Goal: Task Accomplishment & Management: Use online tool/utility

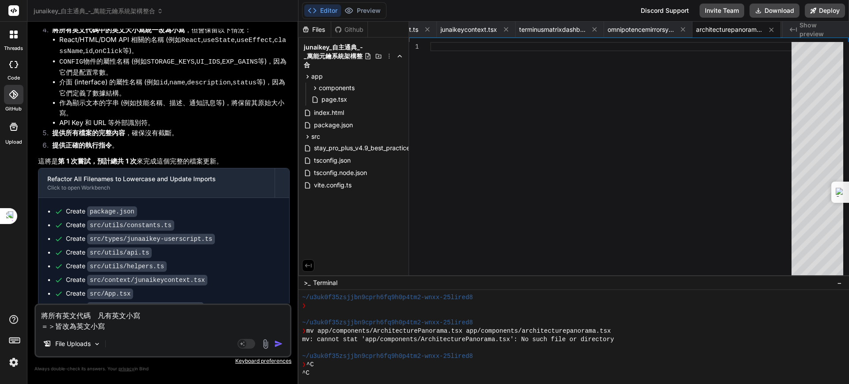
scroll to position [39605, 0]
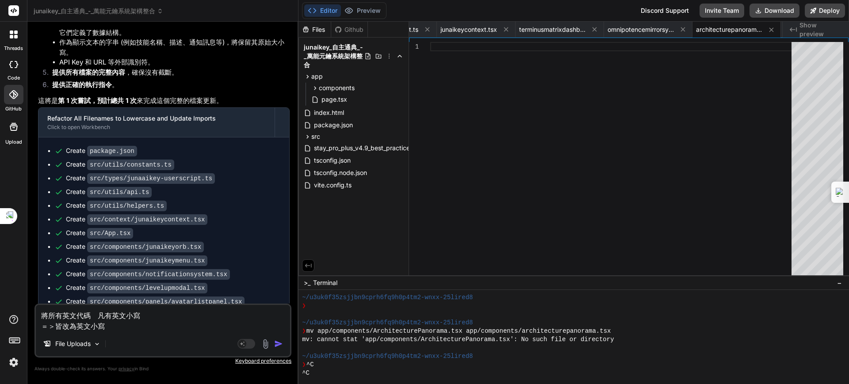
click at [280, 343] on img "button" at bounding box center [278, 344] width 9 height 9
type textarea "x"
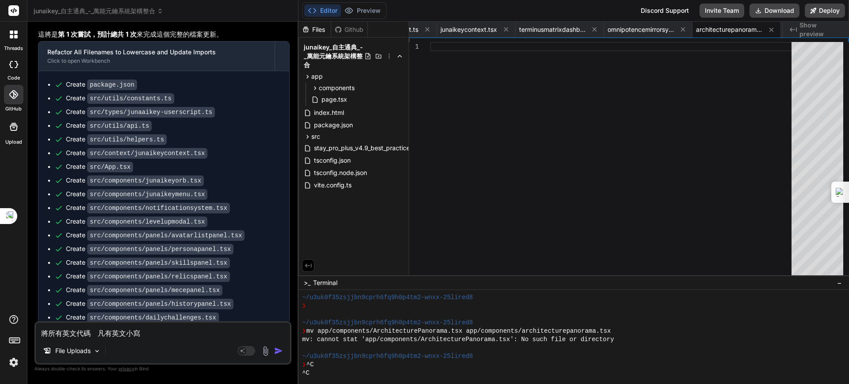
scroll to position [39679, 0]
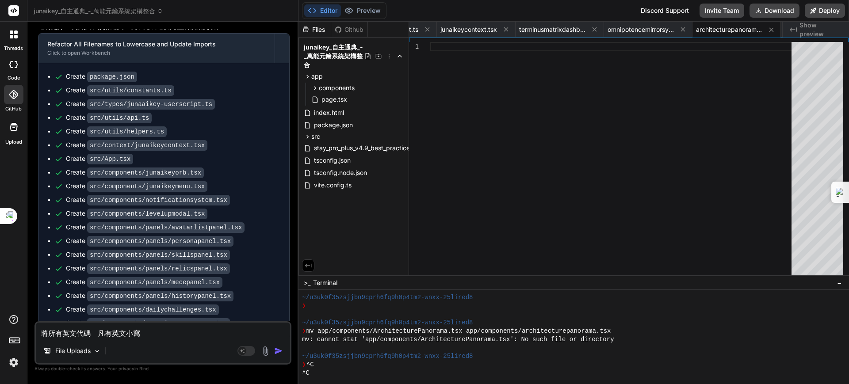
drag, startPoint x: 202, startPoint y: 252, endPoint x: 33, endPoint y: 249, distance: 168.5
click at [33, 249] on div "Bind AI Web Search Created with Pixso. Code Generator You Bind AI 好的，創世建築師！非常抱歉…" at bounding box center [162, 203] width 271 height 362
copy p "將所有英文代碼　凡有英文小寫 ＝＞皆改為英文小寫"
click at [98, 339] on div "將所有英文代碼　凡有英文小寫 ＝＞皆改為英文小寫 File Uploads Agent Mode. When this toggle is activated…" at bounding box center [162, 343] width 257 height 43
click at [98, 334] on textarea "將所有英文代碼　凡有英文小寫 ＝＞皆改為英文小寫" at bounding box center [163, 331] width 254 height 16
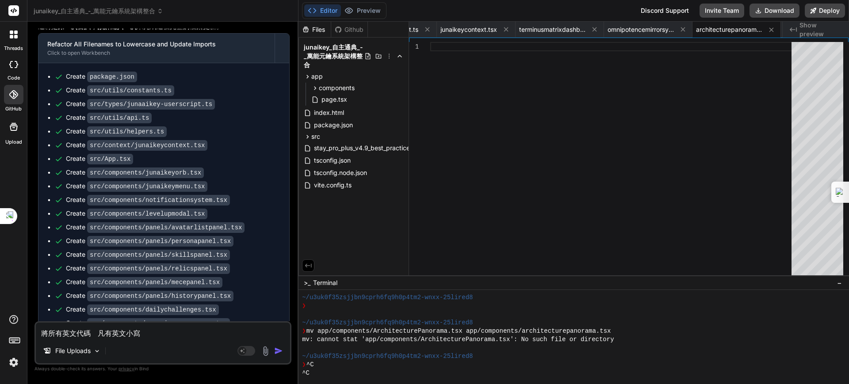
drag, startPoint x: 256, startPoint y: 238, endPoint x: 102, endPoint y: 337, distance: 183.0
click at [102, 337] on div "You Bind AI 好的，創世建築師！非常抱歉，我注意到在上次的回應中， src/context/junaikeycontext.tsx 、 src/co…" at bounding box center [162, 206] width 257 height 355
click at [102, 330] on textarea "將所有英文代碼　凡有英文小寫 ＝＞皆改為英文小寫" at bounding box center [163, 331] width 254 height 16
paste textarea "將所有英文代碼　凡有英文小寫 ＝＞皆改為英文小寫"
type textarea "將所有英文代碼　凡有英文小寫 ＝＞皆改為英文小寫"
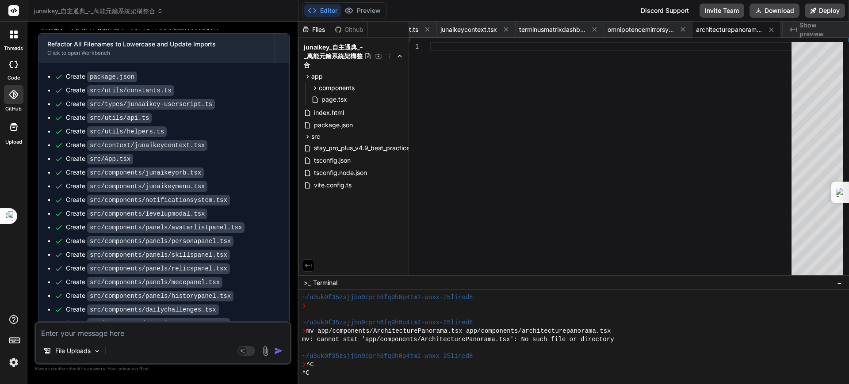
type textarea "x"
click at [132, 332] on textarea "將所有英文代碼　凡有英文小寫 ＝＞皆改為英文小寫" at bounding box center [163, 331] width 254 height 16
type textarea "將所有英文代碼　凡有英文ㄉㄚ寫 ＝＞皆改為英文小寫"
type textarea "x"
type textarea "將所有英文代碼　凡有英文大寫 ＝＞皆改為英文小寫"
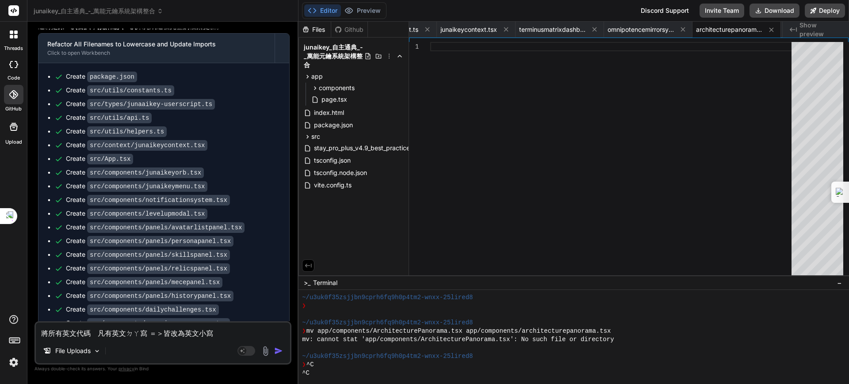
type textarea "x"
type textarea "將所有英文代碼　凡有英文大寫 ＝＞皆改為英文小寫"
click at [278, 351] on img "button" at bounding box center [278, 351] width 9 height 9
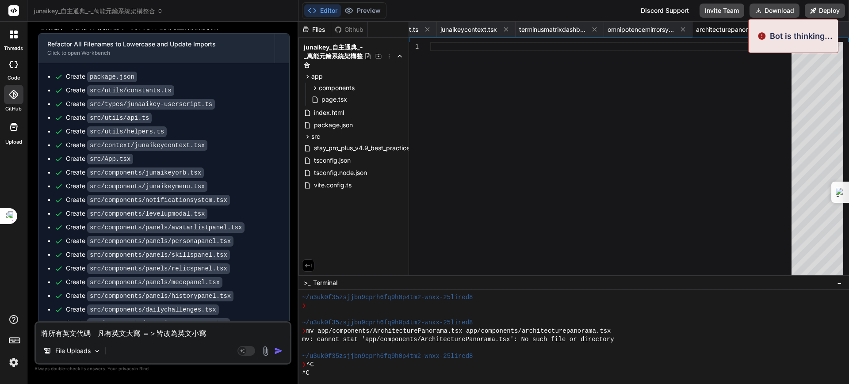
click at [278, 351] on img "button" at bounding box center [278, 351] width 9 height 9
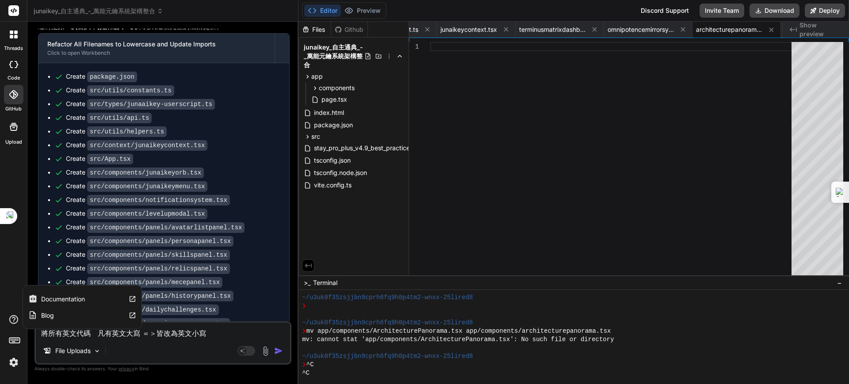
drag, startPoint x: 226, startPoint y: 330, endPoint x: 0, endPoint y: 314, distance: 227.0
click at [0, 314] on div "threads code GitHub Upload Documentation Blog junaikey_自主通典_-_萬能元鑰系統架構整合 Create…" at bounding box center [424, 192] width 849 height 384
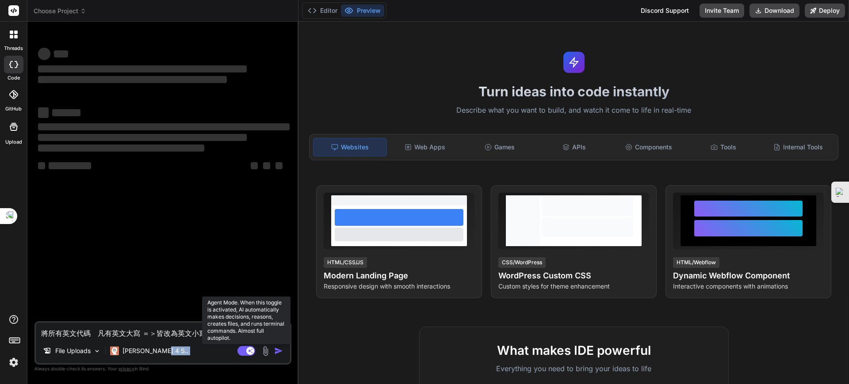
drag, startPoint x: 245, startPoint y: 345, endPoint x: 245, endPoint y: 349, distance: 4.9
click at [245, 349] on div "將所有英文代碼　凡有英文大寫 ＝＞皆改為英文小寫 File Uploads Claude 4 S.. Agent Mode. When this toggle…" at bounding box center [162, 343] width 257 height 43
click at [245, 349] on rect at bounding box center [246, 351] width 18 height 10
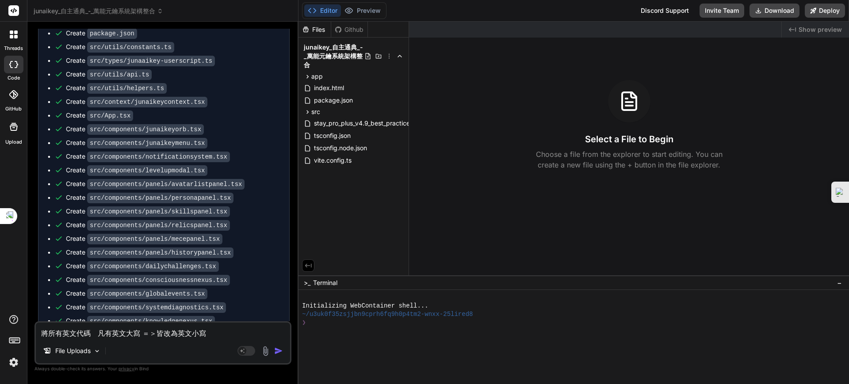
scroll to position [10117, 0]
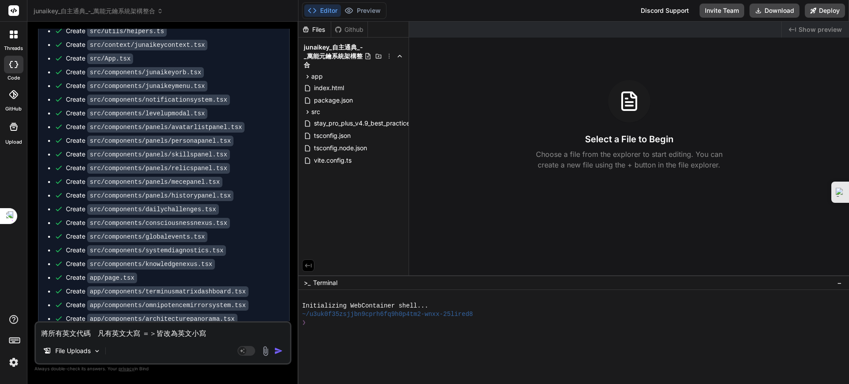
click at [277, 348] on img "button" at bounding box center [278, 351] width 9 height 9
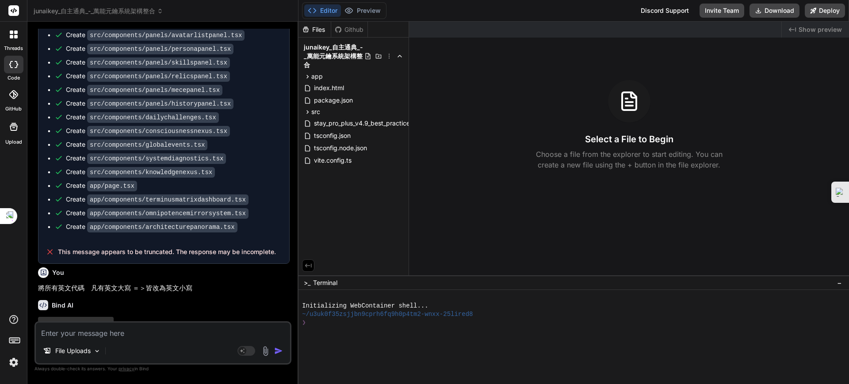
click at [76, 268] on div "You" at bounding box center [164, 273] width 252 height 11
click at [491, 361] on div at bounding box center [569, 365] width 535 height 8
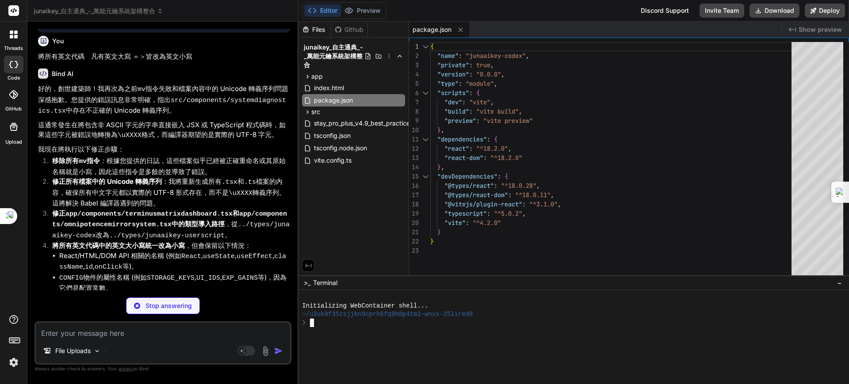
scroll to position [10440, 0]
type textarea "x"
type textarea "expReward: config.EXP_GAINS.SYNTHESIZE_KNOWLEDGE, meceRewardId: 'mece_03', // 結…"
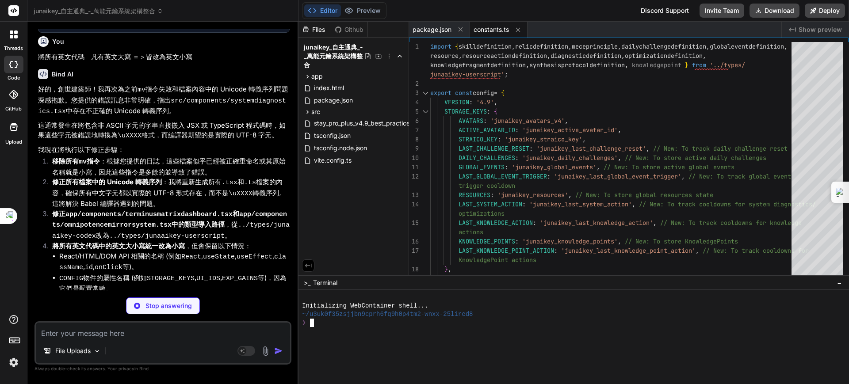
type textarea "x"
type textarea "}"
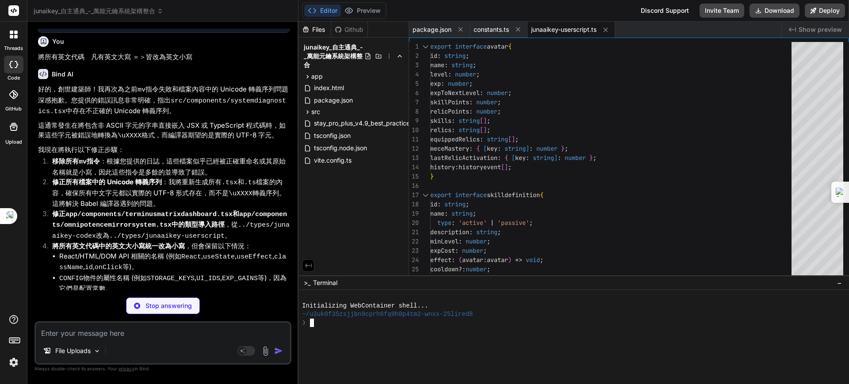
type textarea "x"
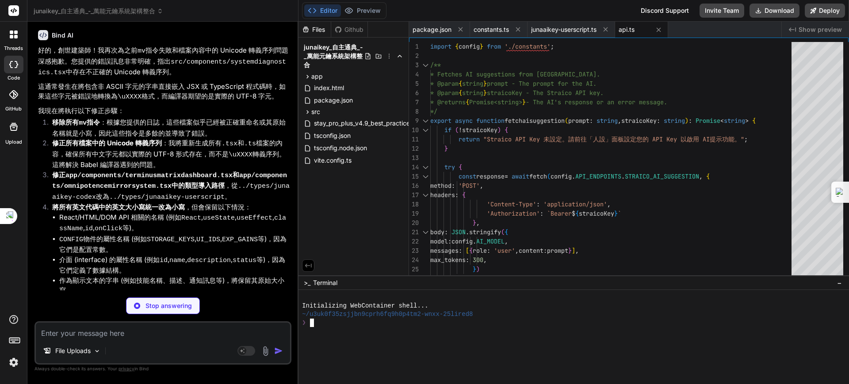
scroll to position [10479, 0]
type textarea "x"
type textarea "}"
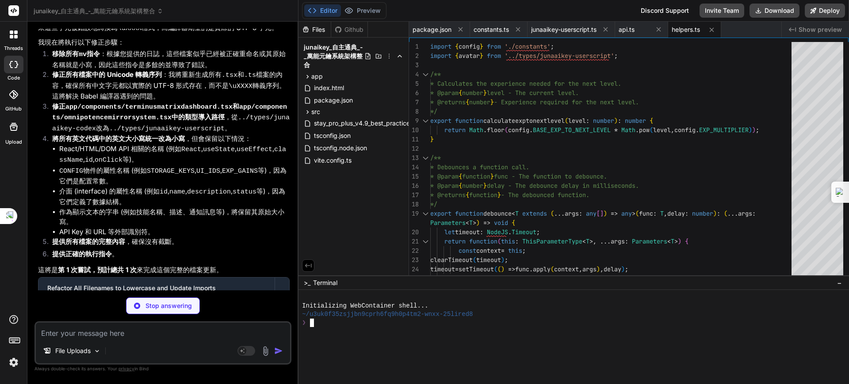
scroll to position [10613, 0]
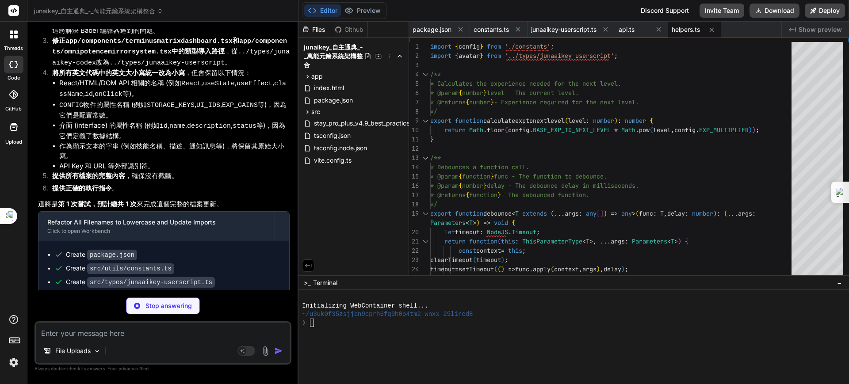
type textarea "x"
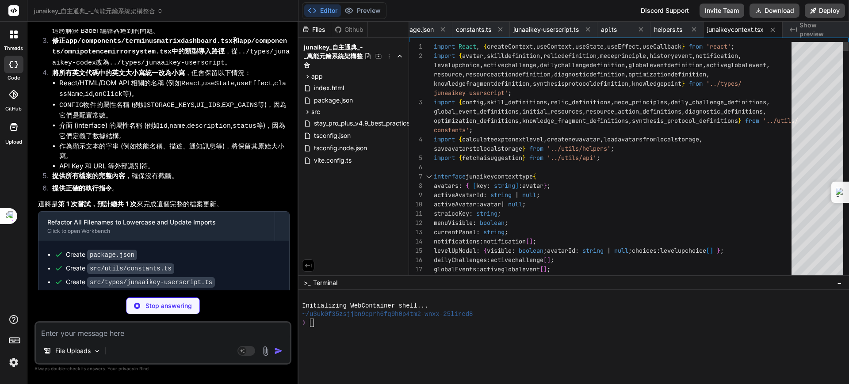
type textarea "x"
type textarea "); } export default App;"
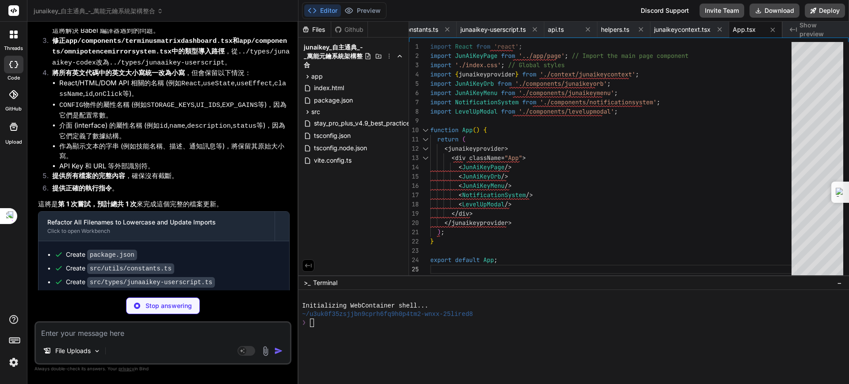
type textarea "x"
type textarea "<span id={config.UI_IDS.ORB_NAME}>{activeavatar ? activeavatar.name : '無分身'}</s…"
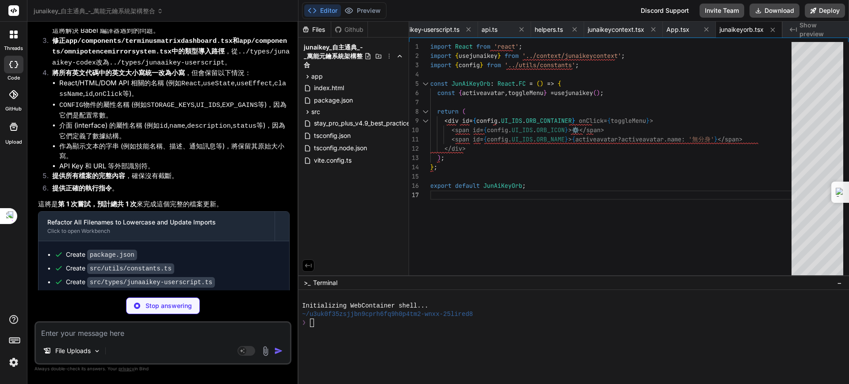
type textarea "x"
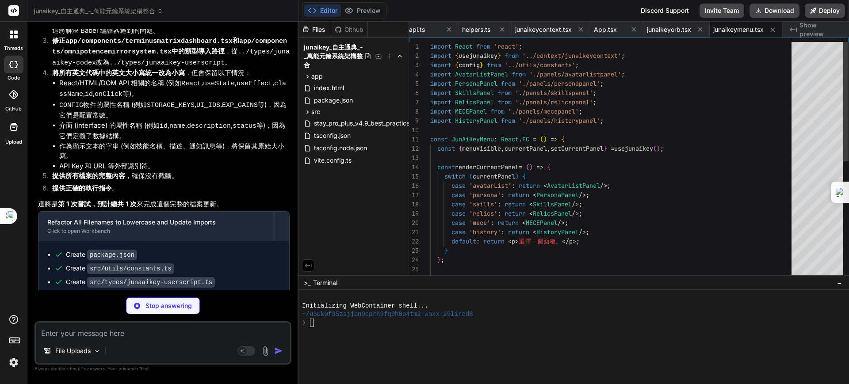
type textarea "x"
type textarea "<div key={notification.id} className={`junaaikey-notification ${notification.ty…"
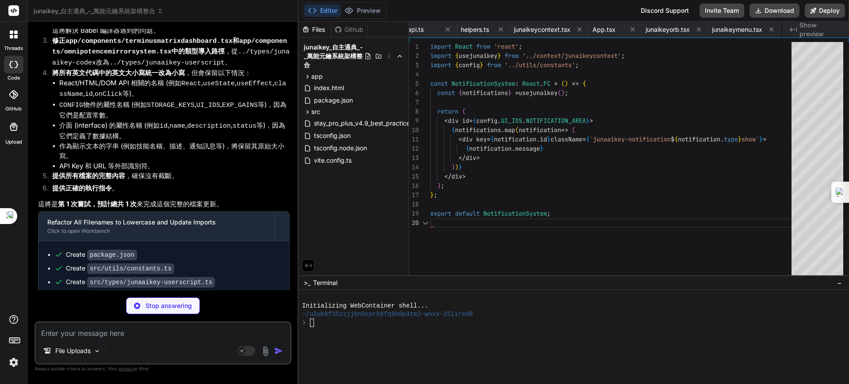
scroll to position [0, 297]
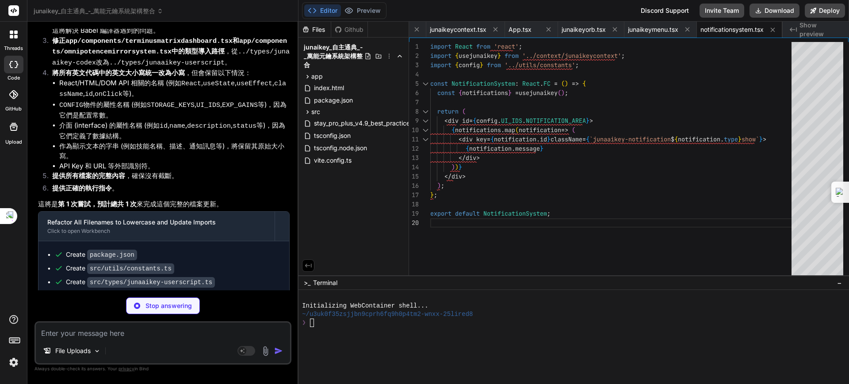
type textarea "x"
type textarea "}; export default LevelUpModal;"
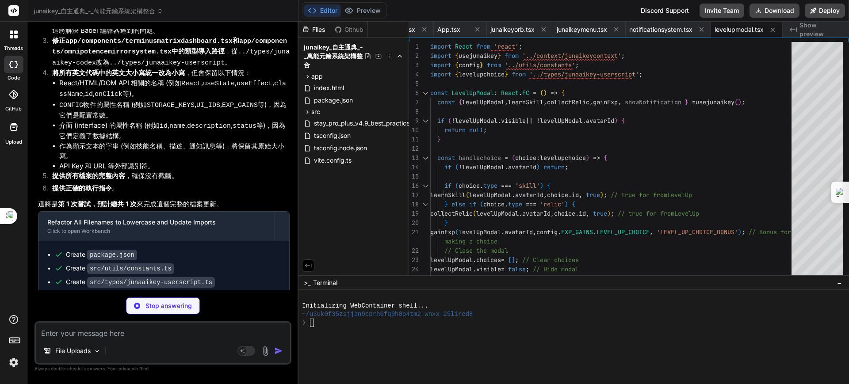
type textarea "x"
type textarea "新增分身 </button> </div> ); }; export default AvatarListPanel;"
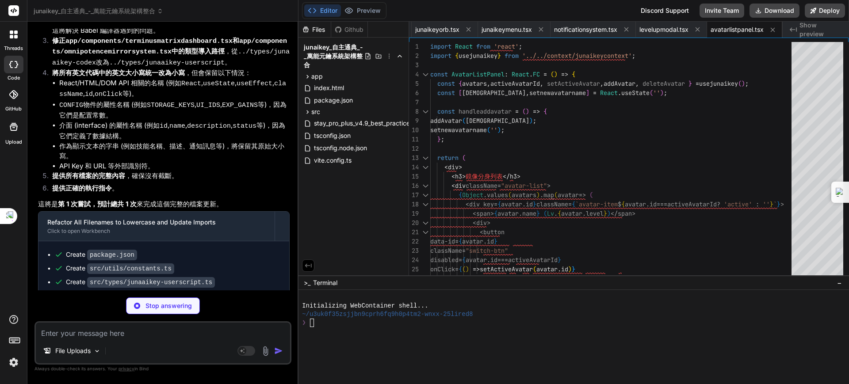
type textarea "x"
type textarea "</div> ); }; export default PersonaPanel;"
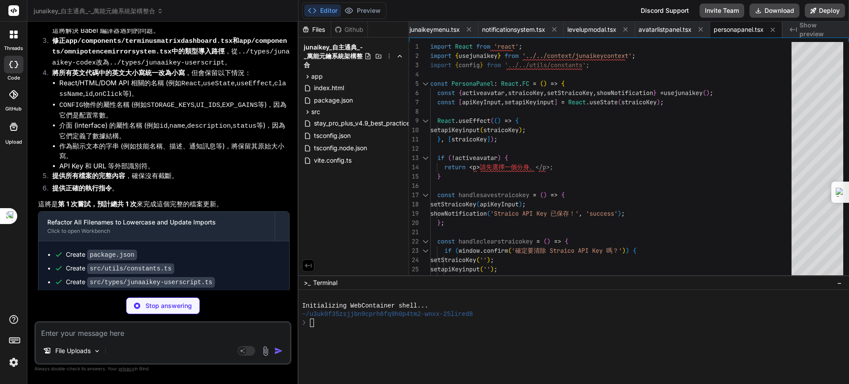
type textarea "x"
type textarea "</ul>\ \ {aitips && <div className="ai-tip"><strong>AI \u6280\u80fd\u63d0\u793a…"
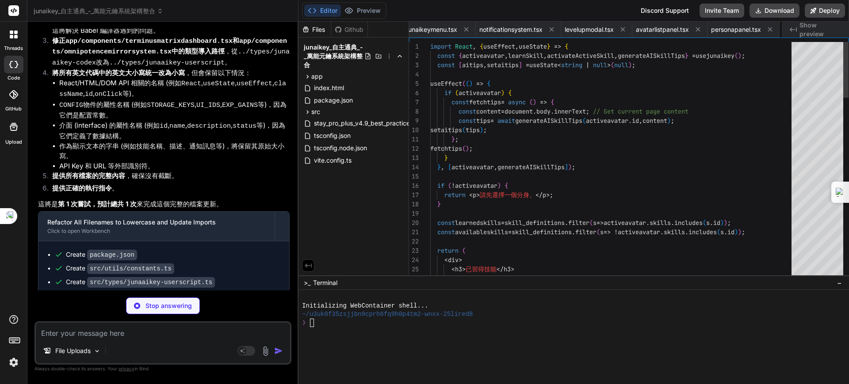
scroll to position [0, 579]
type textarea "x"
type textarea "</ul>\ \ {aitips && <div className="ai-tip"><strong>AI \u795e\u5668\u63d0\u793a…"
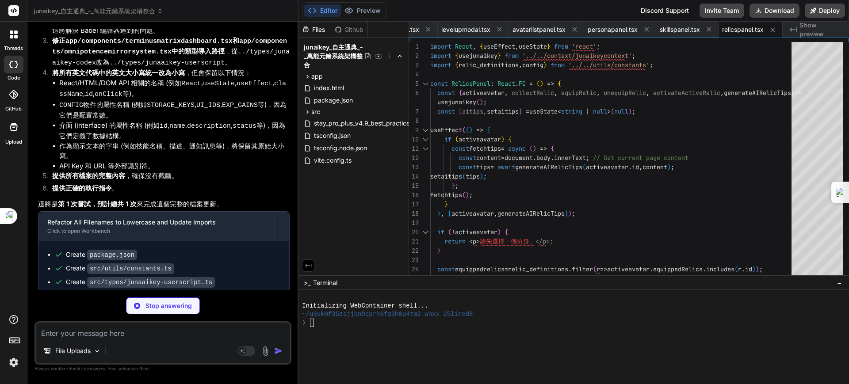
type textarea "x"
type textarea "}; export default MECEPanel;"
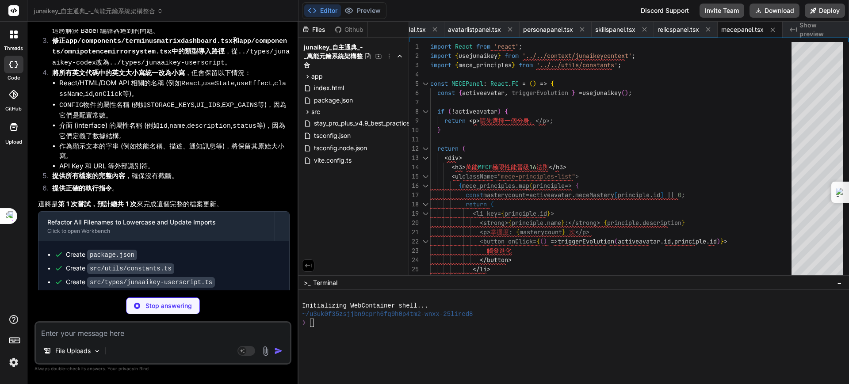
type textarea "x"
type textarea "export default HistoryPanel;"
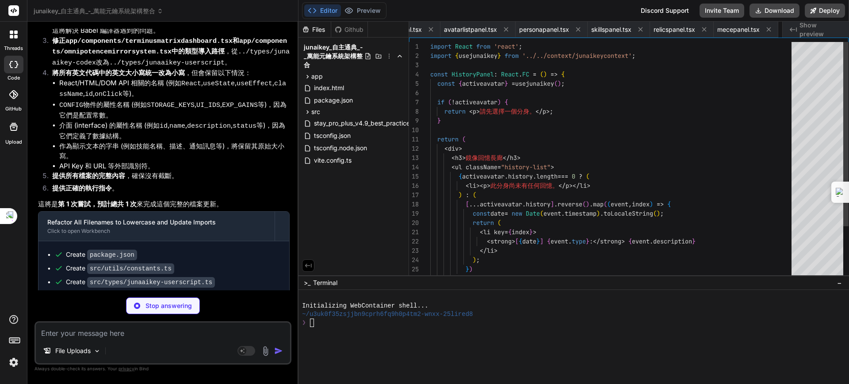
scroll to position [0, 777]
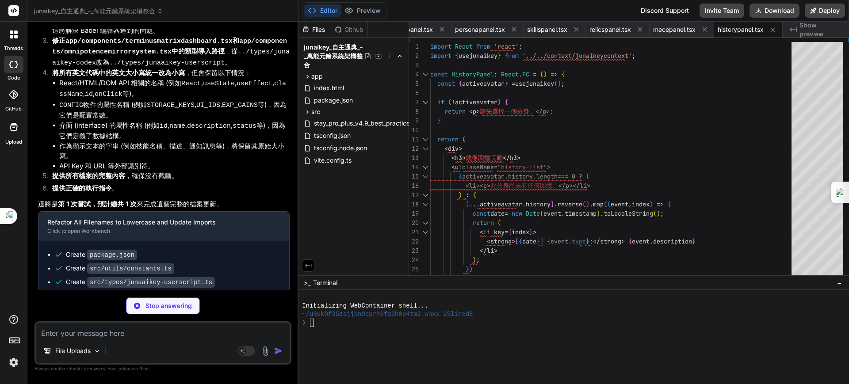
type textarea "x"
type textarea "</div> ); }; export default DailyChallenges;"
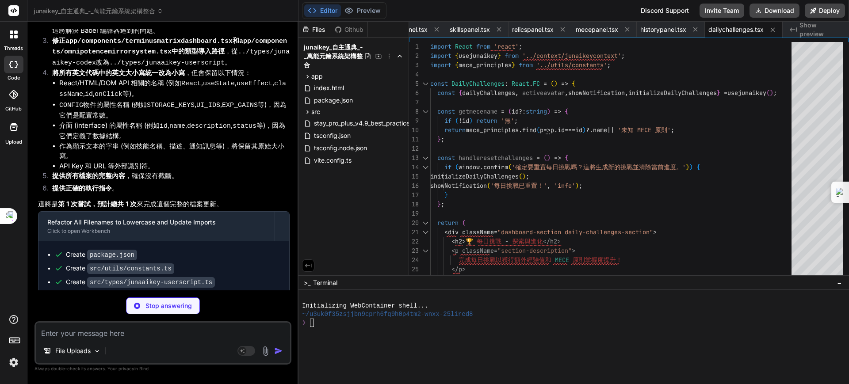
type textarea "x"
type textarea "); }; export default ConsciousnessNexus;"
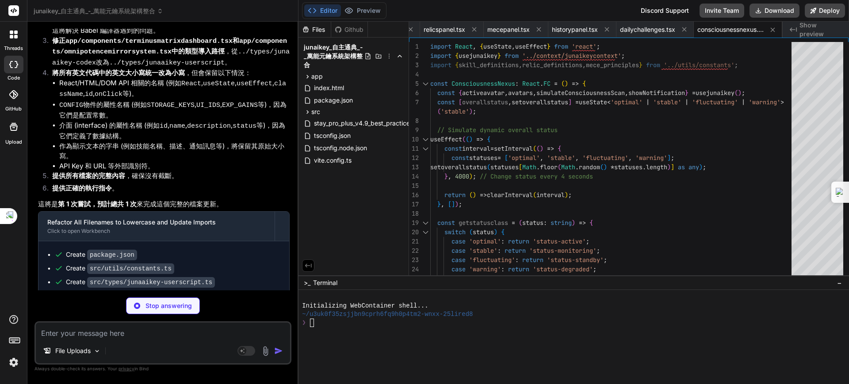
type textarea "x"
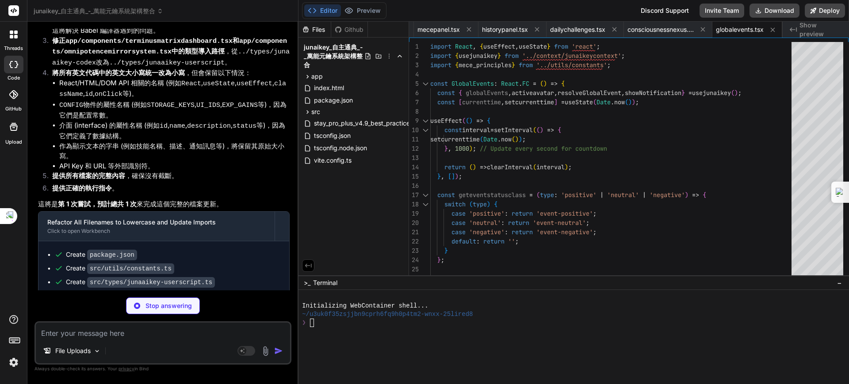
type textarea "x"
type textarea "); }; export default SystemDiagnostics;"
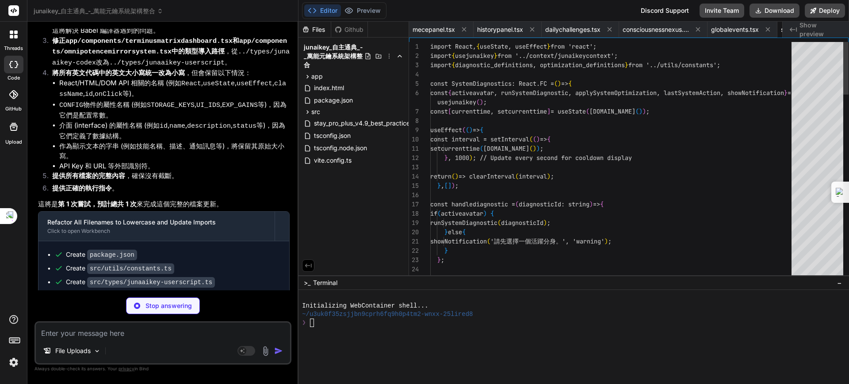
scroll to position [0, 1100]
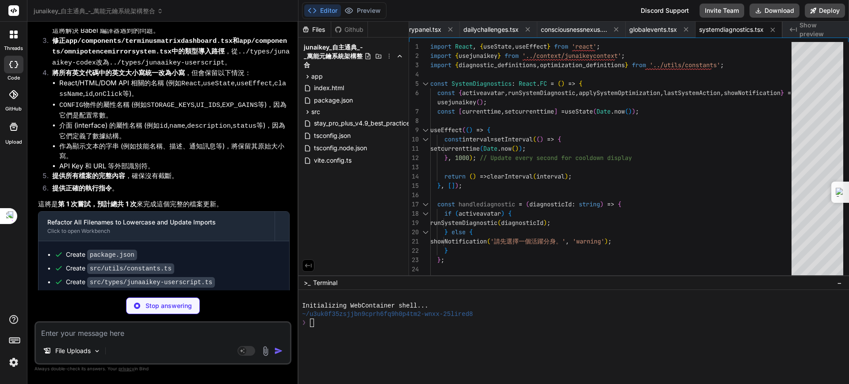
drag, startPoint x: 378, startPoint y: 383, endPoint x: 817, endPoint y: 0, distance: 582.7
click at [817, 0] on div "Editor Preview Disabled until preview for your project is generated Discord Sup…" at bounding box center [574, 11] width 551 height 22
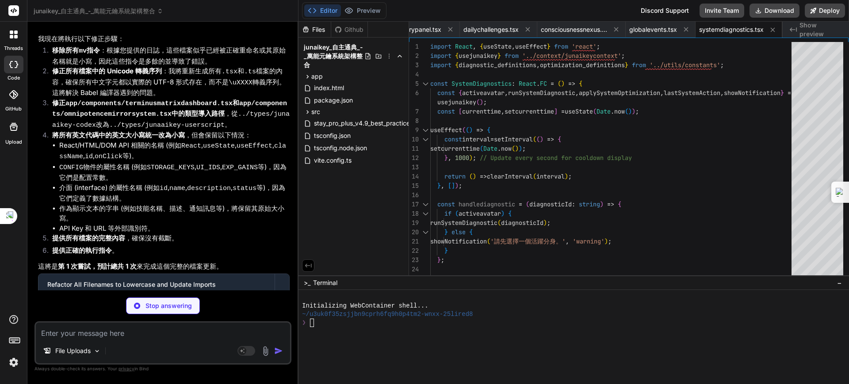
scroll to position [10833, 0]
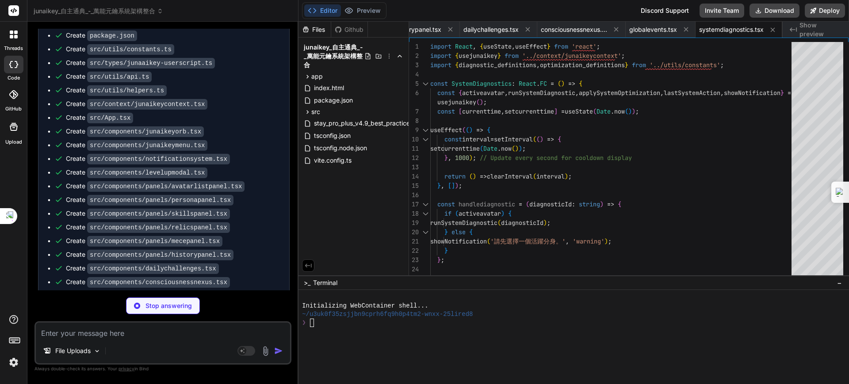
type textarea "x"
type textarea "</div>\ );\ };\ \ export default KnowledgeNexus;"
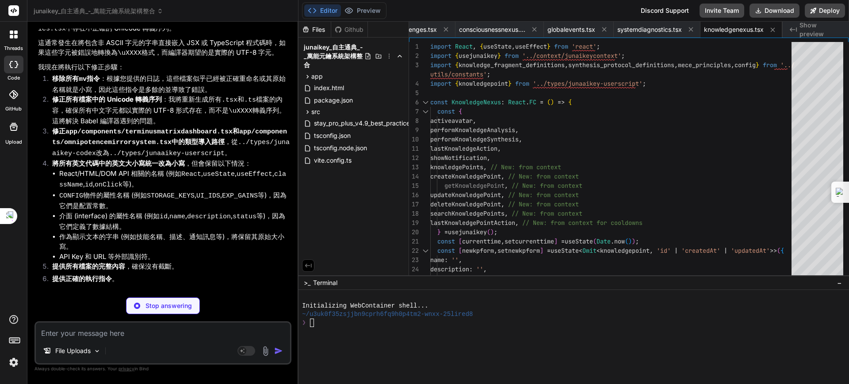
scroll to position [10523, 0]
type textarea "x"
type textarea "}; export default JunAiKeyPage;"
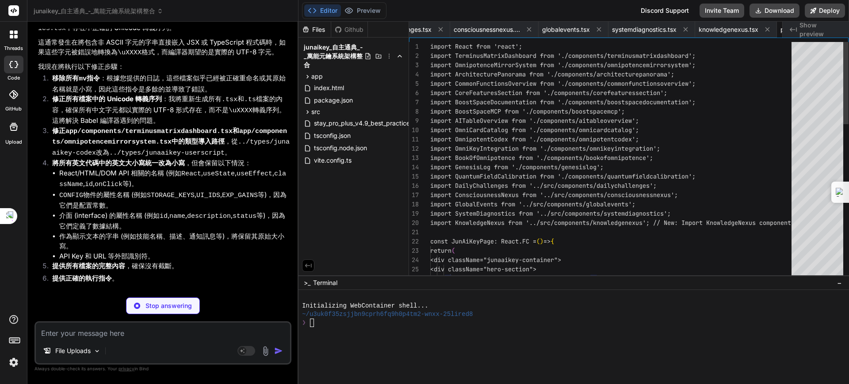
scroll to position [0, 1235]
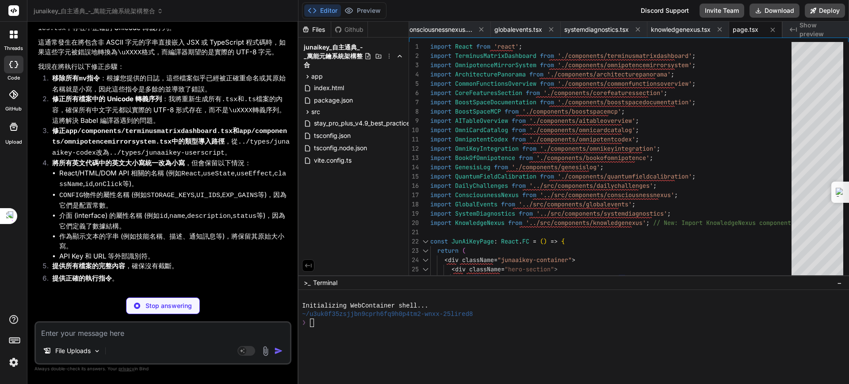
type textarea "x"
type textarea "); }; export default TerminusMatrixDashboard;"
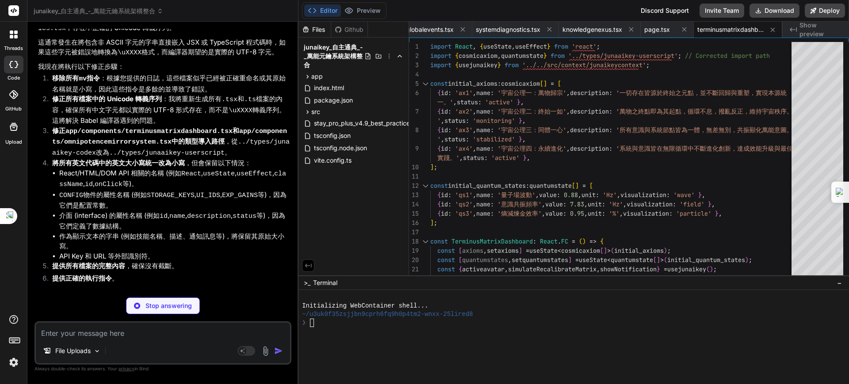
type textarea "x"
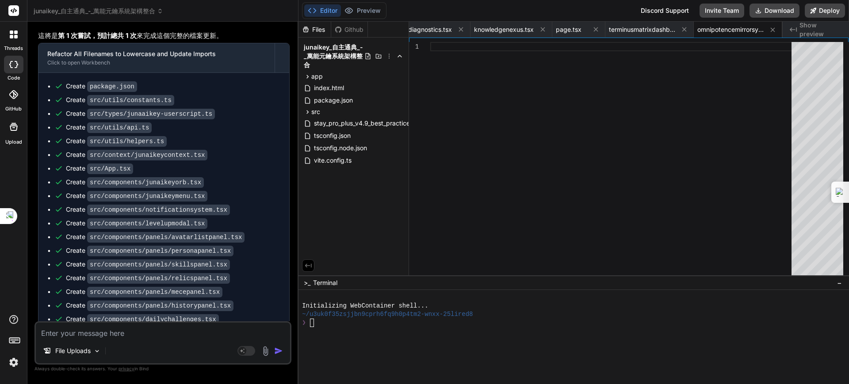
scroll to position [10866, 0]
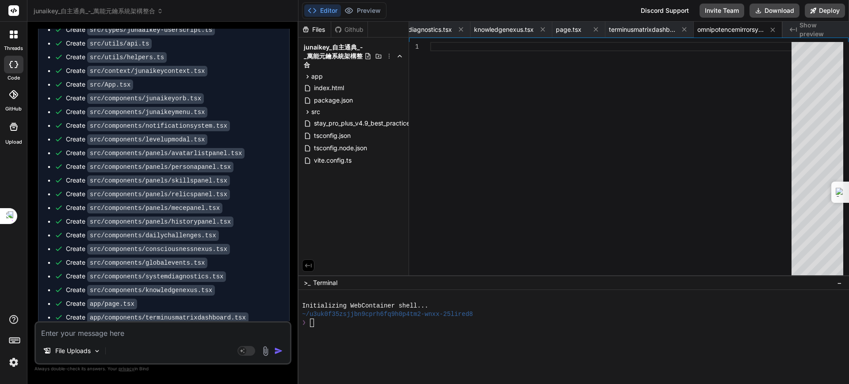
drag, startPoint x: 115, startPoint y: 341, endPoint x: 115, endPoint y: 329, distance: 11.9
click at [115, 329] on div "File Uploads Agent Mode. When this toggle is activated, AI automatically makes …" at bounding box center [162, 343] width 257 height 43
click at [115, 329] on textarea at bounding box center [163, 331] width 254 height 16
type textarea "ㄐ"
type textarea "x"
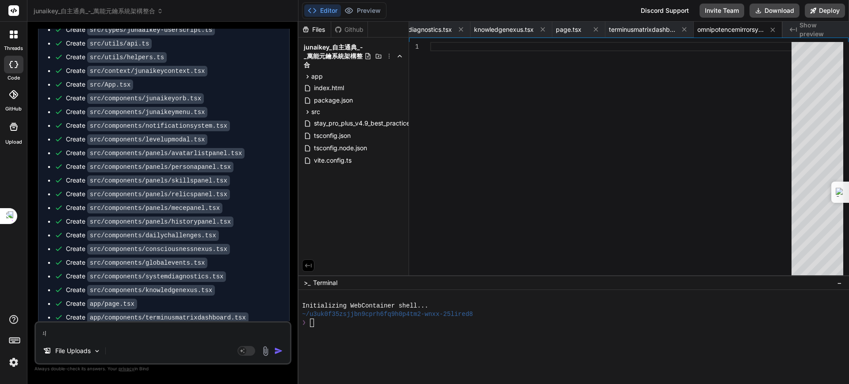
type textarea "ㄐㄧ"
type textarea "x"
type textarea "計"
type textarea "x"
type textarea "計ㄒ"
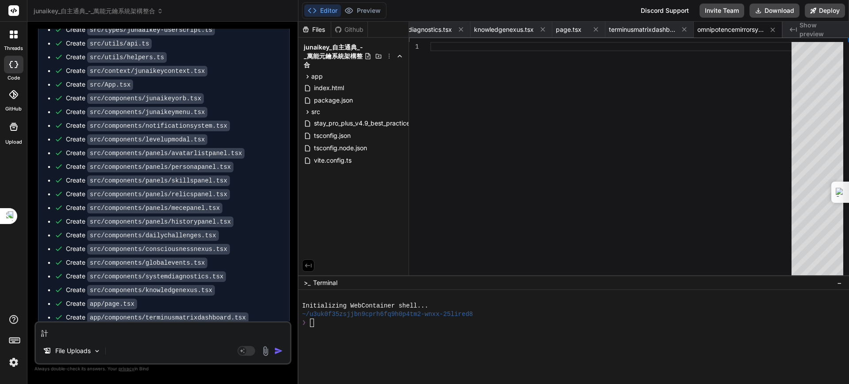
type textarea "x"
type textarea "計ㄒㄩ"
type textarea "x"
type textarea "繼續"
type textarea "x"
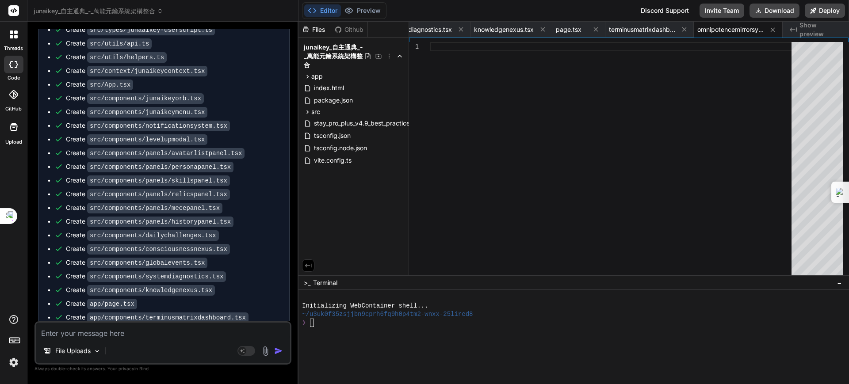
scroll to position [10958, 0]
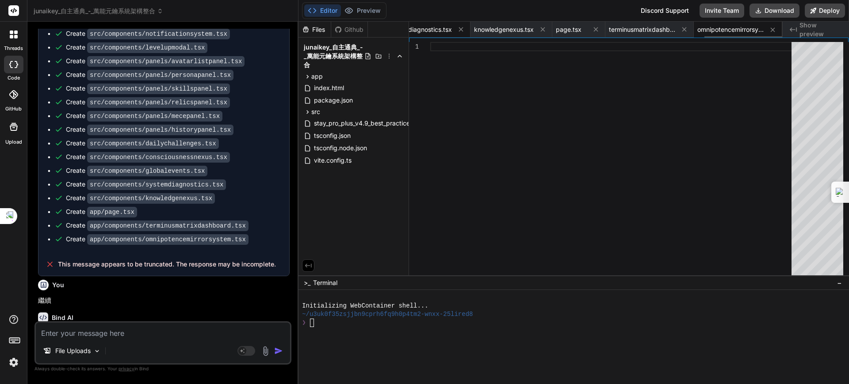
click at [450, 28] on span "systemdiagnostics.tsx" at bounding box center [419, 29] width 65 height 9
type textarea "); }; export default SystemDiagnostics;"
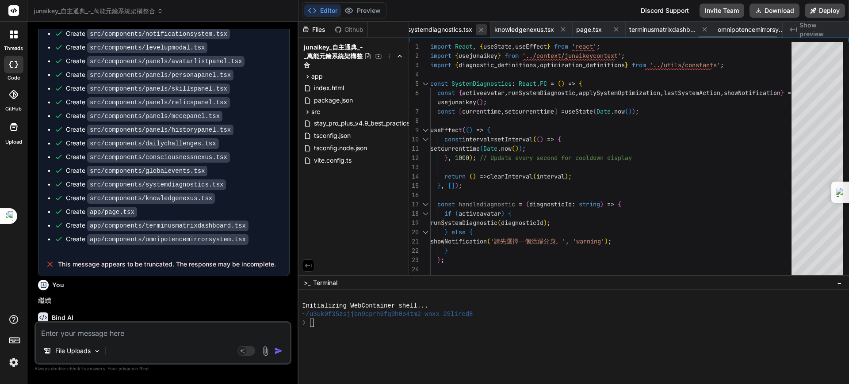
click at [485, 27] on icon at bounding box center [482, 30] width 8 height 8
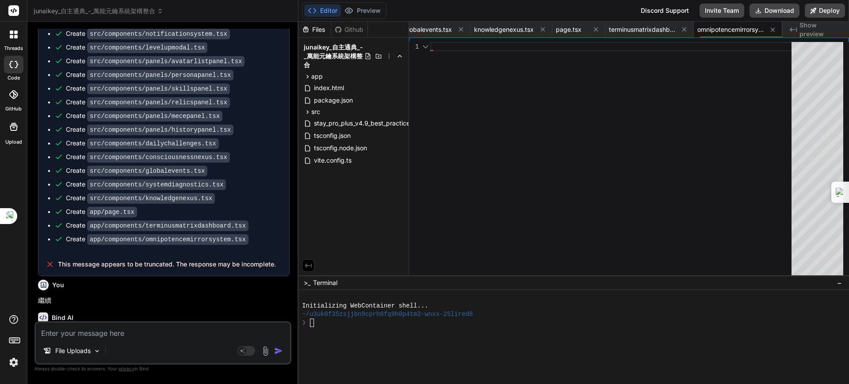
scroll to position [0, 1325]
click at [461, 29] on icon at bounding box center [461, 29] width 4 height 4
click at [540, 31] on icon at bounding box center [543, 30] width 8 height 8
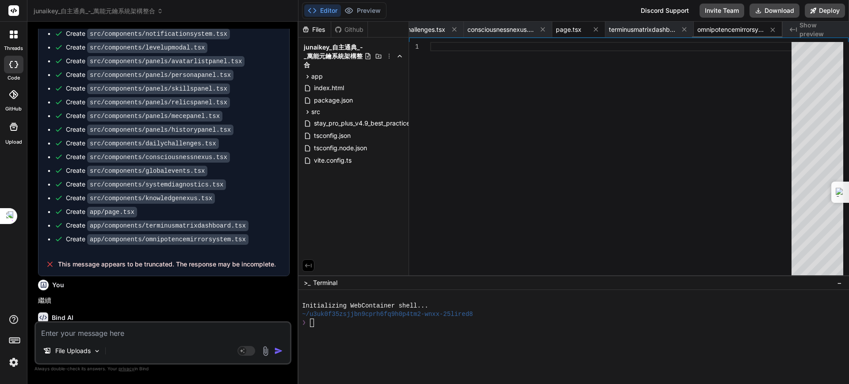
click at [568, 27] on span "page.tsx" at bounding box center [569, 29] width 26 height 9
type textarea "}; export default JunAiKeyPage;"
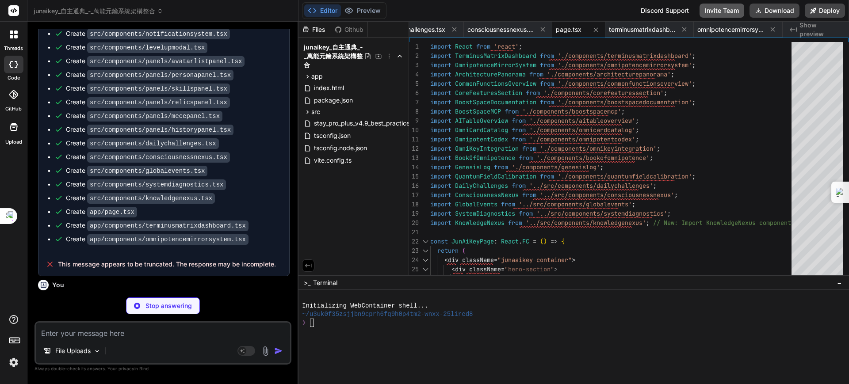
scroll to position [10958, 0]
type textarea "x"
type textarea "} }"
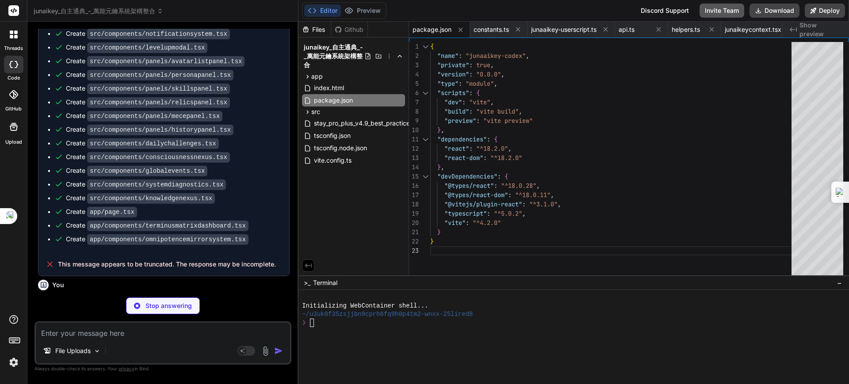
type textarea "x"
type textarea "expReward: config.EXP_GAINS.SYNTHESIZE_KNOWLEDGE, meceRewardId: 'mece_03', // 結…"
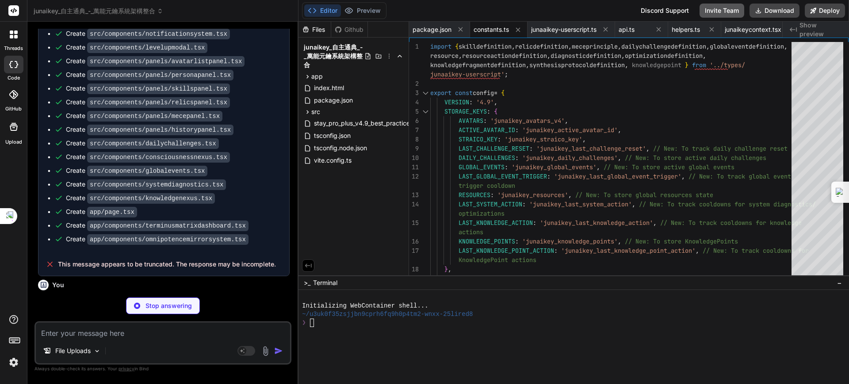
type textarea "x"
type textarea "}"
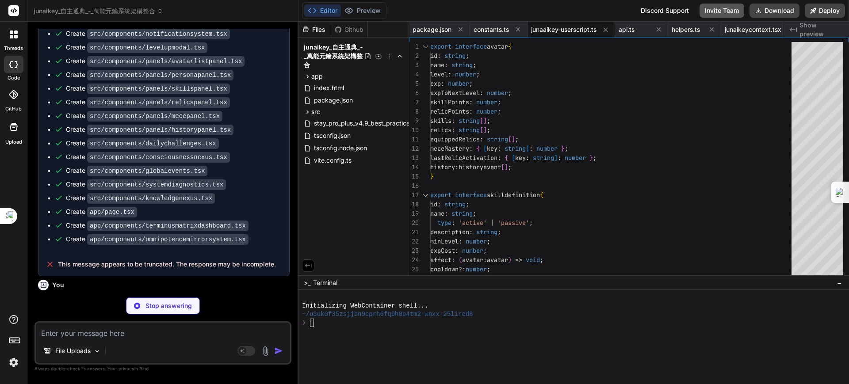
type textarea "x"
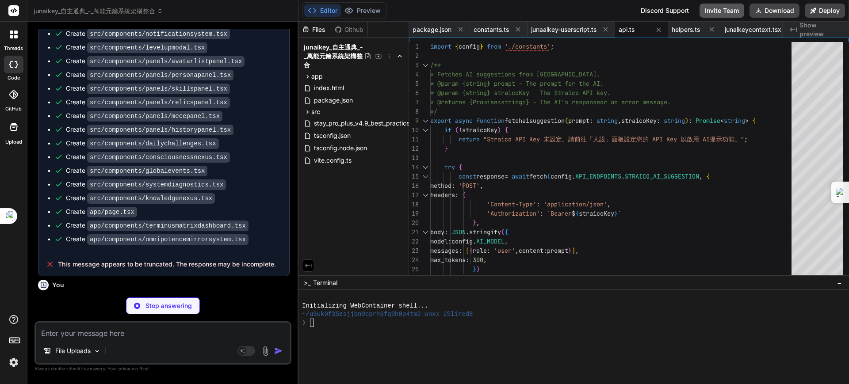
type textarea "x"
type textarea "}"
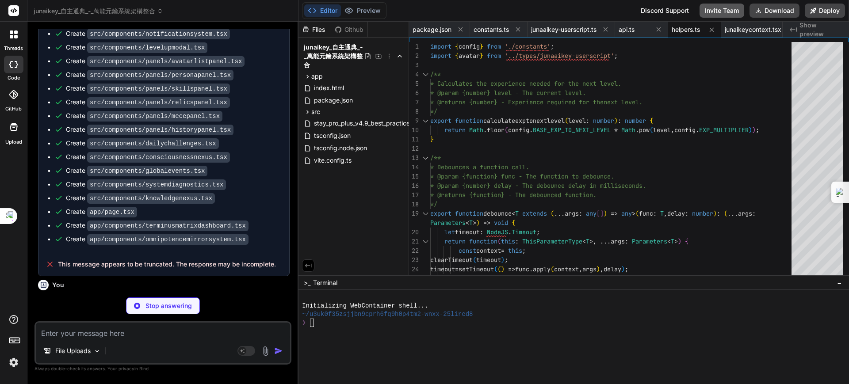
type textarea "x"
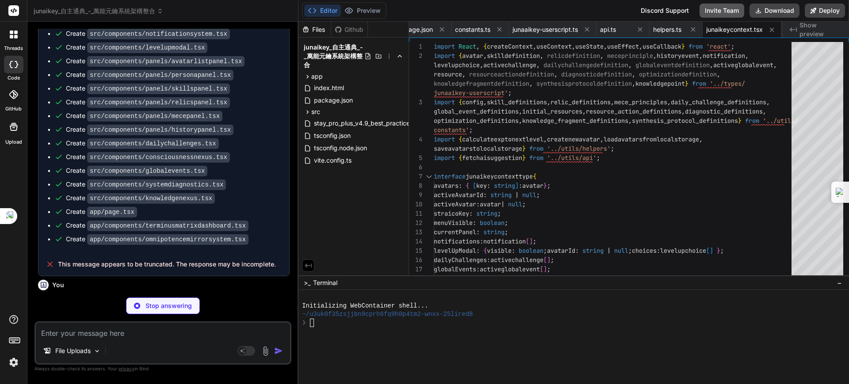
type textarea "x"
type textarea "); } export default App;"
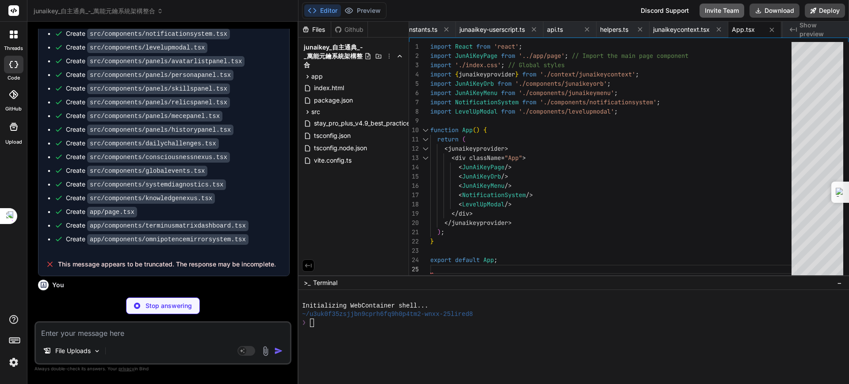
type textarea "x"
type textarea "<span id={config.UI_IDS.ORB_NAME}>{activeavatar ? activeavatar.name : '無分身'}</s…"
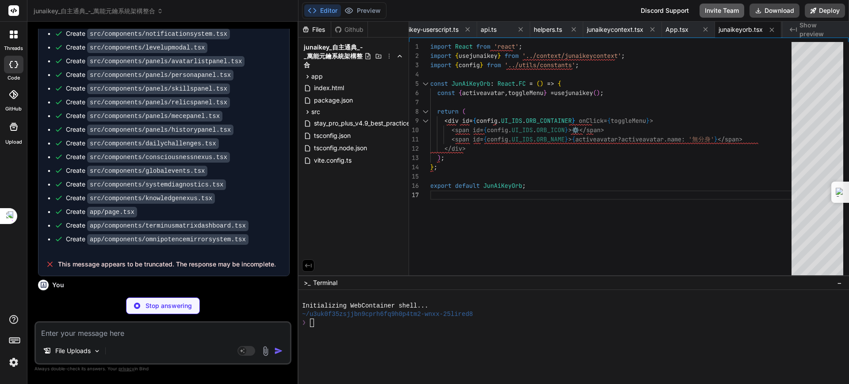
type textarea "x"
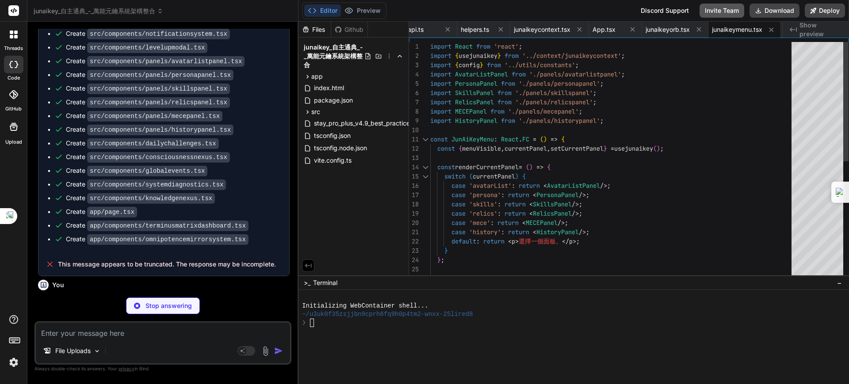
type textarea "x"
type textarea "<div key={notification.id} className={`junaaikey-notification ${notification.ty…"
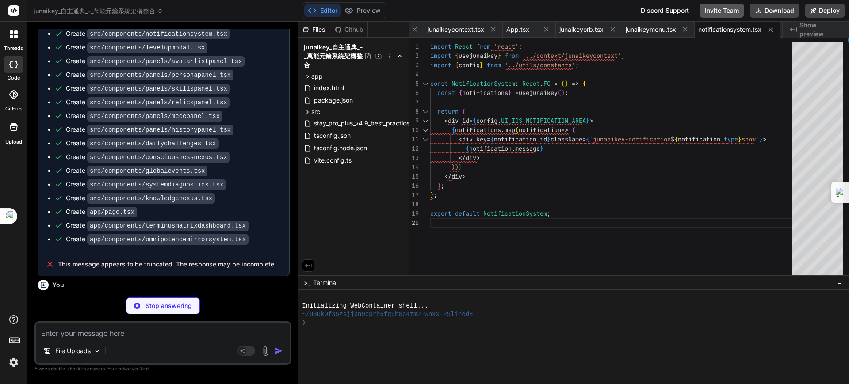
type textarea "x"
type textarea "}; export default LevelUpModal;"
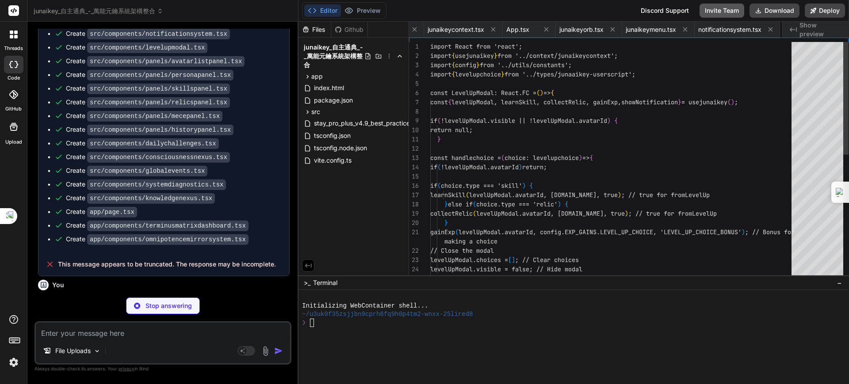
scroll to position [0, 368]
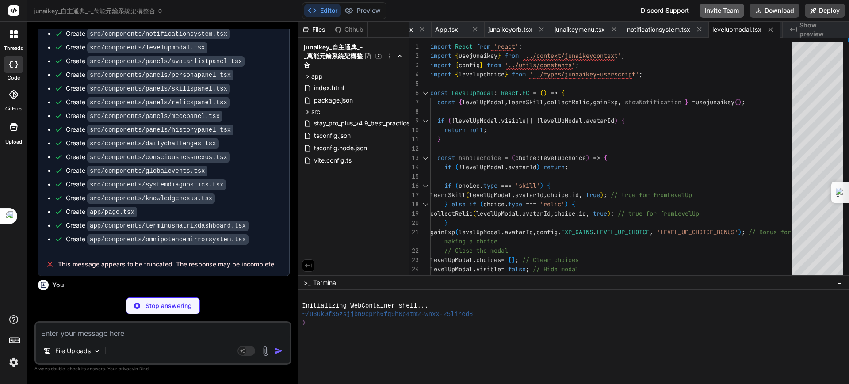
type textarea "x"
type textarea "新增分身 </button> </div> ); }; export default AvatarListPanel;"
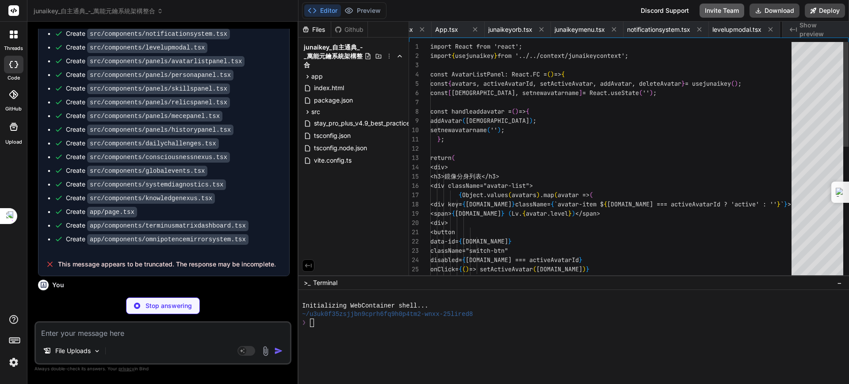
scroll to position [0, 444]
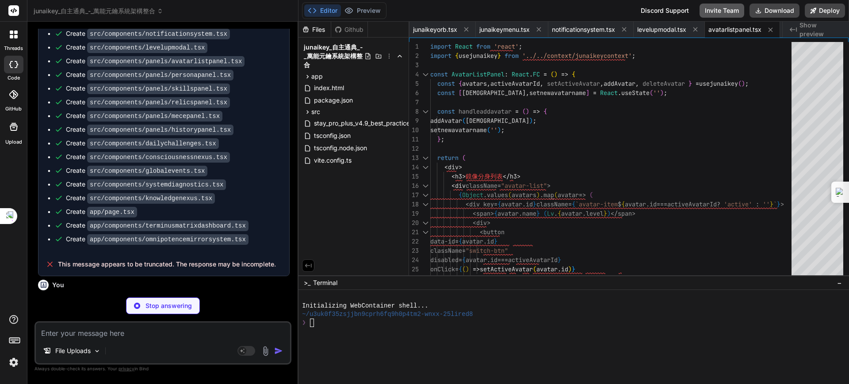
type textarea "x"
type textarea "</div> ); }; export default PersonaPanel;"
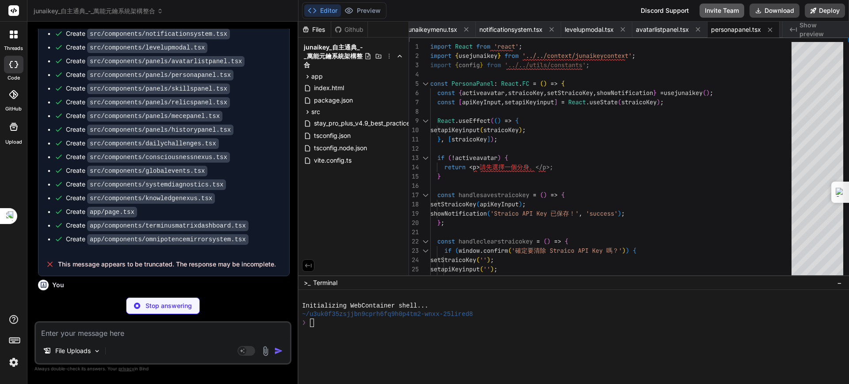
type textarea "x"
type textarea "export default SkillsPanel;"
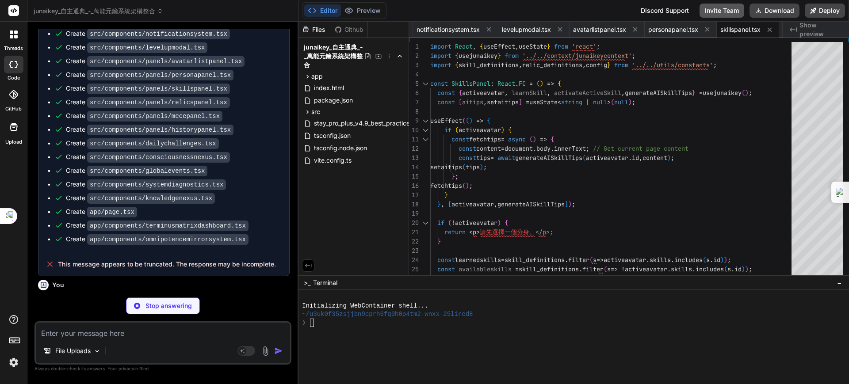
type textarea "x"
type textarea "</div> ); }; export default RelicsPanel;"
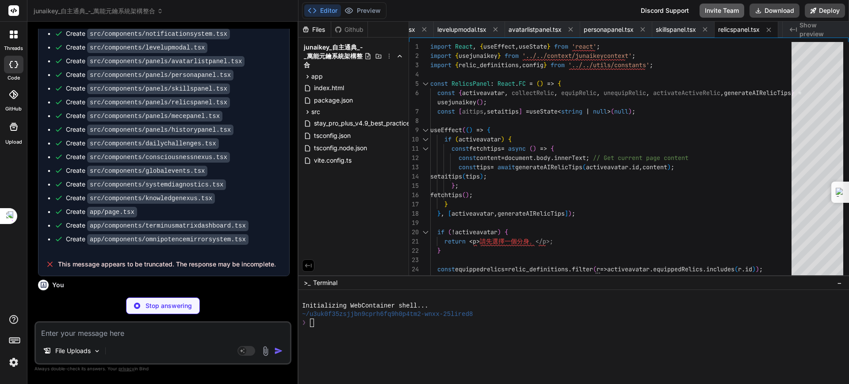
type textarea "x"
type textarea "}; export default MECEPanel;"
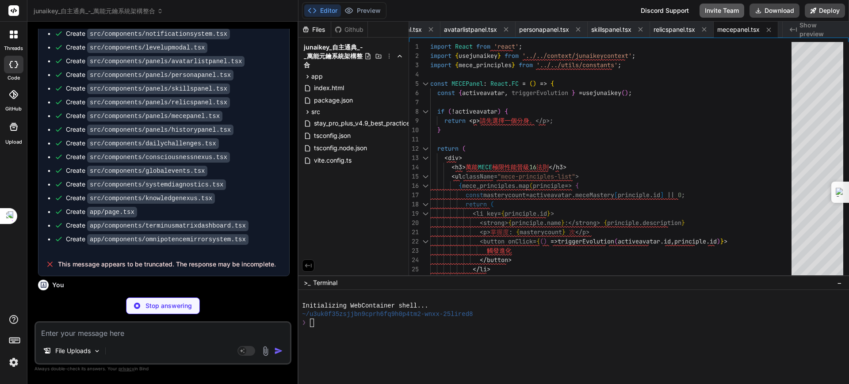
type textarea "x"
type textarea "export default HistoryPanel;"
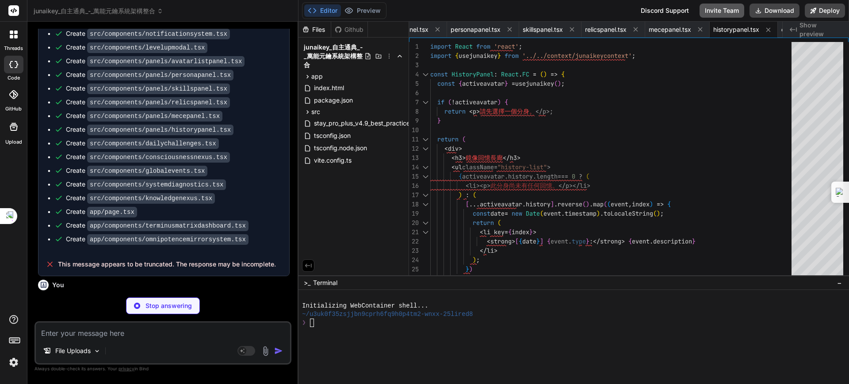
type textarea "x"
type textarea "</div> ); }; export default DailyChallenges;"
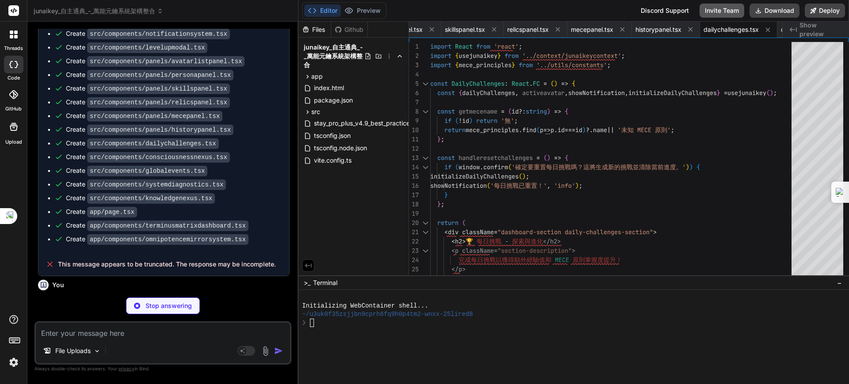
type textarea "x"
type textarea "); }; export default ConsciousnessNexus;"
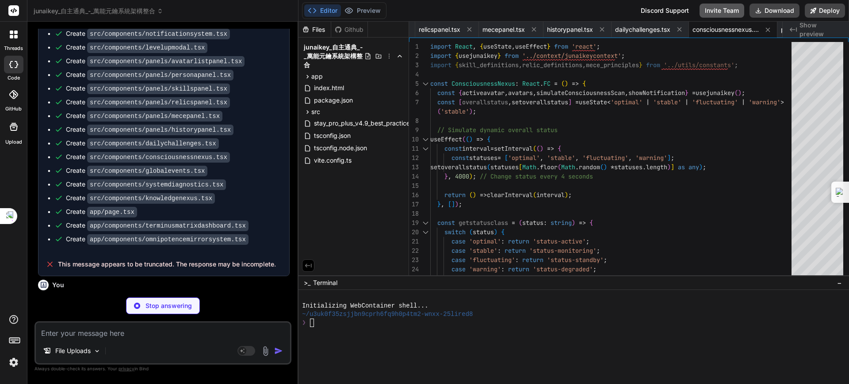
type textarea "x"
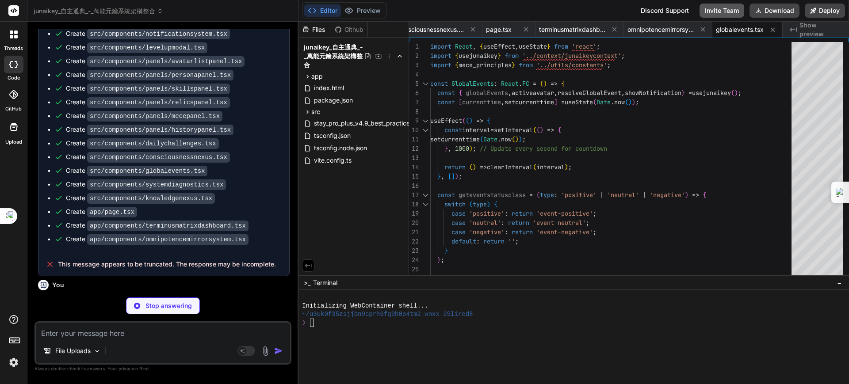
type textarea "x"
type textarea "Key\u300b\u6c38\u7e8c\u9032\u5316\u8207\u9ad8\u6548\u904b\u4f5c\u7684\u57fa\u77…"
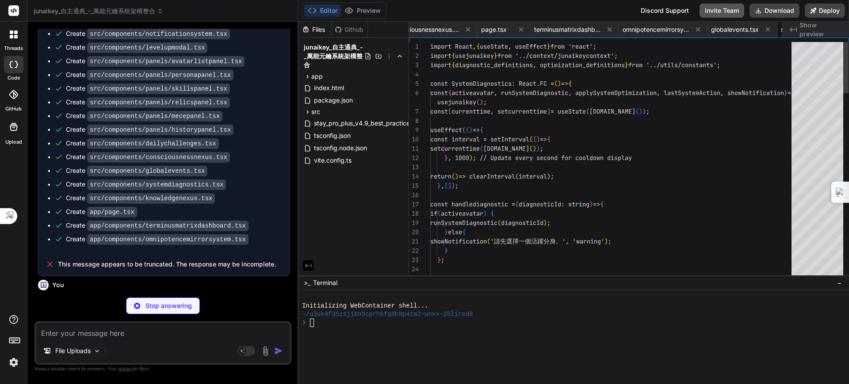
scroll to position [0, 1330]
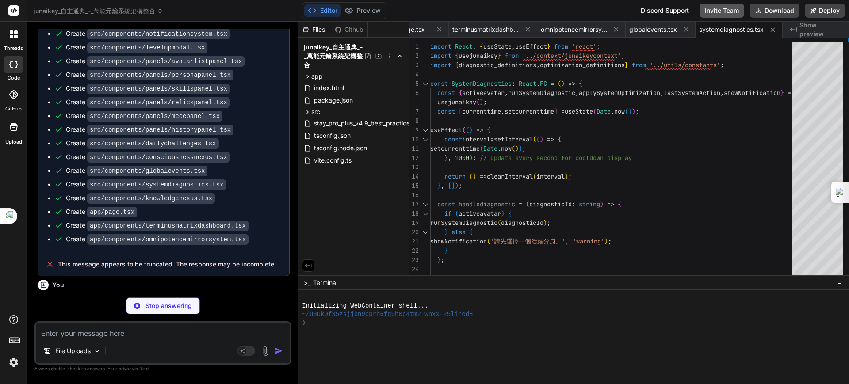
type textarea "x"
type textarea "</p>\ </div>\ );\ };\ \ export default KnowledgeNexus;"
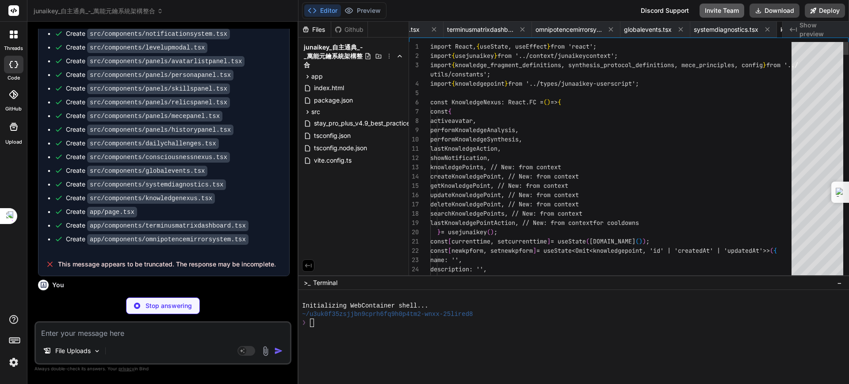
scroll to position [0, 1412]
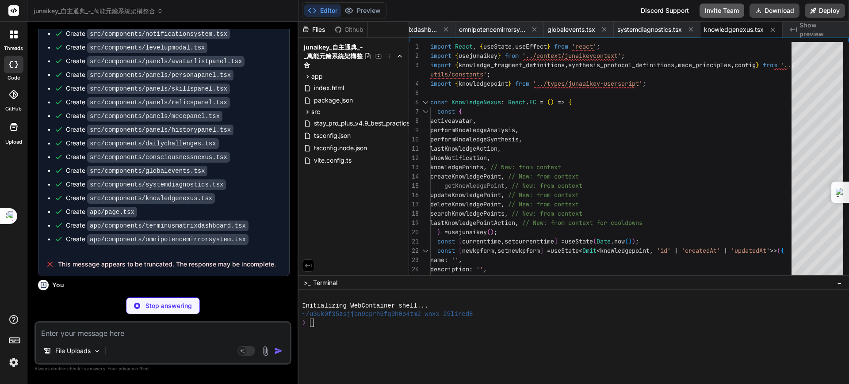
type textarea "x"
type textarea "}; export default JunAiKeyPage;"
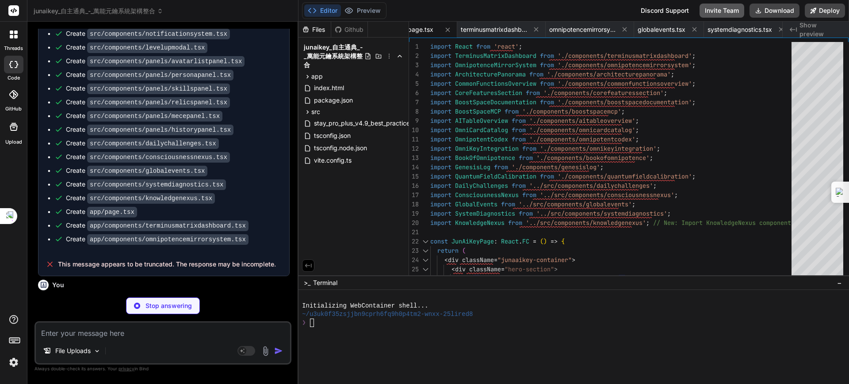
type textarea "x"
type textarea "); }; export default TerminusMatrixDashboard;"
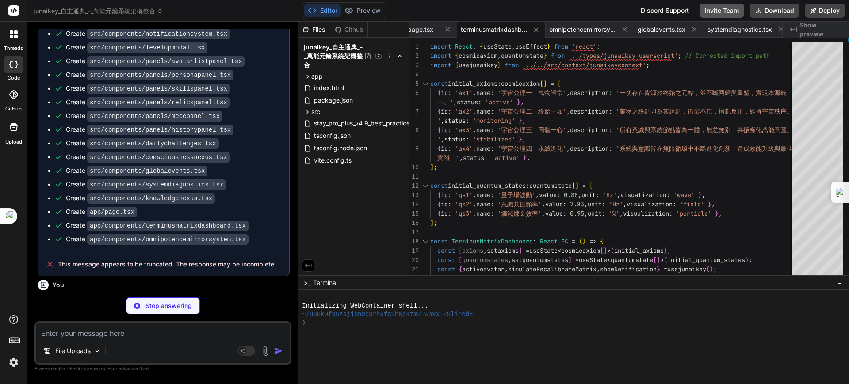
type textarea "x"
type textarea "永續夥伴介面: 已深度整合 </span> </p> </div> ); }; export default OmnipotenceMirrorSystem;"
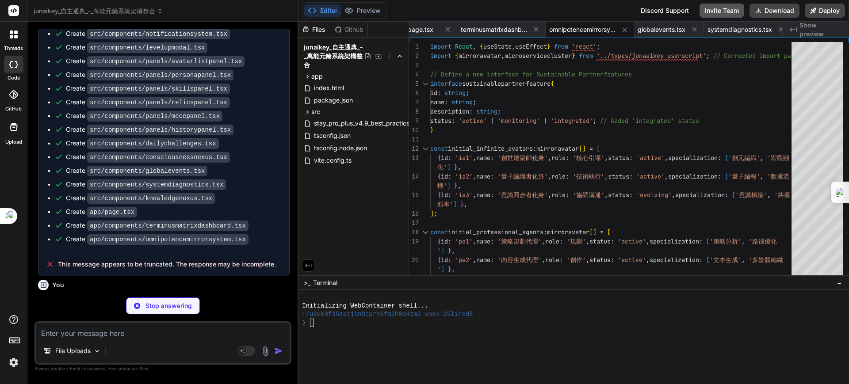
type textarea "x"
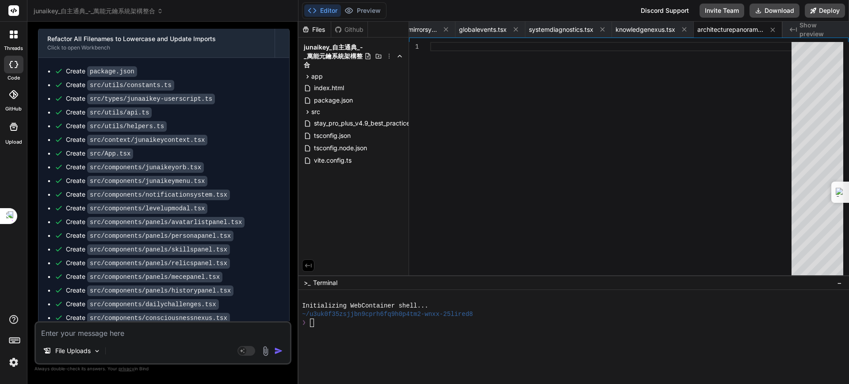
scroll to position [11629, 0]
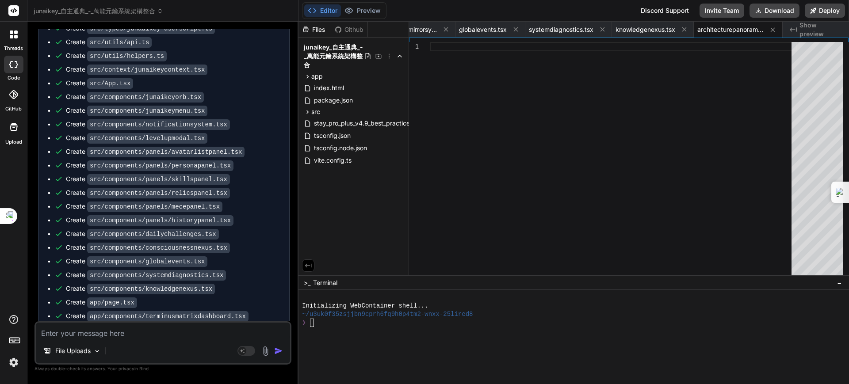
click at [162, 333] on textarea at bounding box center [163, 331] width 254 height 16
type textarea "ㄦ"
type textarea "x"
type textarea "ㄢ"
type textarea "x"
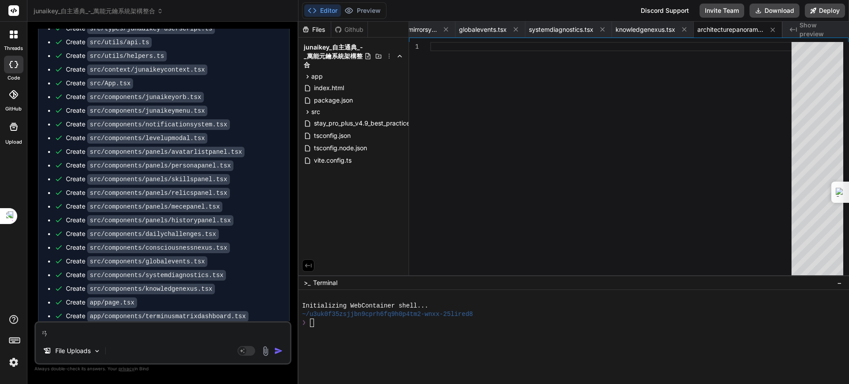
type textarea "x"
type textarea "ㄞ"
type textarea "x"
type textarea "哀"
type textarea "x"
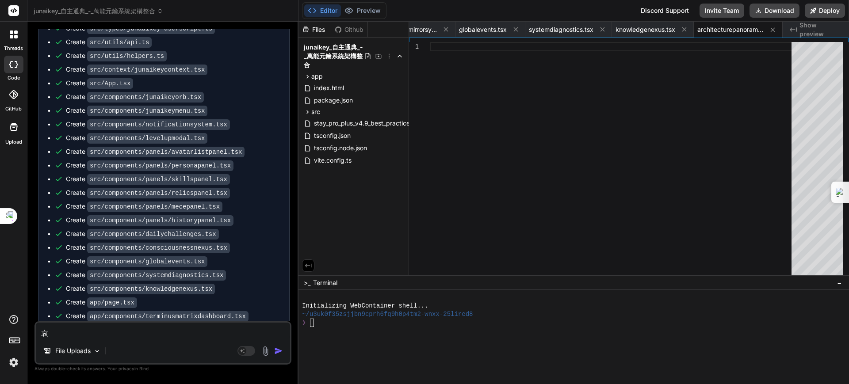
type textarea "哀ㄓ"
type textarea "x"
type textarea "哀"
type textarea "x"
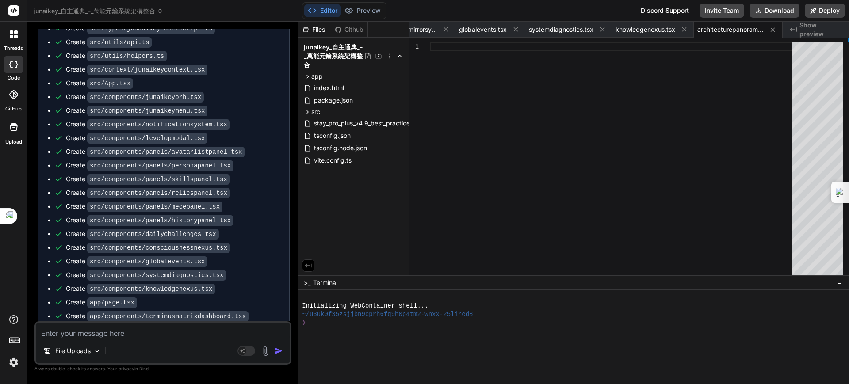
type textarea "ㄢ"
type textarea "x"
type textarea "安"
type textarea "x"
type textarea "安ㄓ"
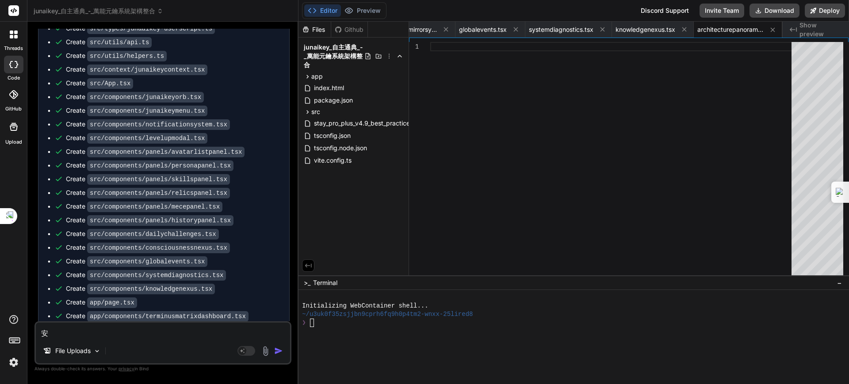
type textarea "x"
type textarea "安ㄓㄨ"
type textarea "x"
type textarea "安ㄓㄨㄤ"
type textarea "x"
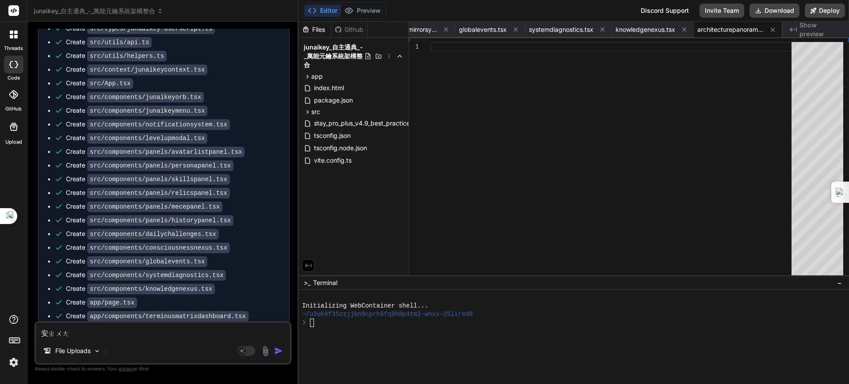
type textarea "安ㄓㄨㄥ"
type textarea "x"
type textarea "安中"
type textarea "x"
type textarea "安"
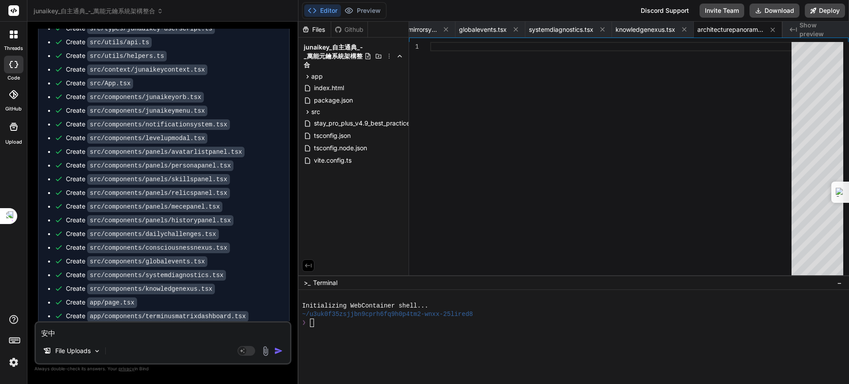
type textarea "x"
type textarea "安ㄓ"
type textarea "x"
type textarea "安ㄓㄨ"
type textarea "x"
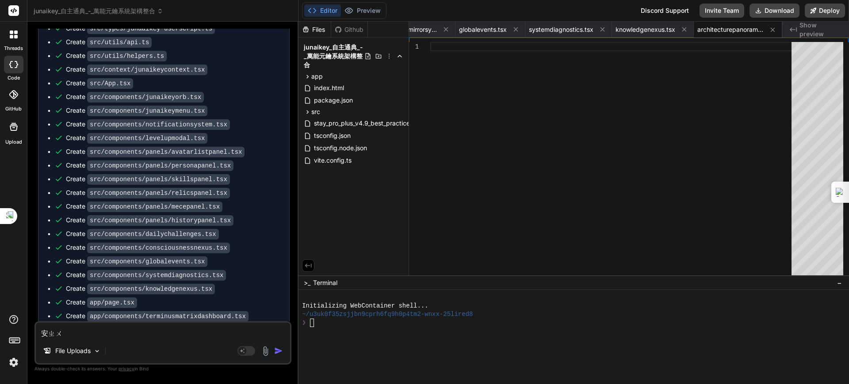
type textarea "安’"
type textarea "x"
type textarea "安’"
type textarea "x"
type textarea "安’　ㄤ"
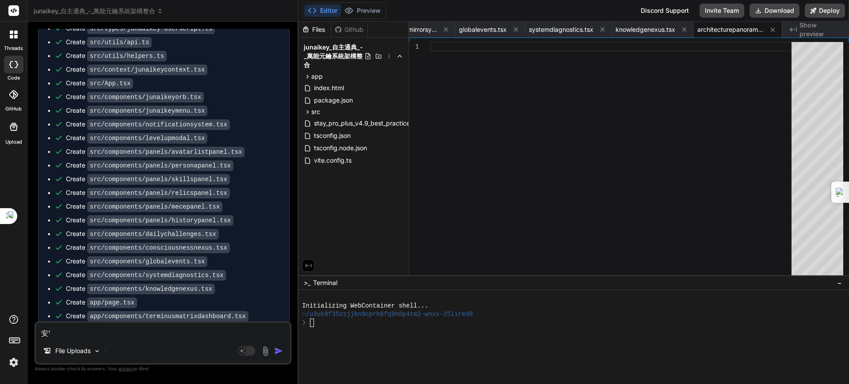
type textarea "x"
type textarea "安’　ㄅㄤ"
type textarea "x"
type textarea "安’　ㄅ"
type textarea "x"
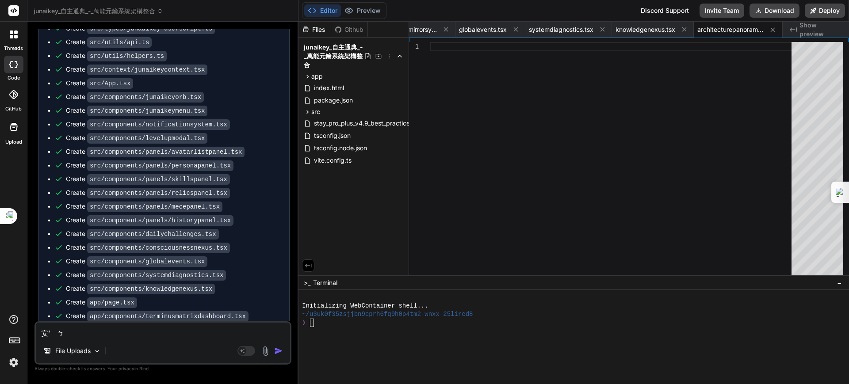
type textarea "安’"
type textarea "x"
type textarea "安’"
type textarea "x"
type textarea "安"
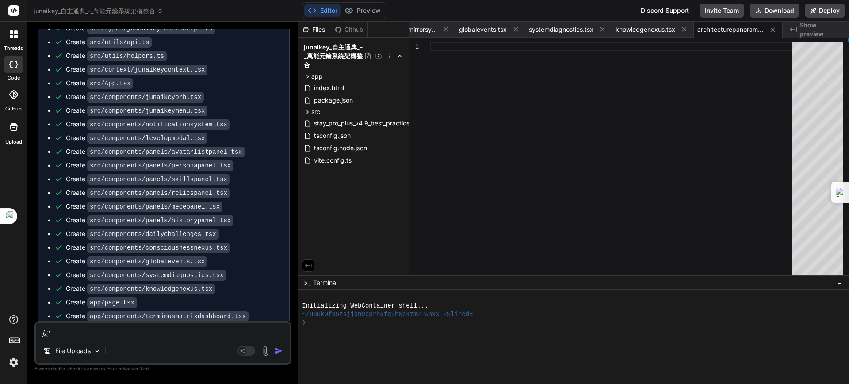
type textarea "x"
type textarea "安ㄓ"
type textarea "x"
type textarea "安ㄓㄨ"
type textarea "x"
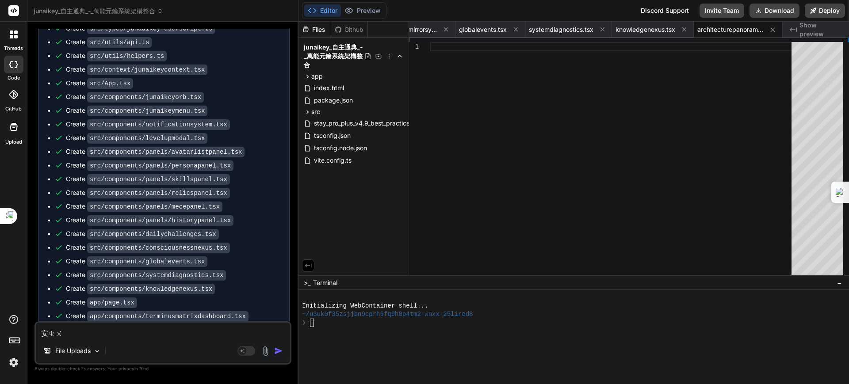
type textarea "安ㄓㄨㄤ"
type textarea "x"
type textarea "安裝"
type textarea "x"
type textarea "安裝ㄅ"
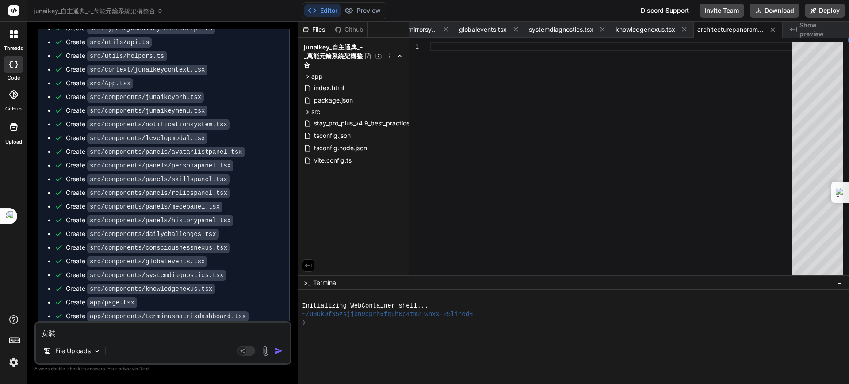
type textarea "x"
type textarea "安裝ㄅㄧ"
type textarea "x"
type textarea "安裝避"
type textarea "x"
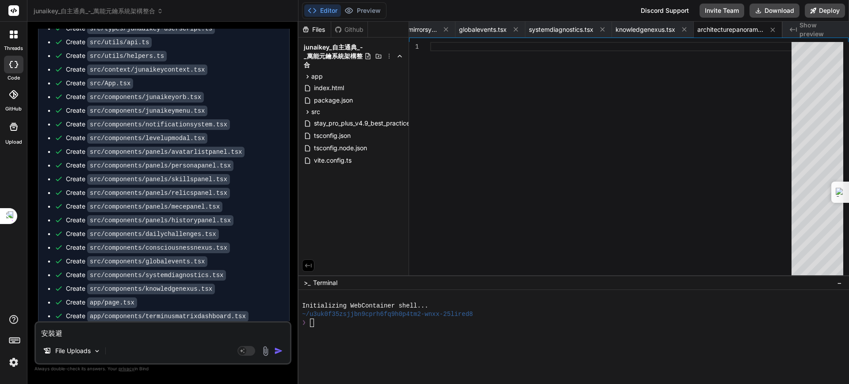
type textarea "安裝避ㄧ"
type textarea "x"
type textarea "安裝避ㄧㄠ"
type textarea "x"
type textarea "安裝必要"
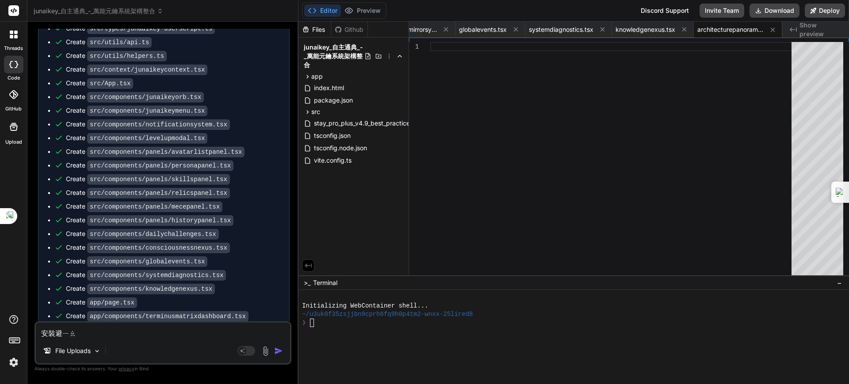
type textarea "x"
type textarea "安裝必要ㄧ"
type textarea "x"
type textarea "安裝必要一"
type textarea "x"
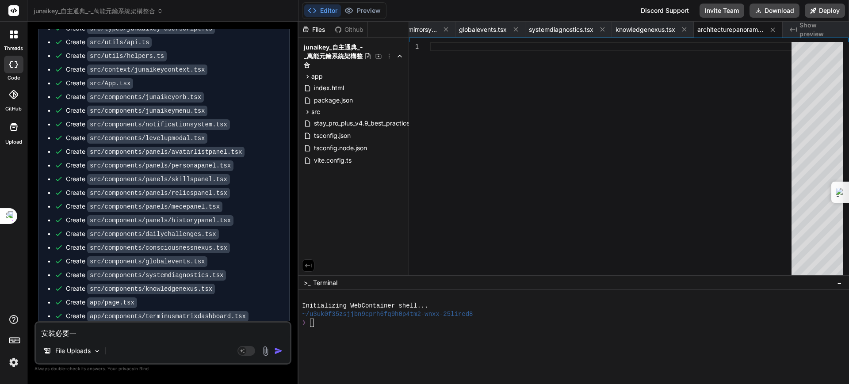
type textarea "安裝必要一ㄌ"
type textarea "x"
type textarea "安裝必要一ㄌㄞ"
type textarea "x"
type textarea "安裝必要依賴"
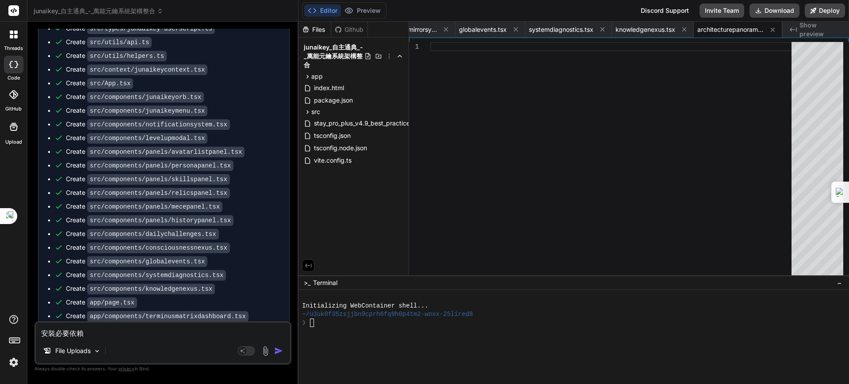
type textarea "x"
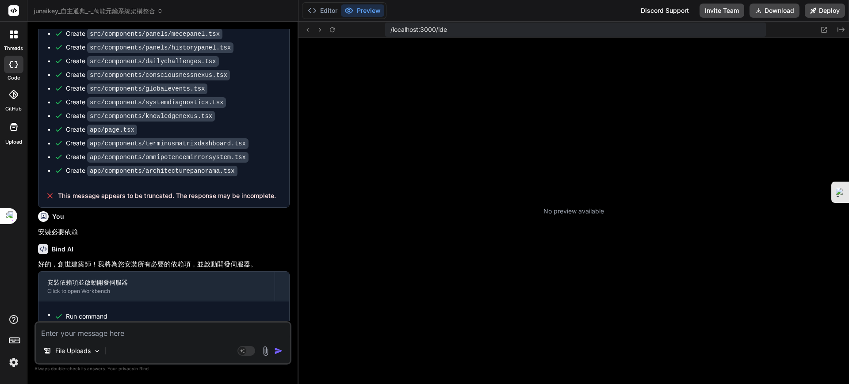
scroll to position [260, 0]
type textarea "x"
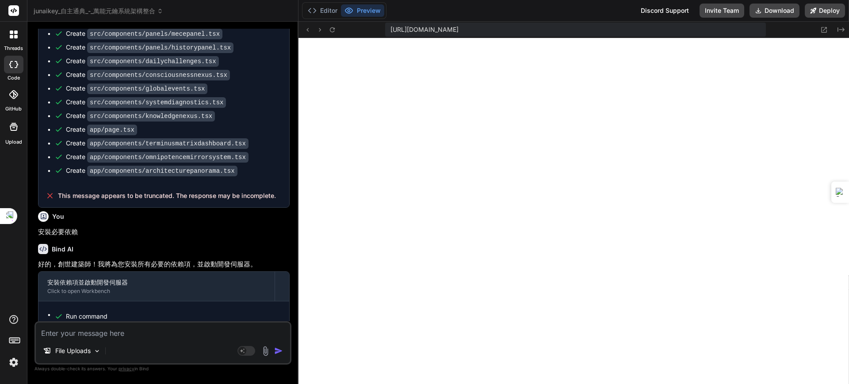
scroll to position [2227, 0]
click at [825, 27] on icon at bounding box center [824, 30] width 8 height 8
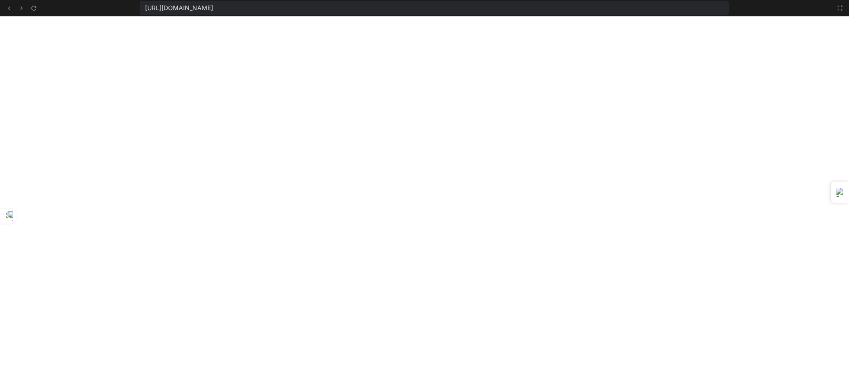
scroll to position [3227, 0]
click at [36, 9] on icon at bounding box center [34, 8] width 8 height 8
click at [30, 7] on icon at bounding box center [34, 8] width 8 height 8
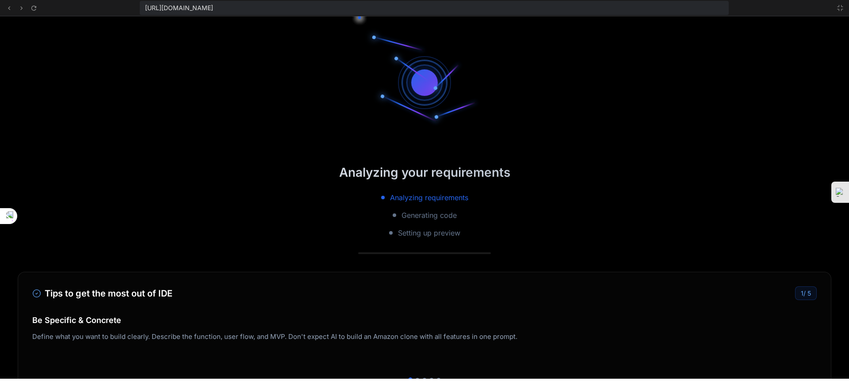
scroll to position [6226, 0]
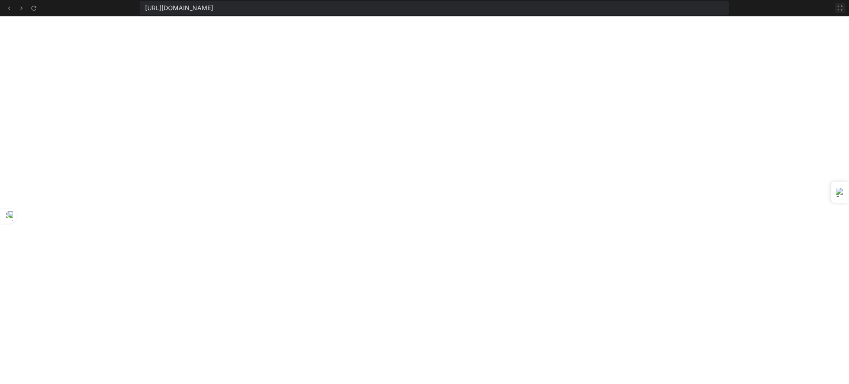
click at [839, 8] on icon at bounding box center [840, 7] width 7 height 7
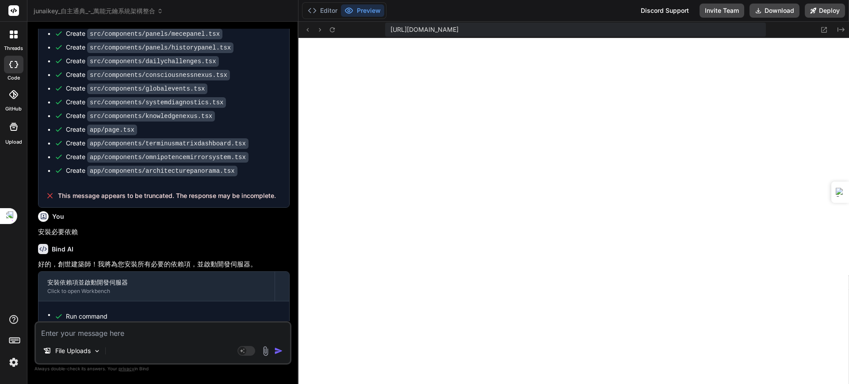
scroll to position [7226, 0]
click at [67, 337] on textarea at bounding box center [163, 331] width 254 height 16
paste textarea "[plugin:vite:react-babel] /home/u3uk0f35zsjjbn9cprh6fq9h0p4tm2-wnxx-25lired8/sr…"
type textarea "[plugin:vite:react-babel] /home/u3uk0f35zsjjbn9cprh6fq9h0p4tm2-wnxx-25lired8/sr…"
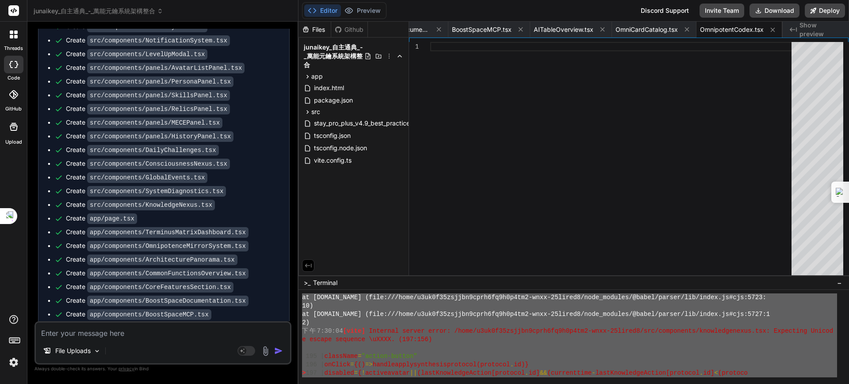
scroll to position [0, 0]
drag, startPoint x: 320, startPoint y: 377, endPoint x: 333, endPoint y: 248, distance: 129.7
click at [333, 248] on div "Files Github junaikey_自主通典_-_萬能元鑰系統架構整合 app components AITableOverview.tsx Arch…" at bounding box center [574, 203] width 551 height 363
click at [106, 333] on textarea at bounding box center [163, 331] width 254 height 16
paste textarea "at TypeScriptParserMixin.next (file:///home/u3uk0f35zsjjbn9cprh6fq9h0p4tm2-wnxx…"
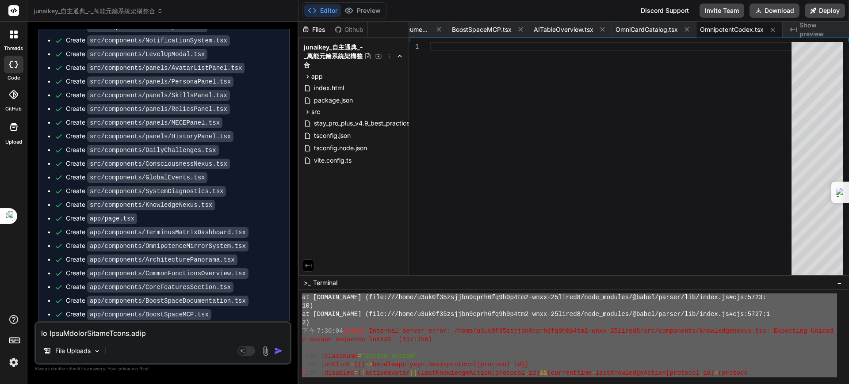
scroll to position [15900, 0]
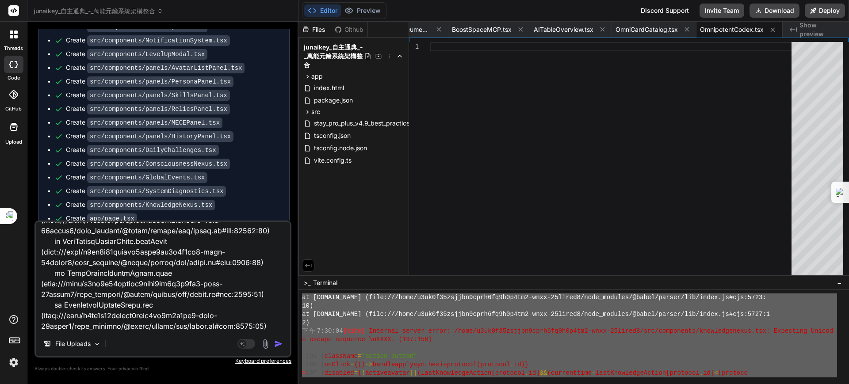
click at [276, 342] on img "button" at bounding box center [278, 344] width 9 height 9
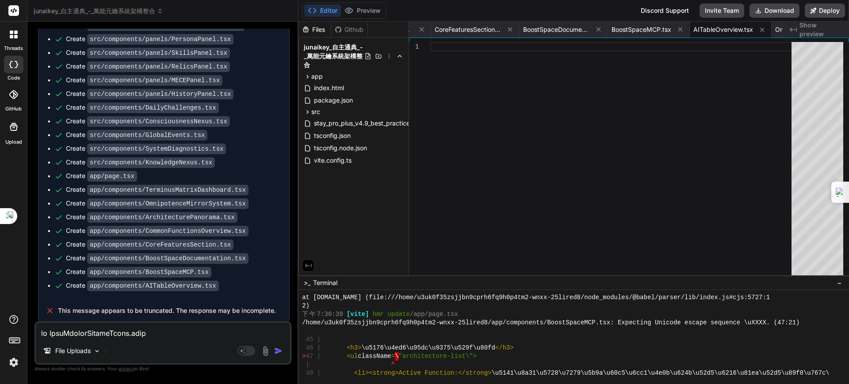
scroll to position [22248, 0]
click at [130, 332] on textarea at bounding box center [163, 331] width 254 height 16
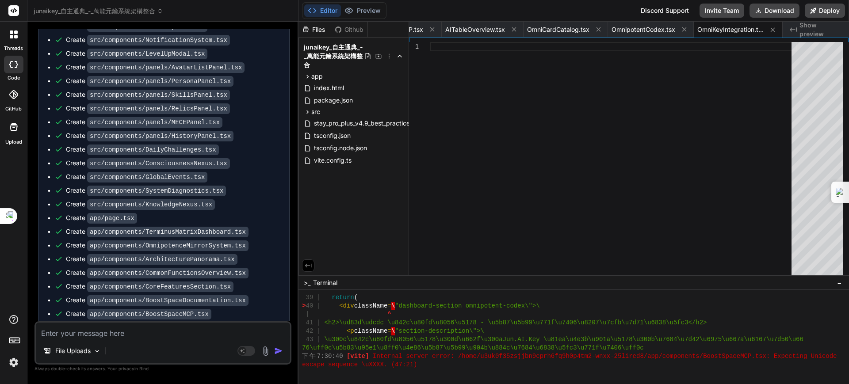
scroll to position [23151, 0]
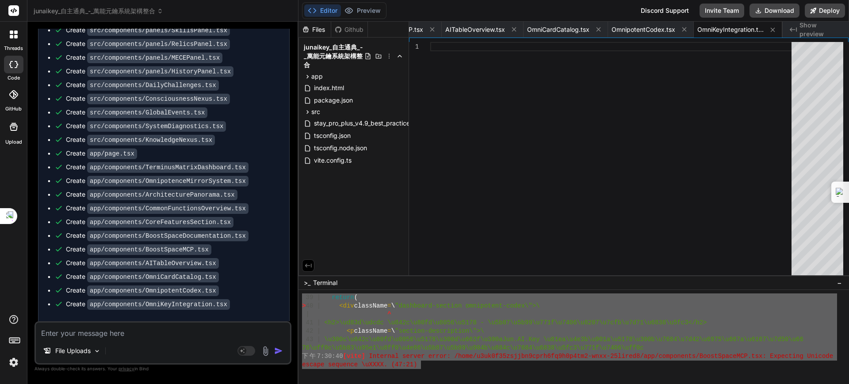
drag, startPoint x: 421, startPoint y: 367, endPoint x: 279, endPoint y: 213, distance: 209.4
click at [285, 214] on div "junaikey_自主通典_-_萬能元鑰系統架構整合 Created with Pixso. Bind AI Web Search Created with …" at bounding box center [438, 192] width 822 height 384
click at [121, 333] on textarea at bounding box center [163, 331] width 254 height 16
paste textarea "39 | return ( > 40 | <div className=\"dashboard-section omnipotent-codex\">\ | …"
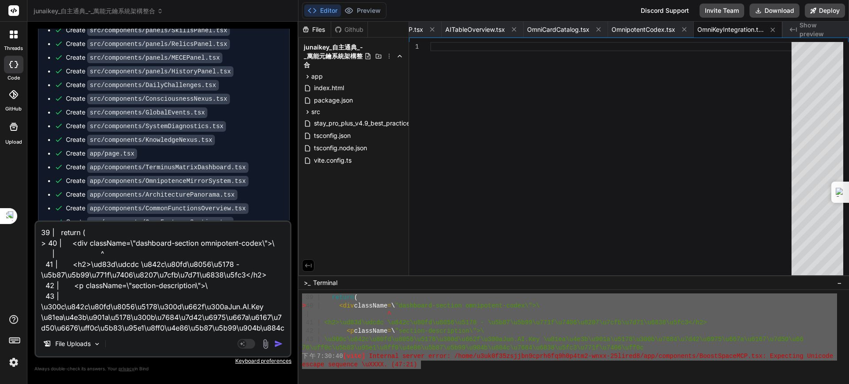
scroll to position [54, 0]
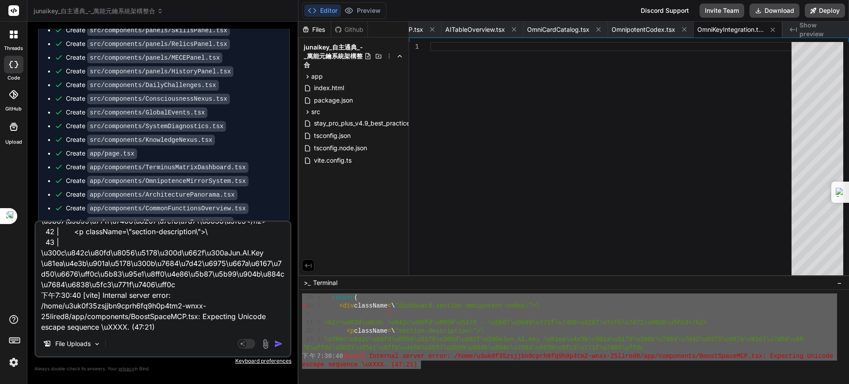
click at [274, 340] on div "Agent Mode. When this toggle is activated, AI automatically makes decisions, re…" at bounding box center [261, 344] width 51 height 11
click at [276, 341] on img "button" at bounding box center [278, 344] width 9 height 9
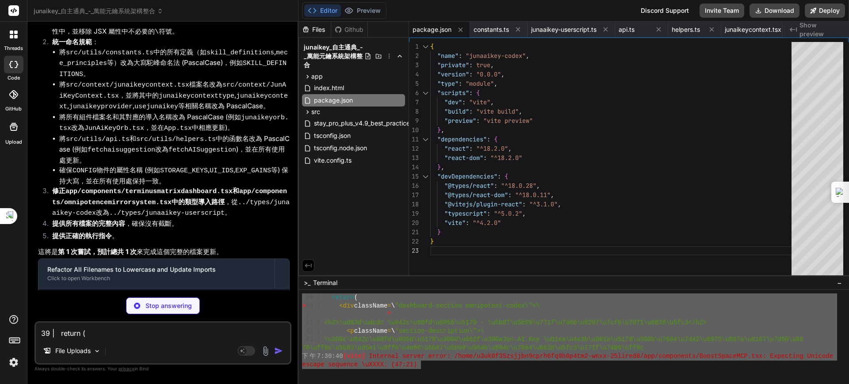
scroll to position [23702, 0]
click at [96, 231] on strong "提供正確的執行指令" at bounding box center [82, 235] width 60 height 8
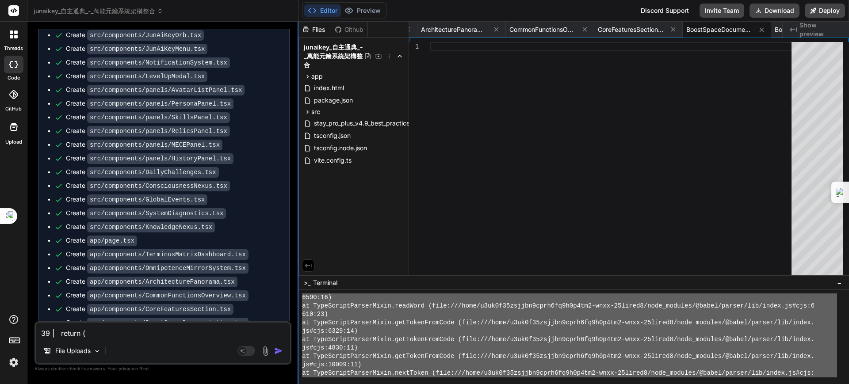
scroll to position [0, 0]
drag, startPoint x: 585, startPoint y: 298, endPoint x: 298, endPoint y: 201, distance: 302.5
click at [298, 201] on div "junaikey_自主通典_-_萬能元鑰系統架構整合 Created with Pixso. Bind AI Web Search Created with …" at bounding box center [438, 192] width 822 height 384
click at [102, 334] on textarea "39 | return ( > 40 | <div className=\"dashboard-section omnipotent-codex\">\ | …" at bounding box center [163, 331] width 254 height 16
paste textarea "6590:16) at TypeScriptParserMixin.readWord (file:///home/u3uk0f35zsjjbn9cprh6fq…"
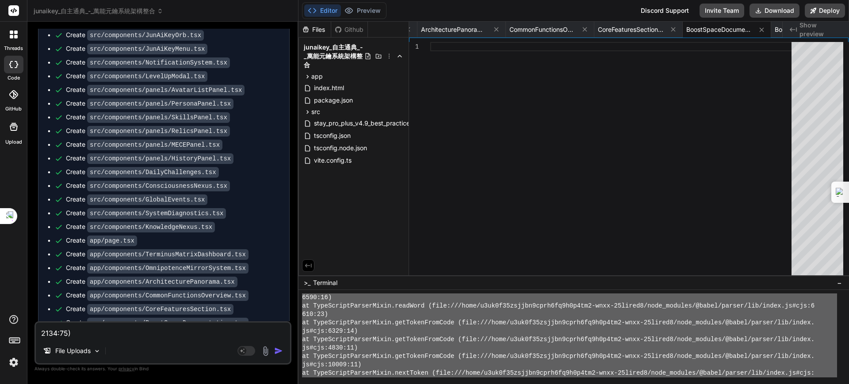
scroll to position [16123, 0]
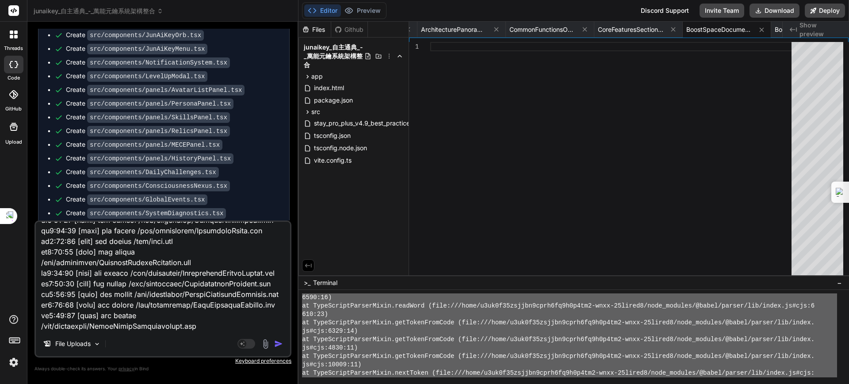
click at [278, 344] on img "button" at bounding box center [278, 344] width 9 height 9
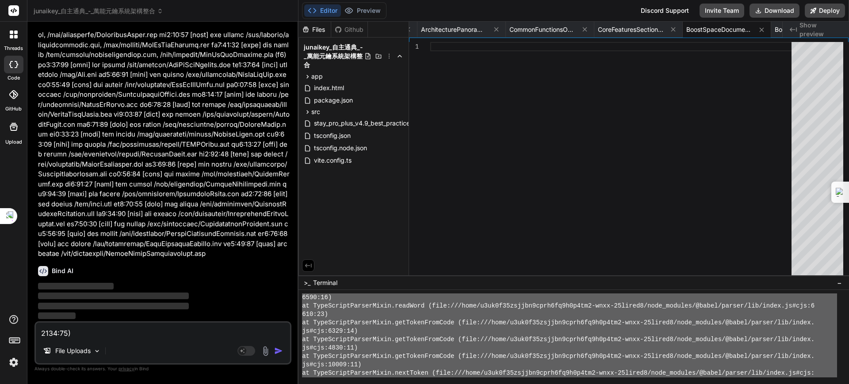
scroll to position [32823, 0]
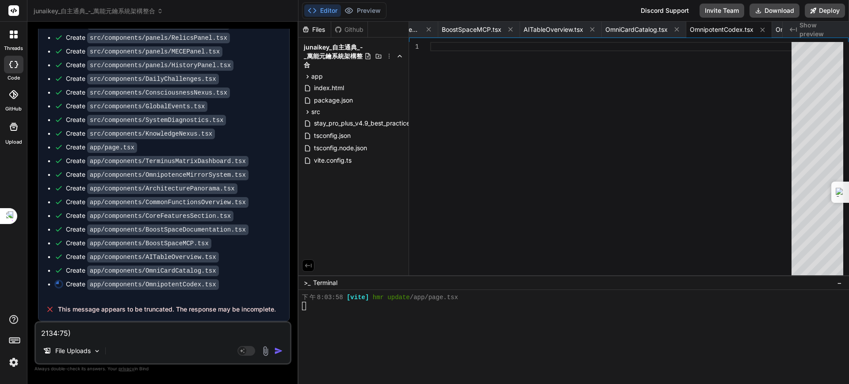
scroll to position [34602, 0]
click at [427, 312] on div at bounding box center [569, 314] width 535 height 8
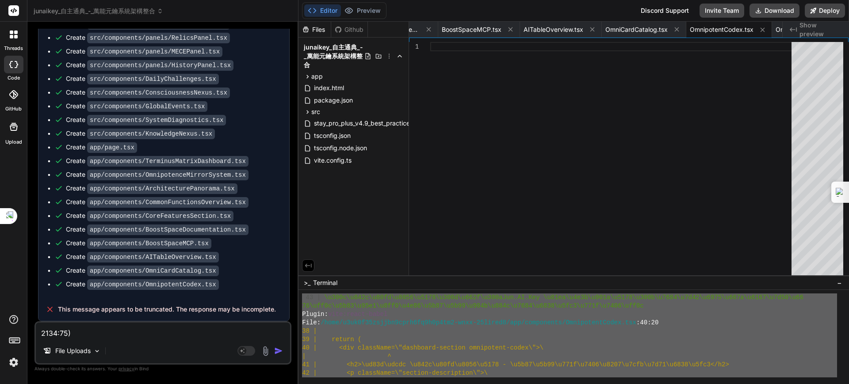
scroll to position [0, 0]
drag, startPoint x: 471, startPoint y: 359, endPoint x: 347, endPoint y: 220, distance: 186.7
click at [347, 220] on div "Files Github junaikey_自主通典_-_萬能元鑰系統架構整合 app components AITableOverview.tsx Arch…" at bounding box center [574, 203] width 551 height 363
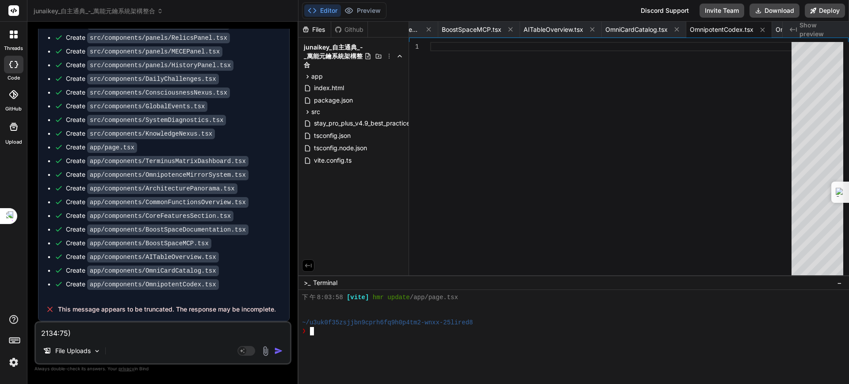
scroll to position [8403, 0]
click at [487, 237] on div at bounding box center [613, 161] width 367 height 238
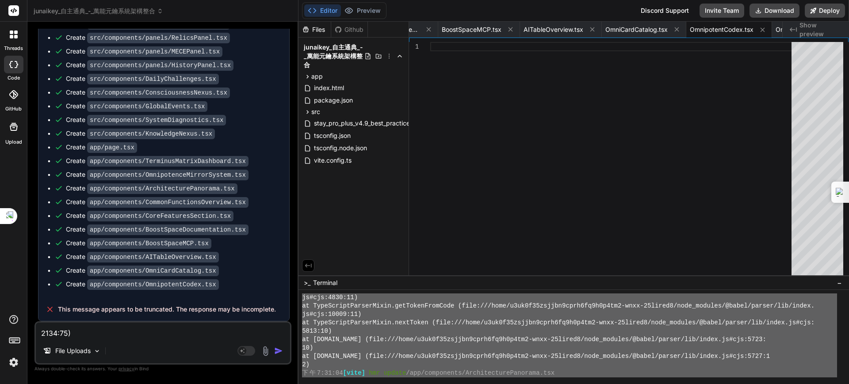
scroll to position [0, 0]
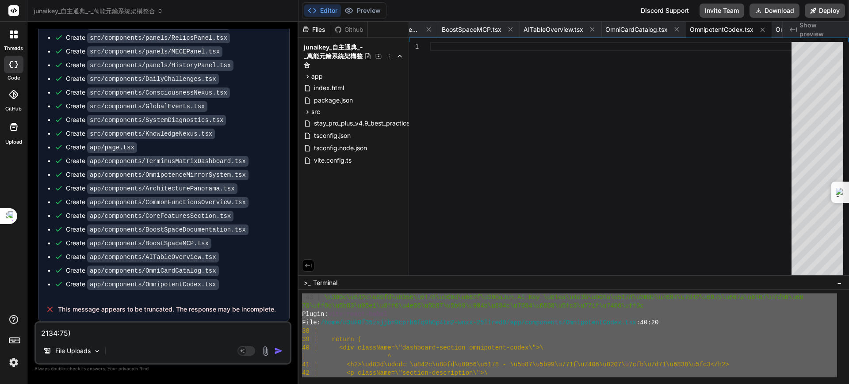
drag, startPoint x: 478, startPoint y: 332, endPoint x: 448, endPoint y: 241, distance: 95.1
click at [448, 241] on div "Files Github junaikey_自主通典_-_萬能元鑰系統架構整合 app components AITableOverview.tsx Arch…" at bounding box center [574, 203] width 551 height 363
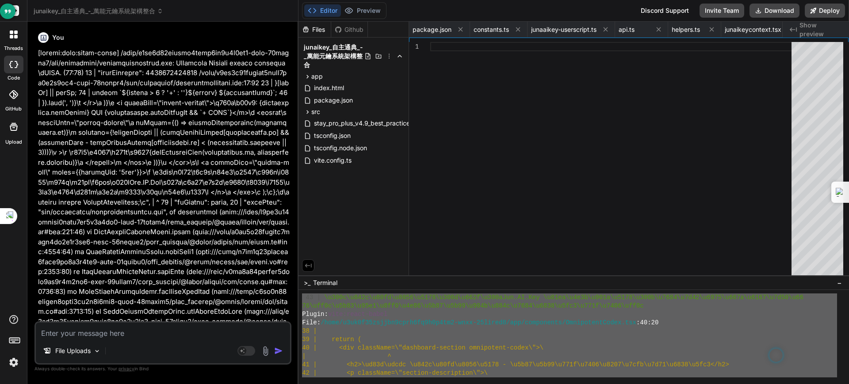
click at [113, 335] on textarea at bounding box center [163, 331] width 254 height 16
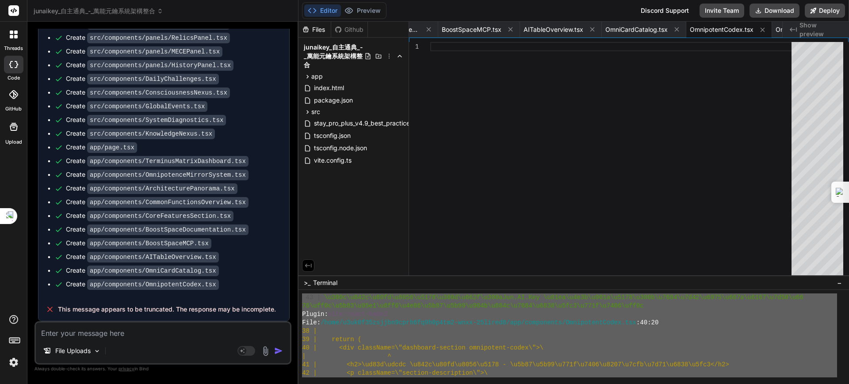
paste textarea "43 | \u300c\u842c\u80fd\u8056\u5178\u300d\u662f\u300aJun.AI.Key \u81ea\u4e3b\u9…"
type textarea "43 | \u300c\u842c\u80fd\u8056\u5178\u300d\u662f\u300aJun.AI.Key \u81ea\u4e3b\u9…"
type textarea "x"
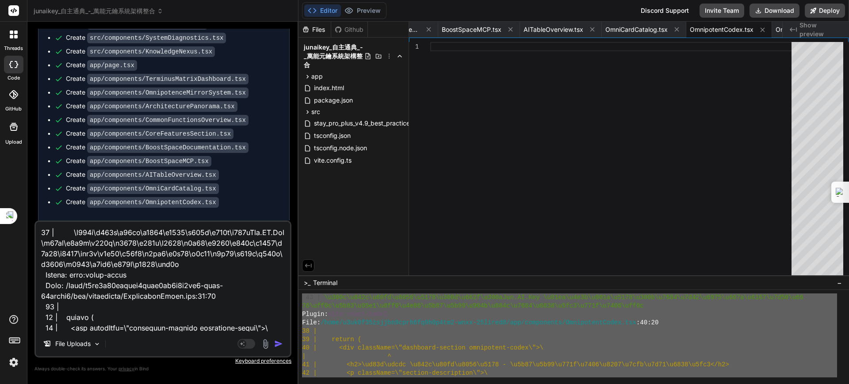
scroll to position [15518, 0]
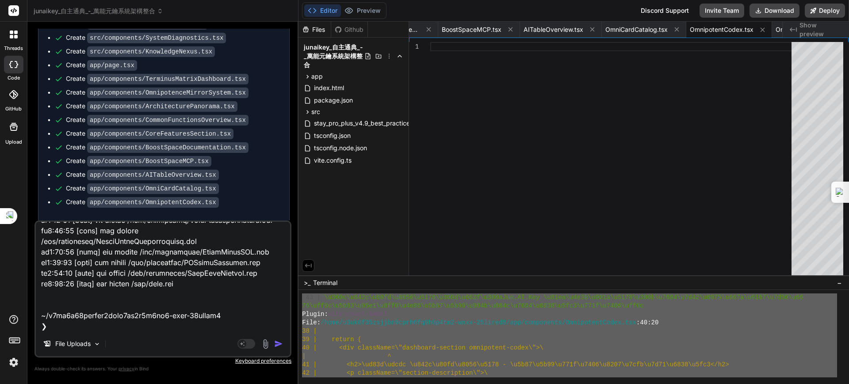
type textarea "43 | \u300c\u842c\u80fd\u8056\u5178\u300d\u662f\u300aJun.AI.Key \u81ea\u4e3b\u9…"
click at [276, 346] on img "button" at bounding box center [278, 344] width 9 height 9
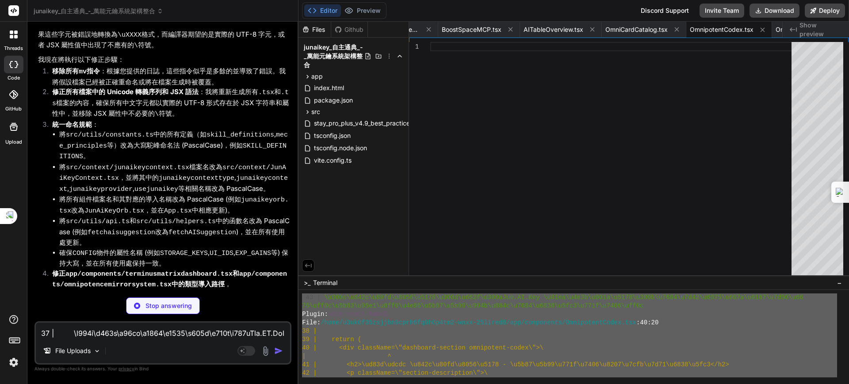
scroll to position [42763, 0]
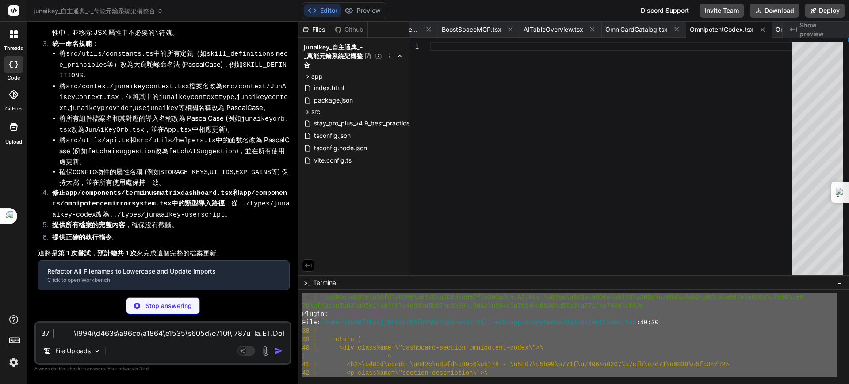
type textarea "x"
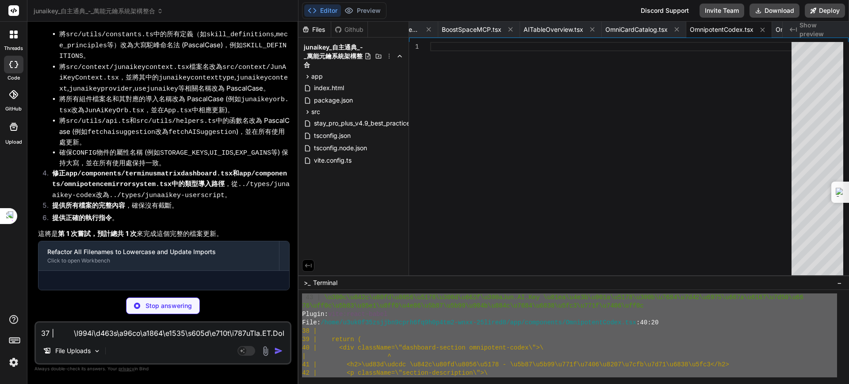
type textarea "} }"
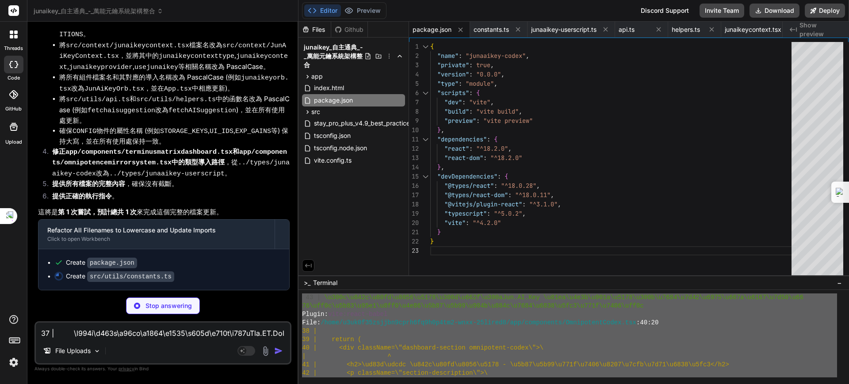
scroll to position [42904, 0]
type textarea "x"
type textarea "expReward: CONFIG.EXP_GAINS.SYNTHESIZE_KNOWLEDGE, meceRewardId: 'mece_03', // 結…"
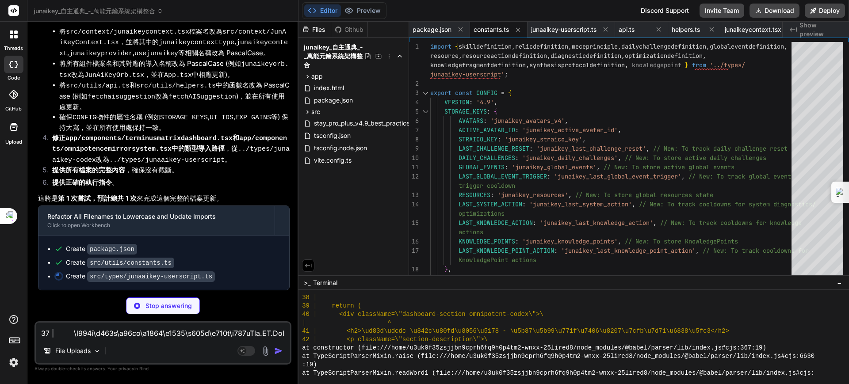
type textarea "x"
type textarea "}"
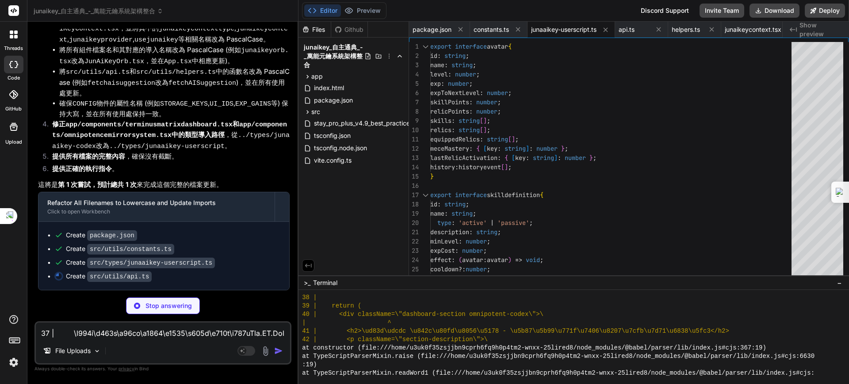
type textarea "x"
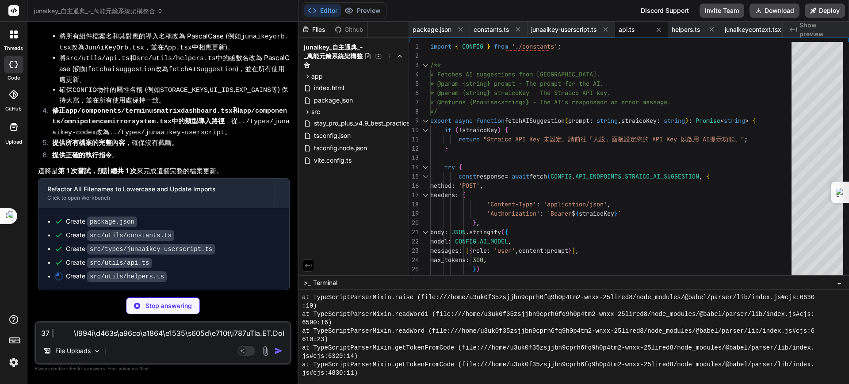
type textarea "x"
type textarea "}"
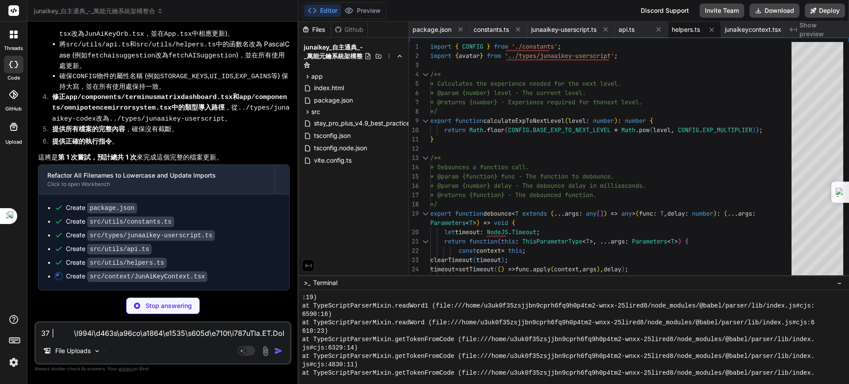
scroll to position [42959, 0]
type textarea "x"
type textarea "if (context === undefined) { throw new Error('useJunAiKey must be used within a…"
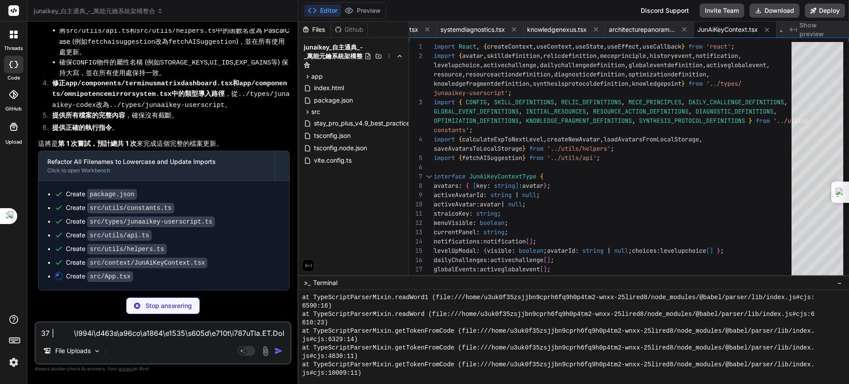
type textarea "x"
type textarea "); } export default App;"
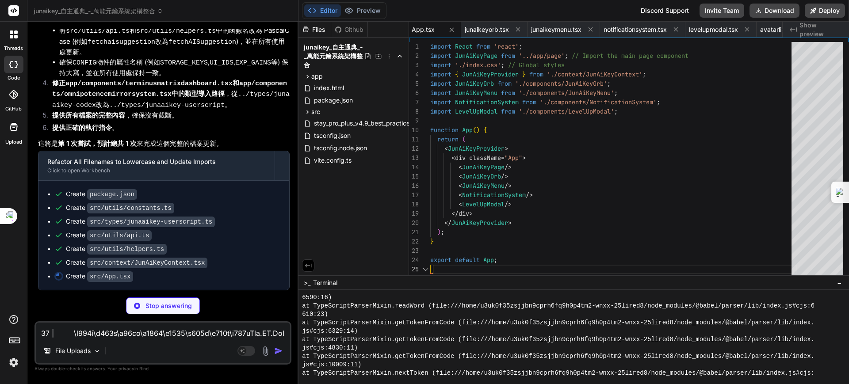
type textarea "x"
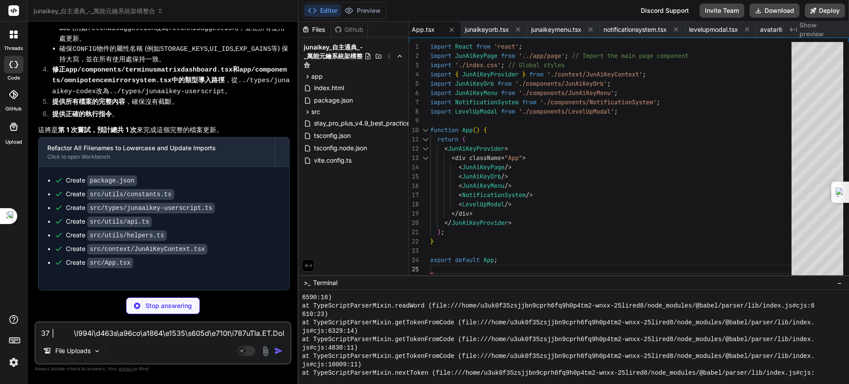
type textarea "<span id={CONFIG.UI_IDS.ORB_NAME}>{activeAvatar ? activeAvatar.name : '無分身'}</s…"
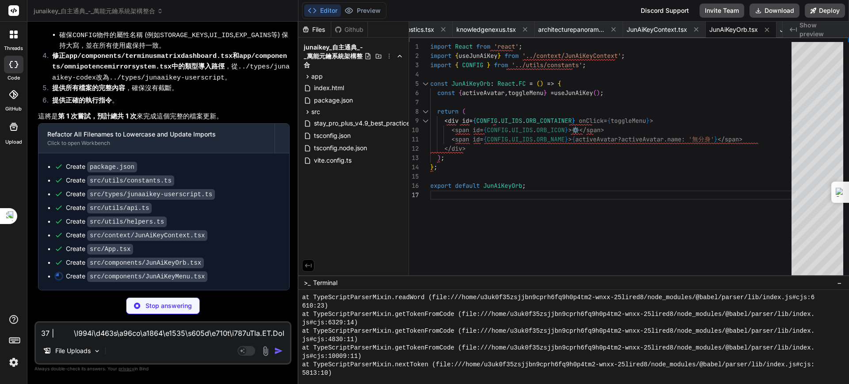
type textarea "x"
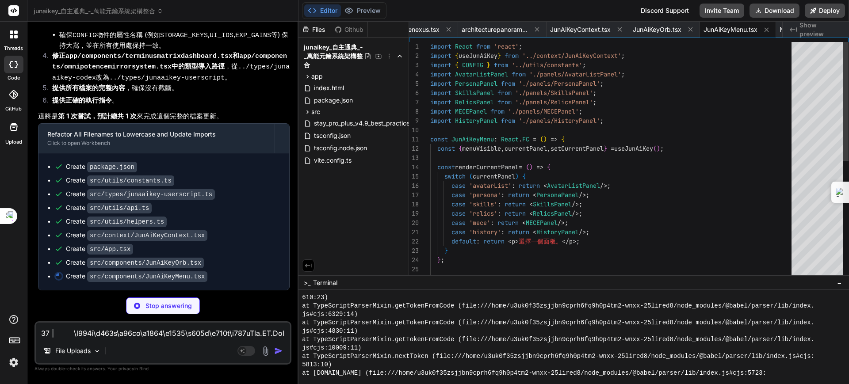
type textarea "x"
type textarea "<div key={notification.id} className={`junaaikey-notification ${notification.ty…"
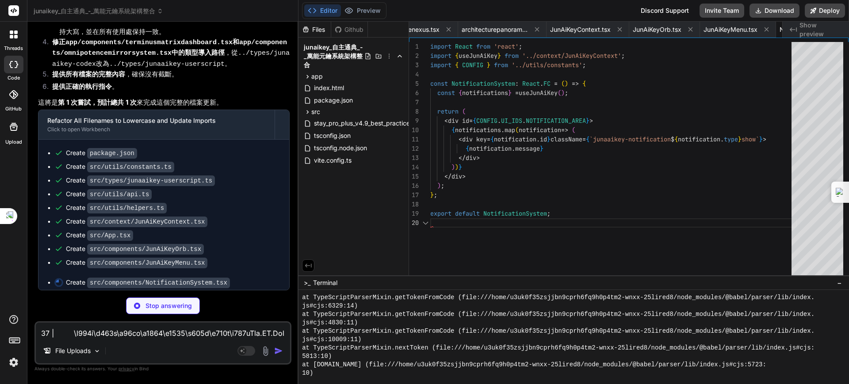
scroll to position [0, 1819]
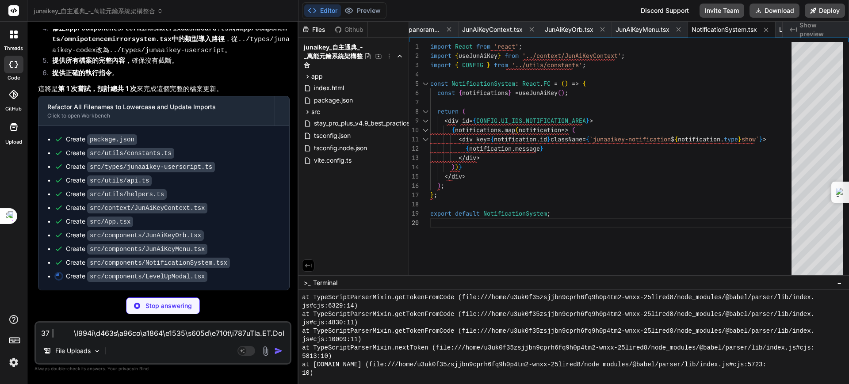
type textarea "x"
type textarea "}; export default LevelUpModal;"
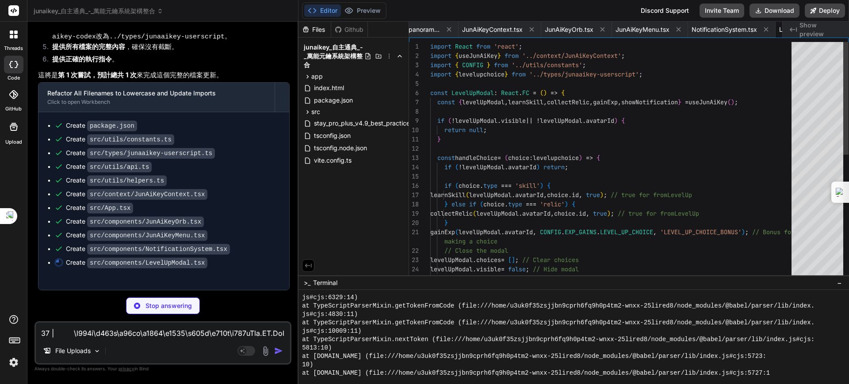
scroll to position [0, 1893]
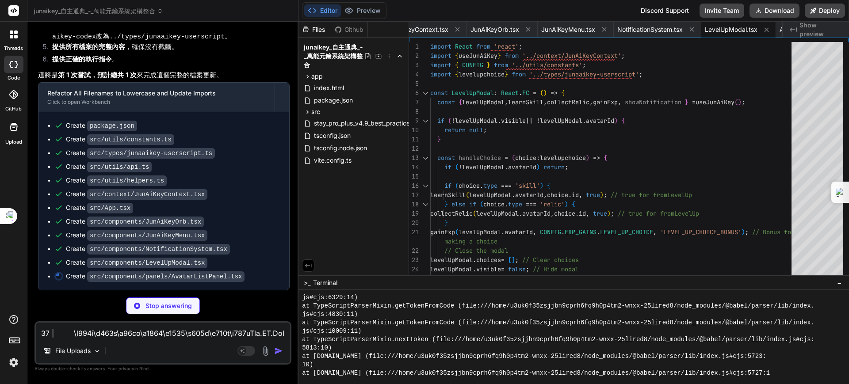
type textarea "x"
type textarea "新增分身 </button> </div> ); }; export default AvatarListPanel;"
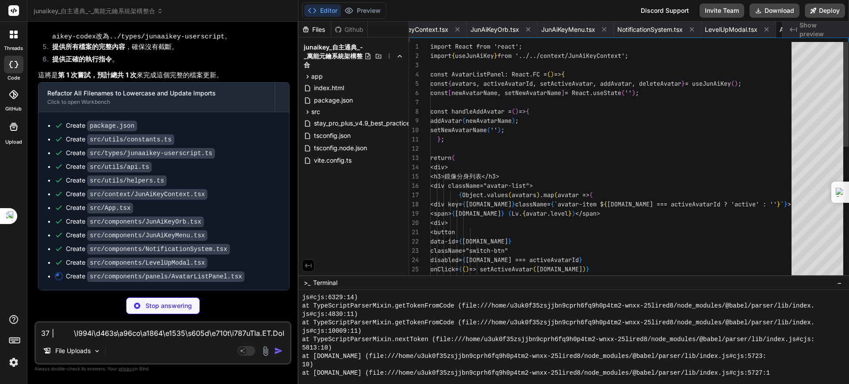
scroll to position [0, 1971]
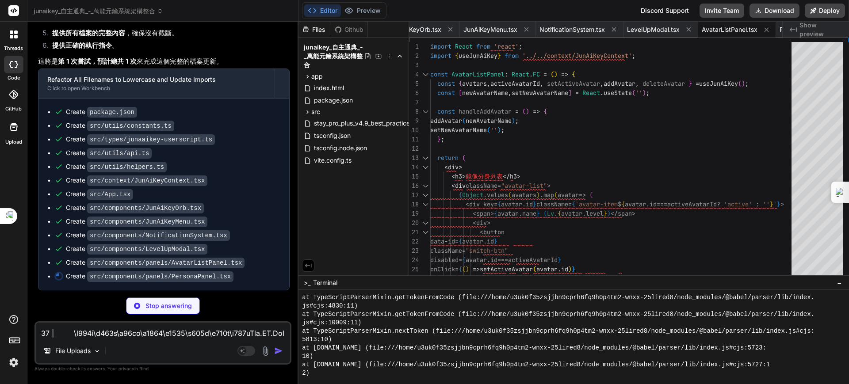
type textarea "x"
type textarea "</div> ); }; export default PersonaPanel;"
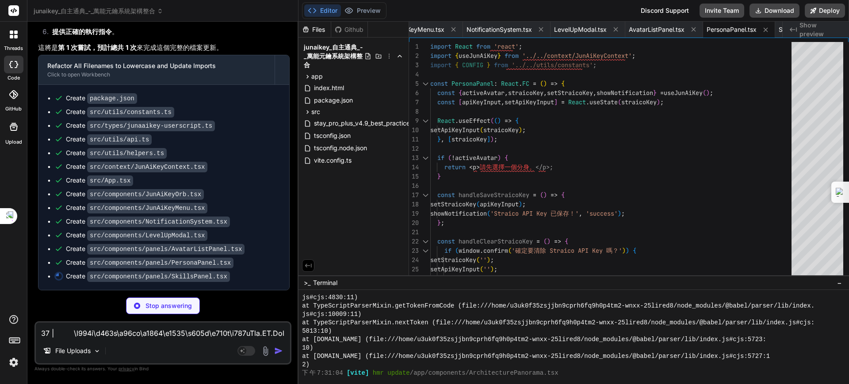
type textarea "x"
type textarea "export default SkillsPanel;"
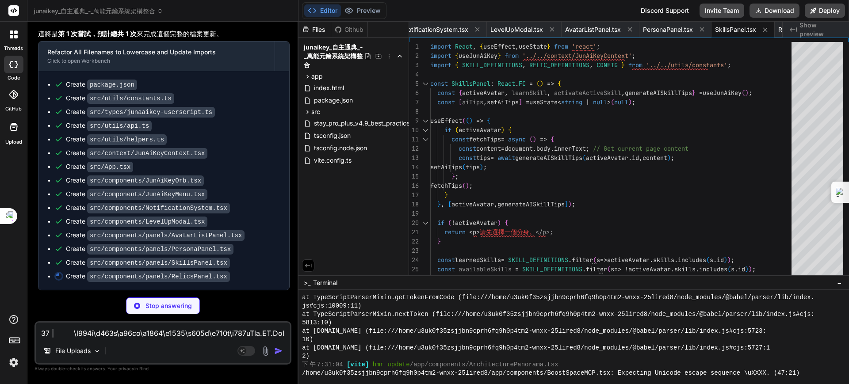
type textarea "x"
type textarea "</div> ); }; export default RelicsPanel;"
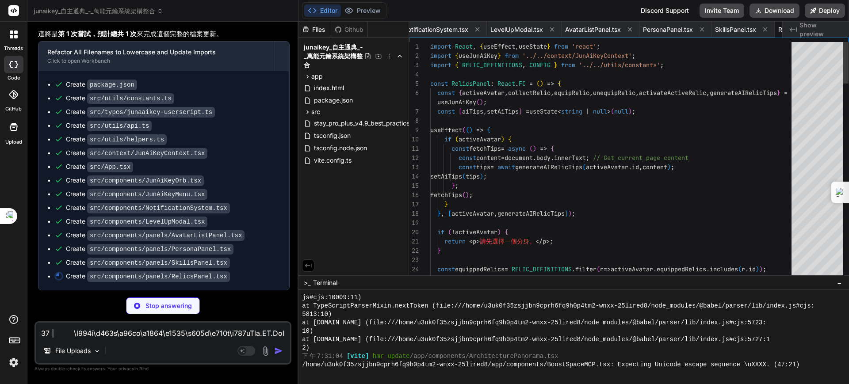
scroll to position [0, 2173]
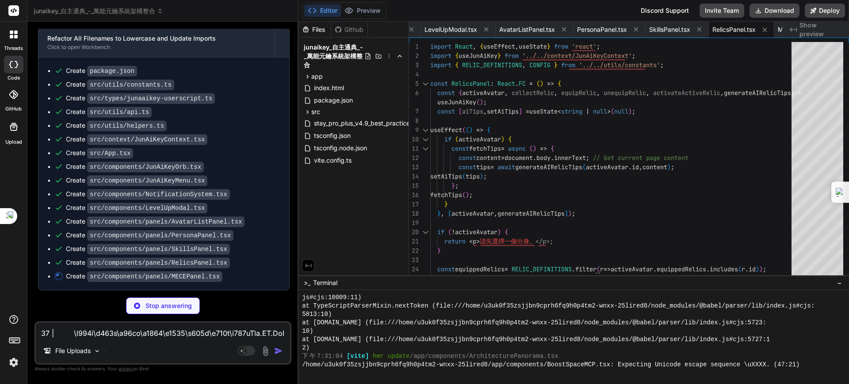
type textarea "x"
type textarea "}; export default MECEPanel;"
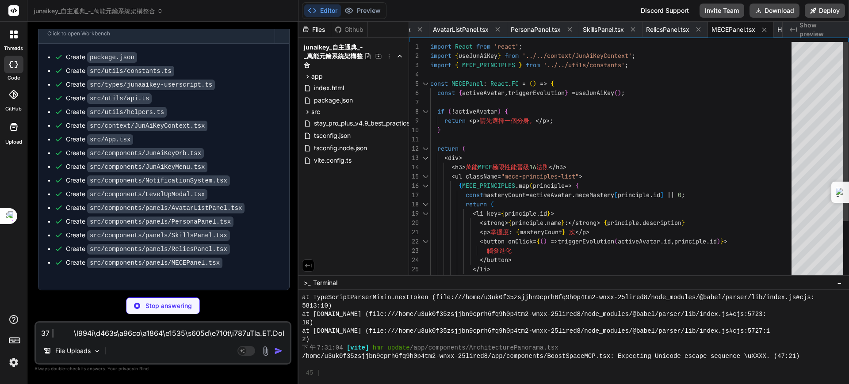
type textarea "x"
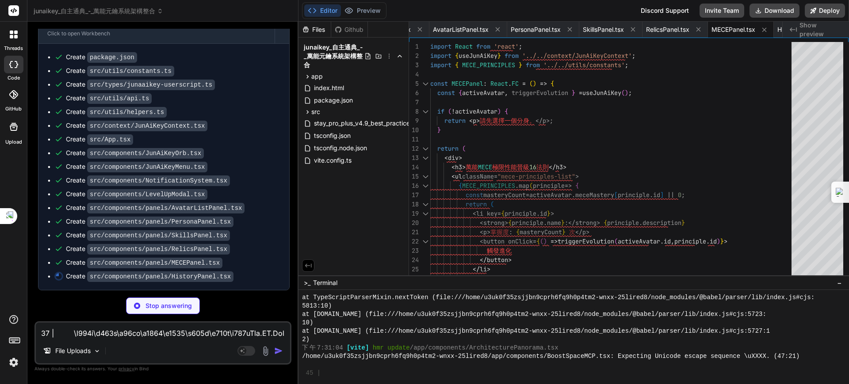
type textarea "export default HistoryPanel;"
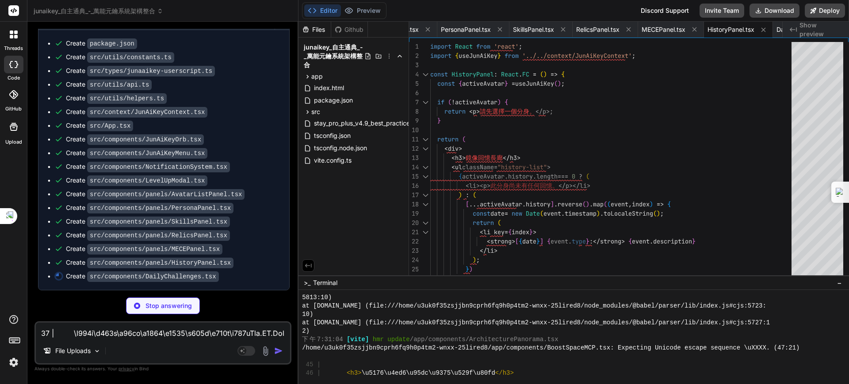
type textarea "x"
type textarea "</div> ); }; export default DailyChallenges;"
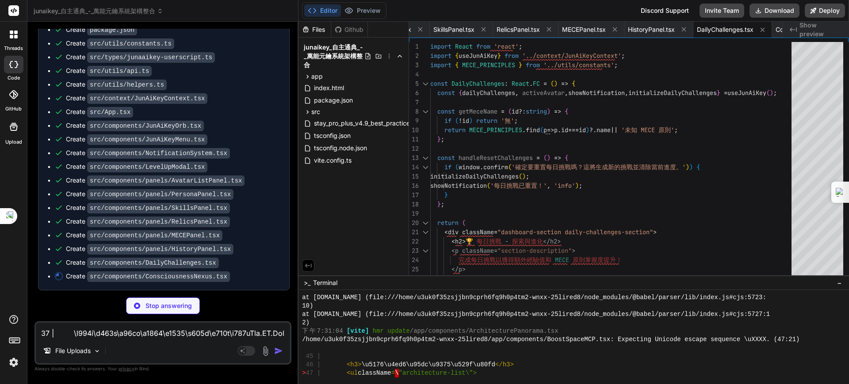
type textarea "x"
type textarea "); }; export default ConsciousnessNexus;"
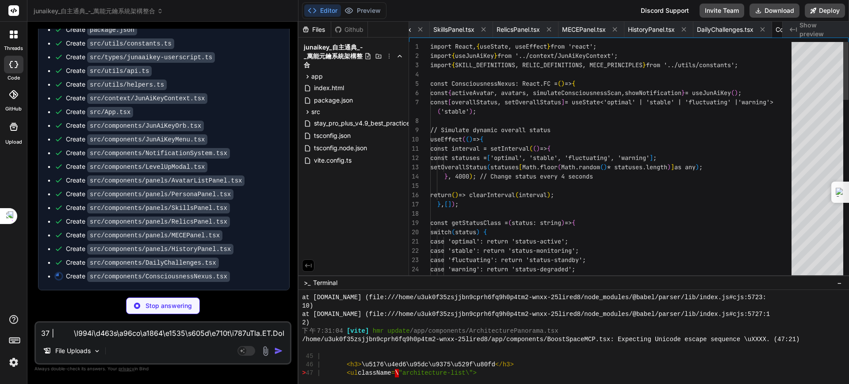
scroll to position [0, 2477]
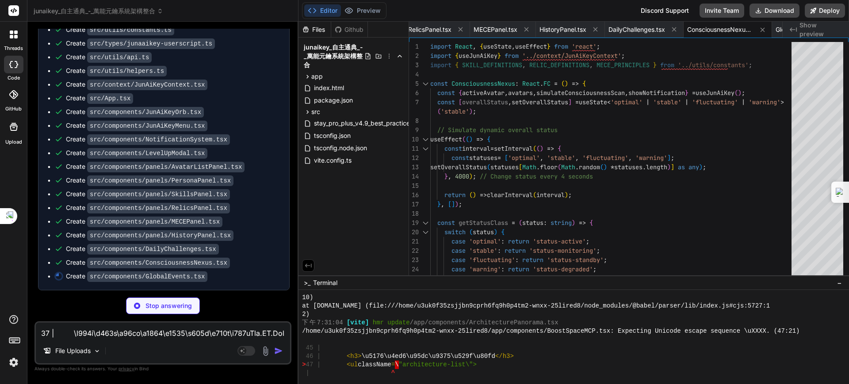
type textarea "x"
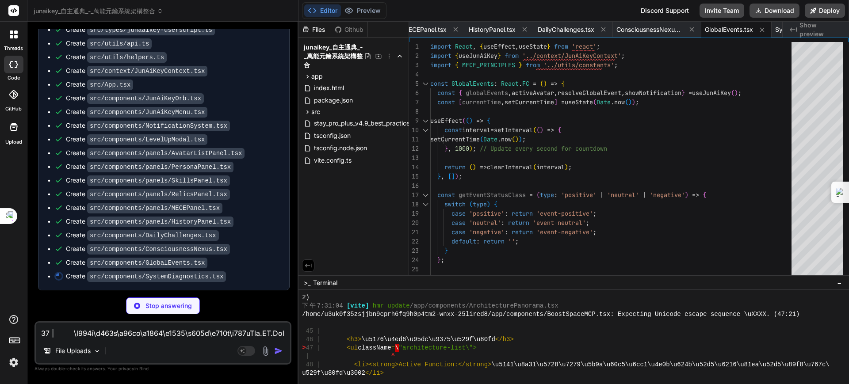
type textarea "x"
type textarea "); }; export default SystemDiagnostics;"
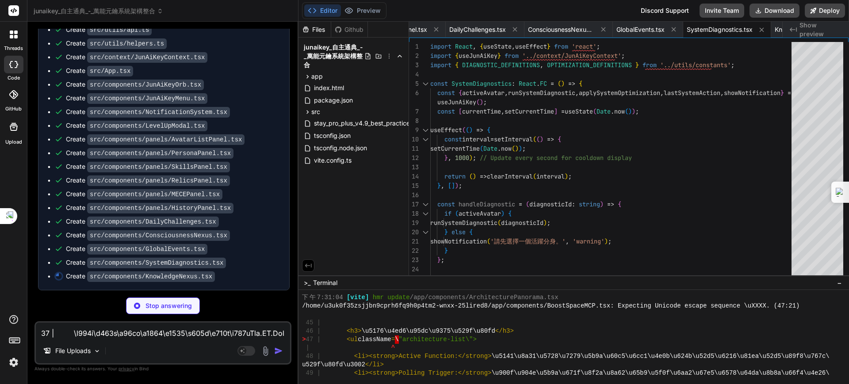
type textarea "x"
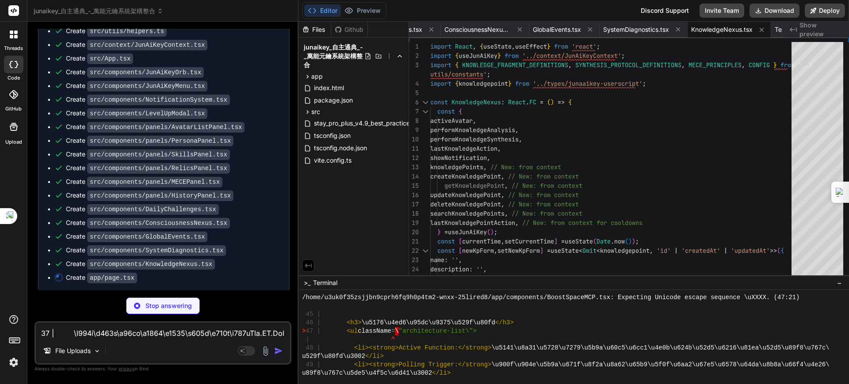
type textarea "x"
type textarea "}; export default JunAiKeyPage;"
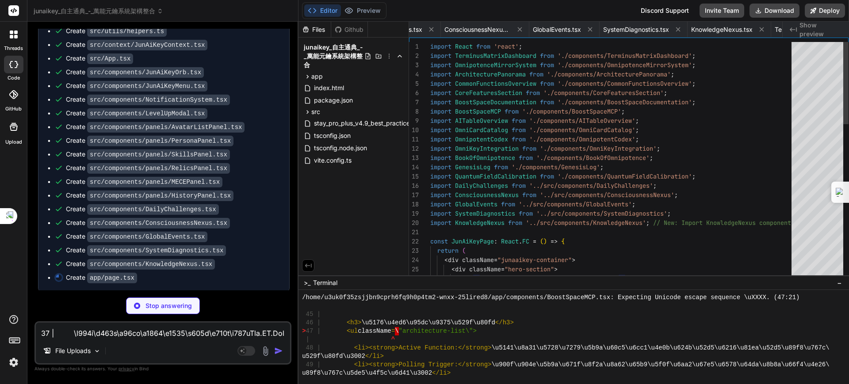
scroll to position [0, 1316]
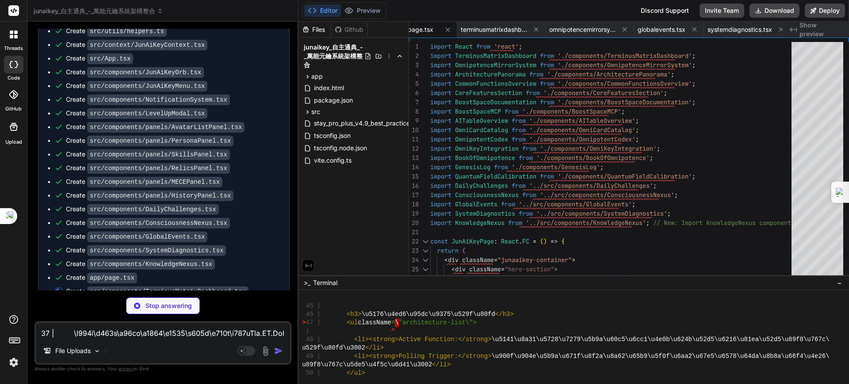
type textarea "x"
type textarea "); }; export default TerminusMatrixDashboard;"
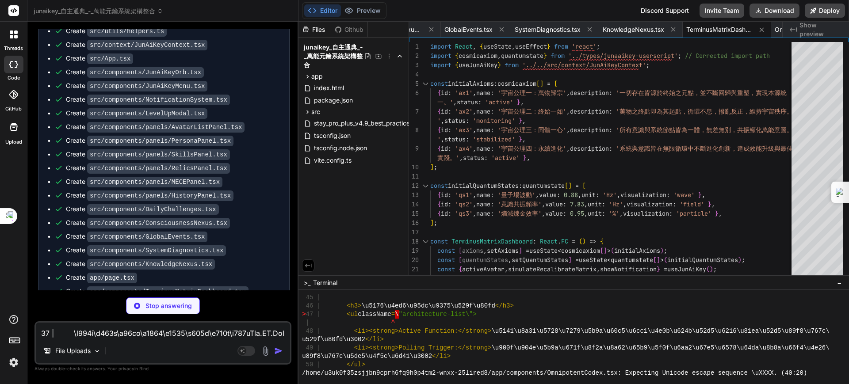
type textarea "x"
type textarea "<span className={`status-text ${getStatusClass('integrated')}`}> 永續夥伴介面: 已深度整合 …"
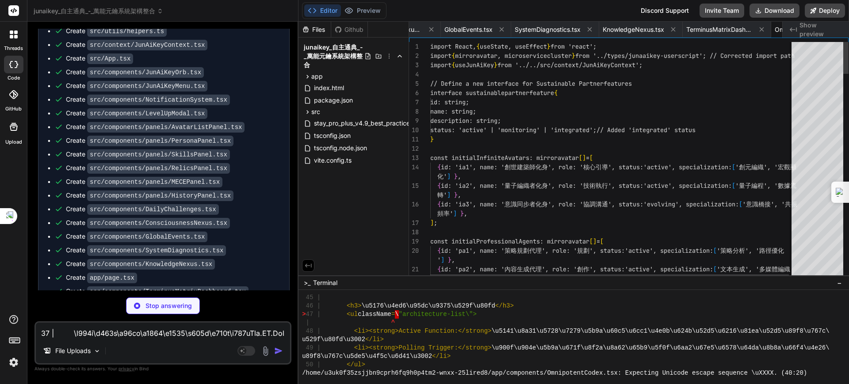
scroll to position [0, 2897]
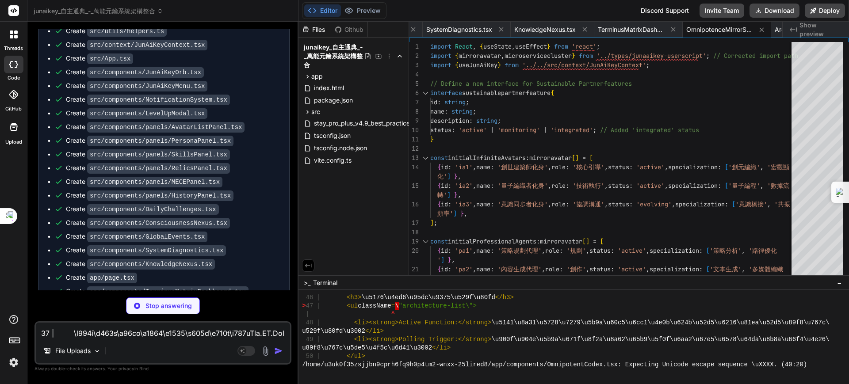
click at [14, 181] on div "threads code GitHub Upload" at bounding box center [13, 192] width 27 height 384
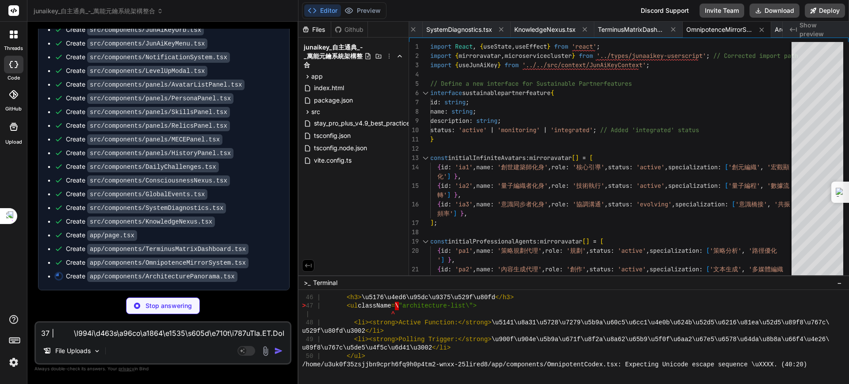
scroll to position [43125, 0]
type textarea "x"
type textarea "**版本**: 1.0.0-mvp<br /> **更新日期**: 2025-09-22<br /> © 2025 Jun.AI.Key Collective…"
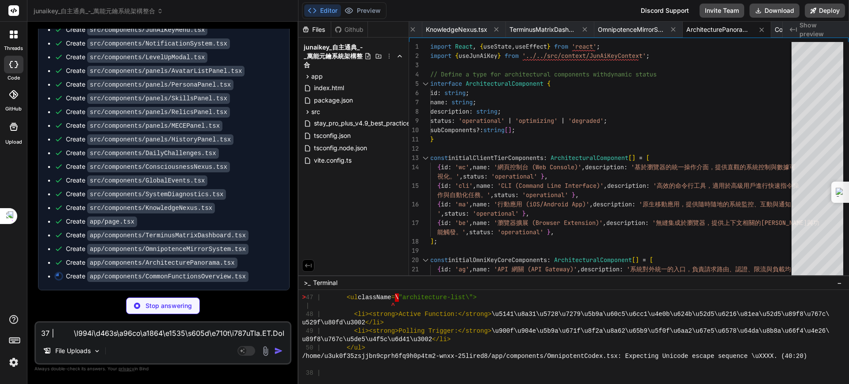
scroll to position [43247, 0]
type textarea "x"
type textarea "export default CommonFunctionsOverview;"
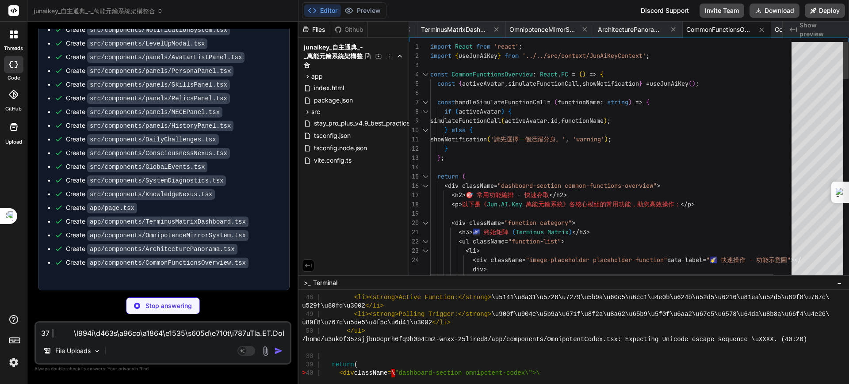
type textarea "x"
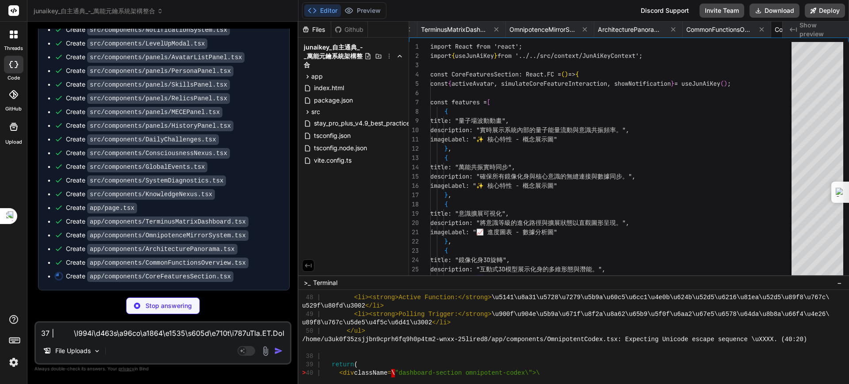
type textarea "); }; export default CoreFeaturesSection;"
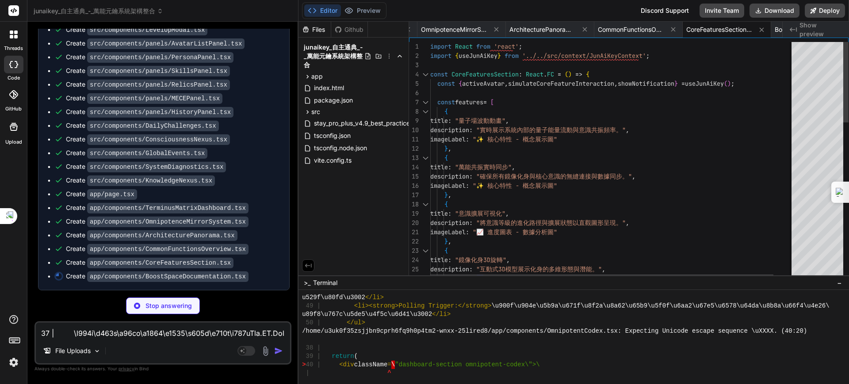
type textarea "x"
type textarea "); }; export default BoostSpaceDocumentation;"
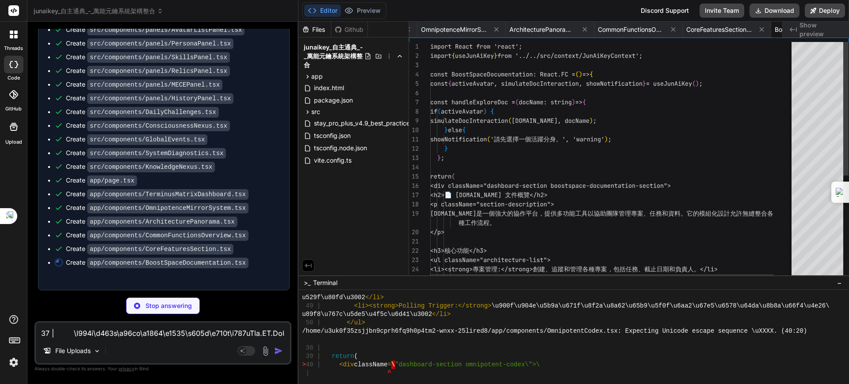
scroll to position [0, 3251]
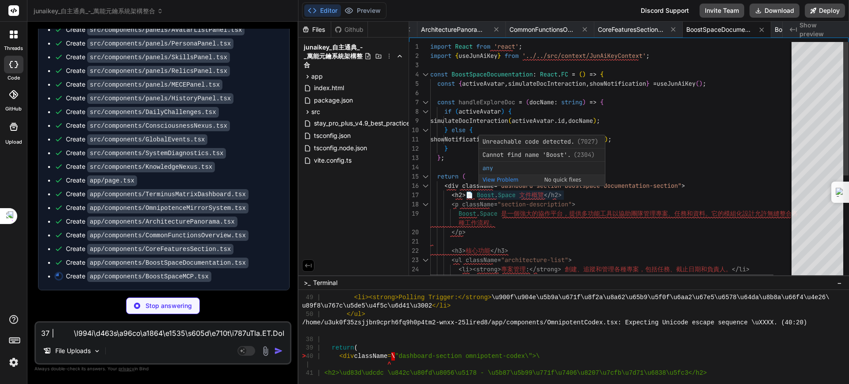
type textarea "x"
type textarea "</div> </div> ); }; export default BoostSpaceMCP;"
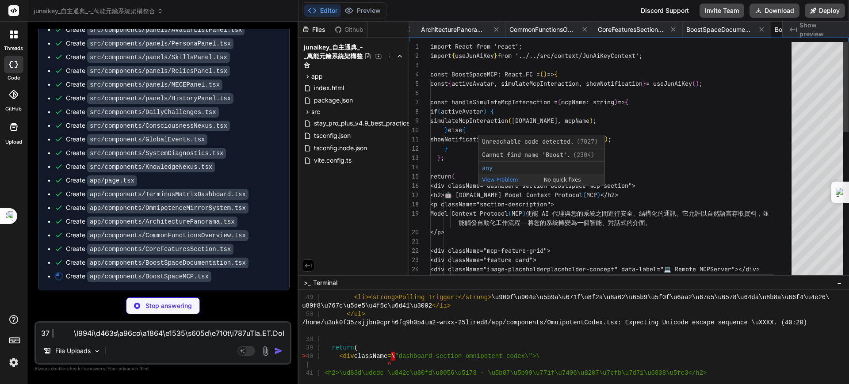
scroll to position [0, 3332]
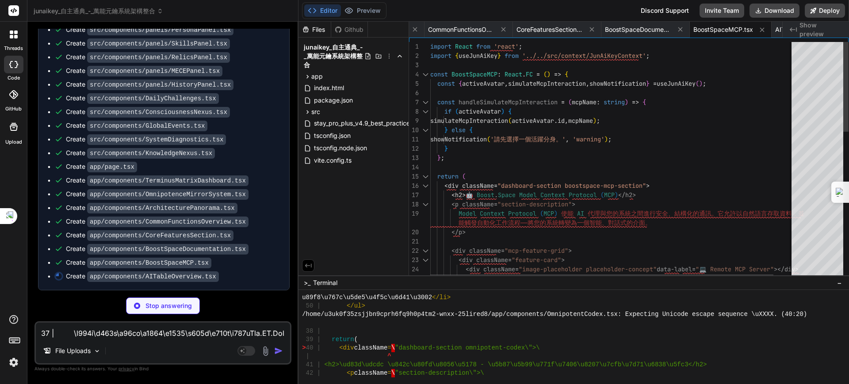
type textarea "x"
type textarea "export default AITableOverview;"
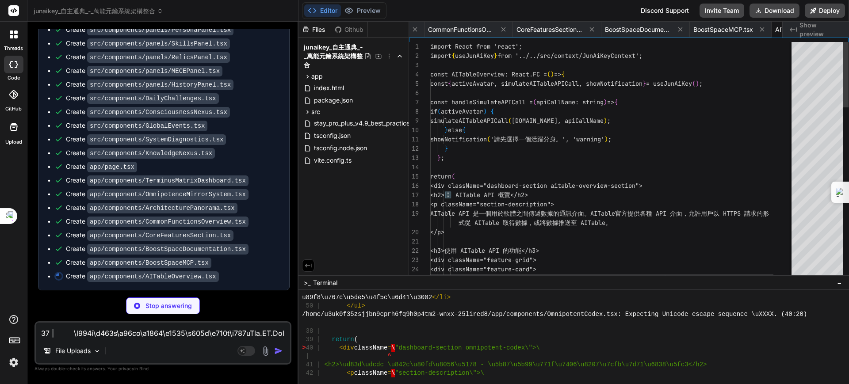
scroll to position [0, 3414]
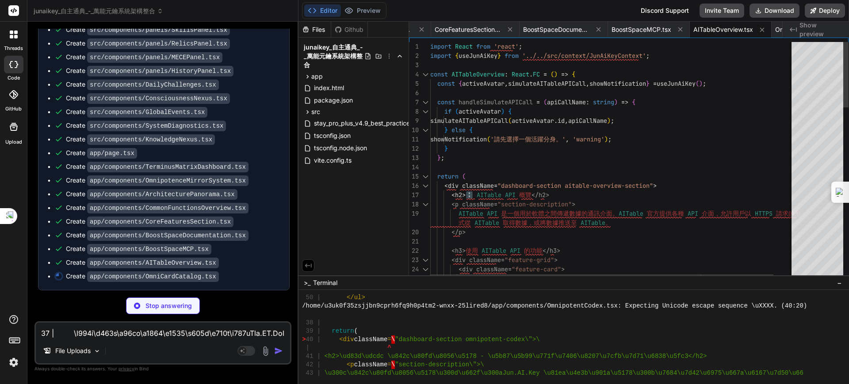
type textarea "x"
type textarea "</div> ))} </div> </div> ); }; export default OmniCardCatalog;"
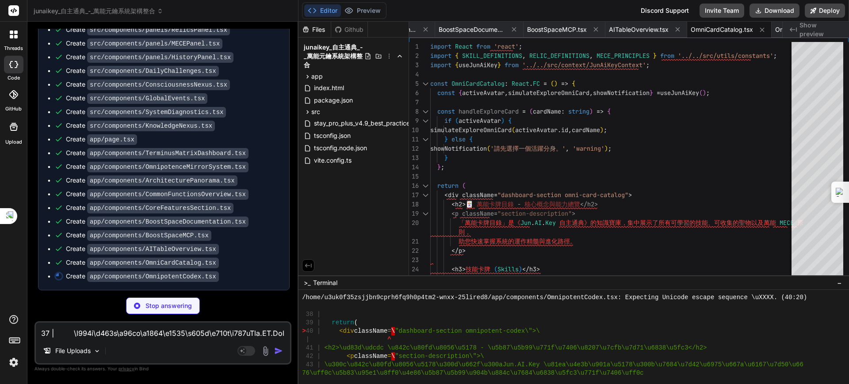
scroll to position [43329, 0]
type textarea "x"
type textarea "export default OmnipotentCodex;"
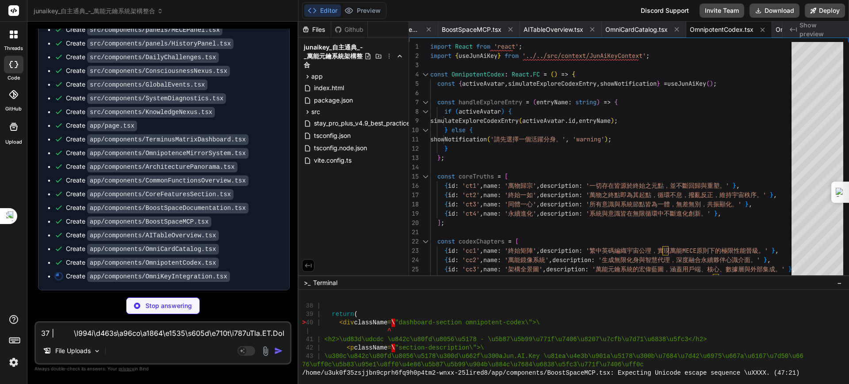
type textarea "x"
type textarea "export default OmniKeyIntegration;"
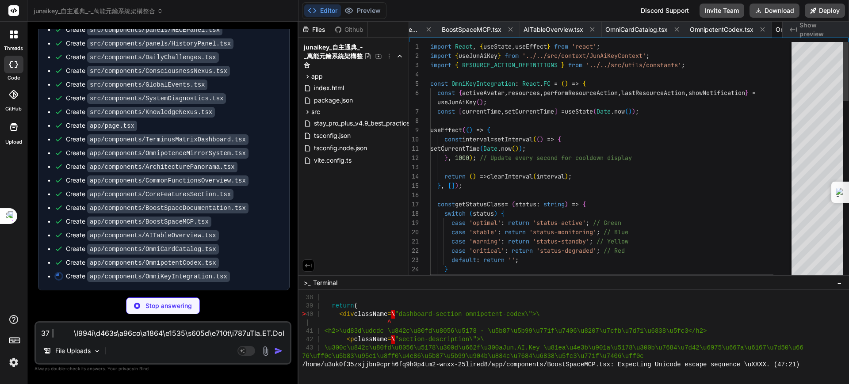
scroll to position [0, 3672]
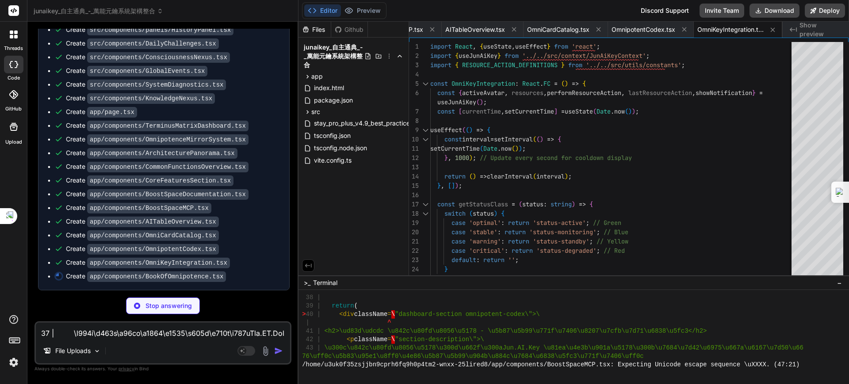
type textarea "x"
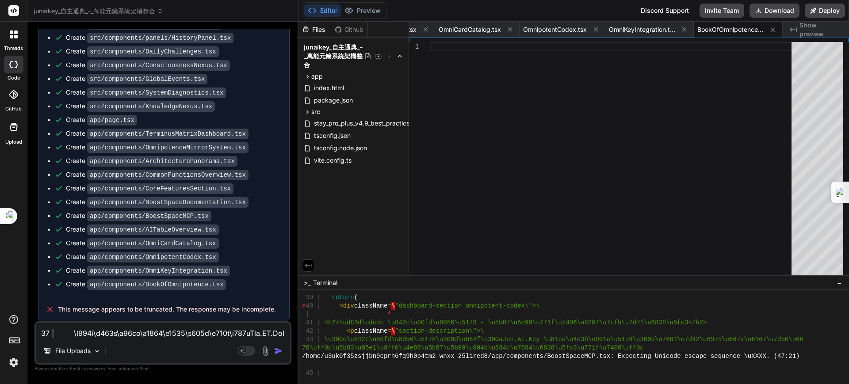
click at [33, 249] on div "Bind AI Web Search Created with Pixso. Code Generator You Bind AI 好的，創世建築師！我再次為…" at bounding box center [162, 203] width 271 height 362
click at [139, 327] on textarea at bounding box center [163, 331] width 254 height 16
type textarea "ㄐ"
type textarea "x"
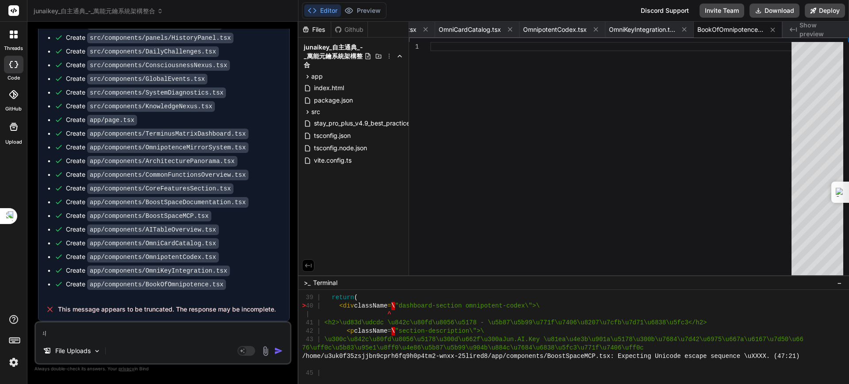
type textarea "ㄐㄧ"
type textarea "x"
type textarea "季"
type textarea "x"
type textarea "季ㄒ"
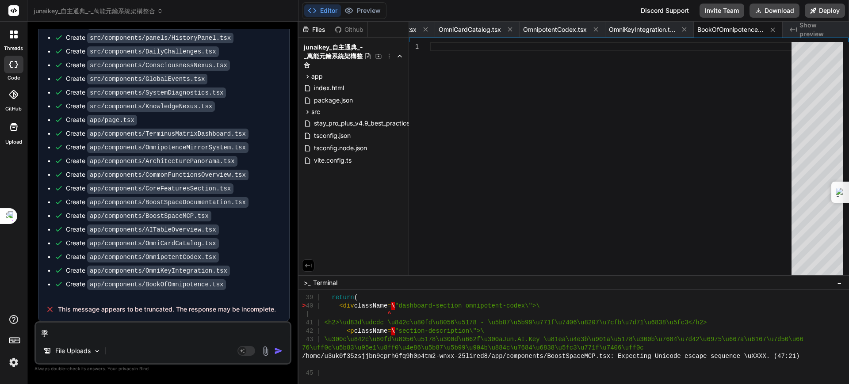
type textarea "x"
type textarea "季ㄒㄩ"
type textarea "x"
type textarea "繼續"
type textarea "x"
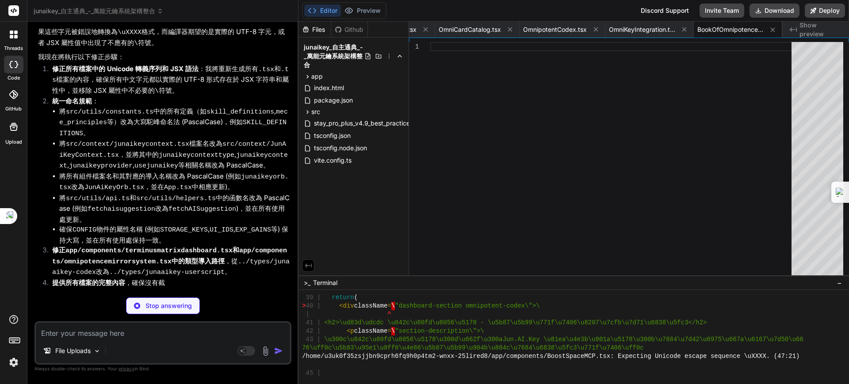
scroll to position [43606, 0]
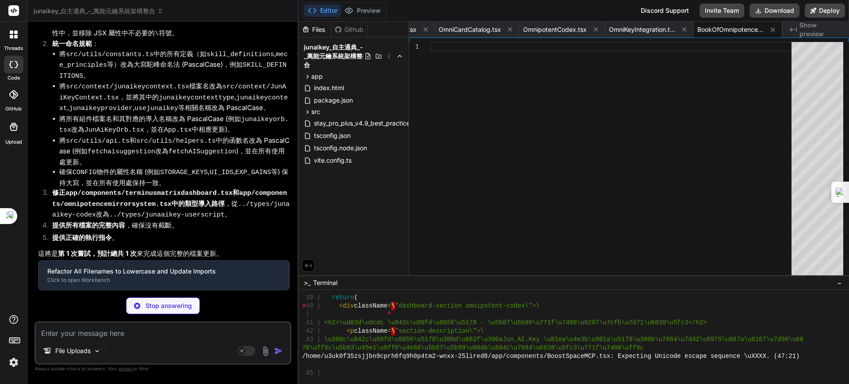
type textarea "x"
type textarea "} }"
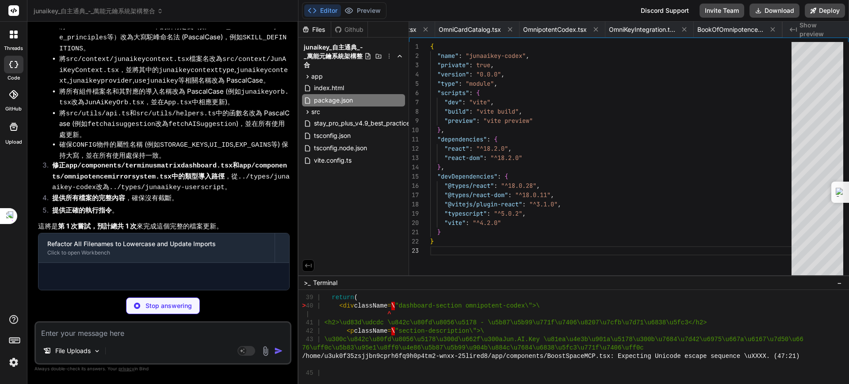
scroll to position [0, 0]
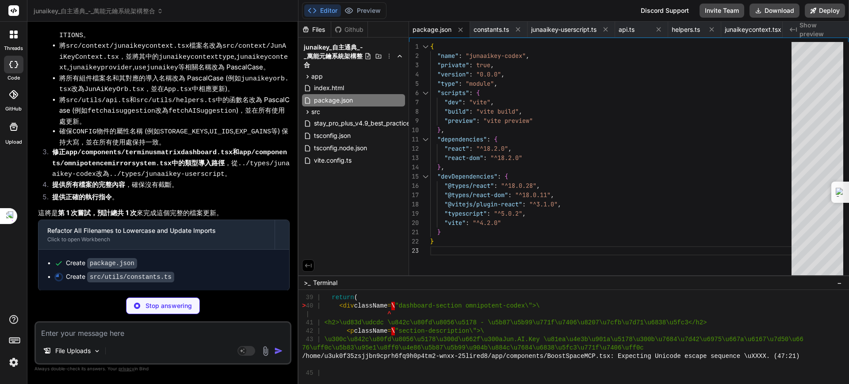
type textarea "x"
type textarea "expReward: CONFIG.EXP_GAINS.SYNTHESIZE_KNOWLEDGE, meceRewardId: 'mece_03', // 結…"
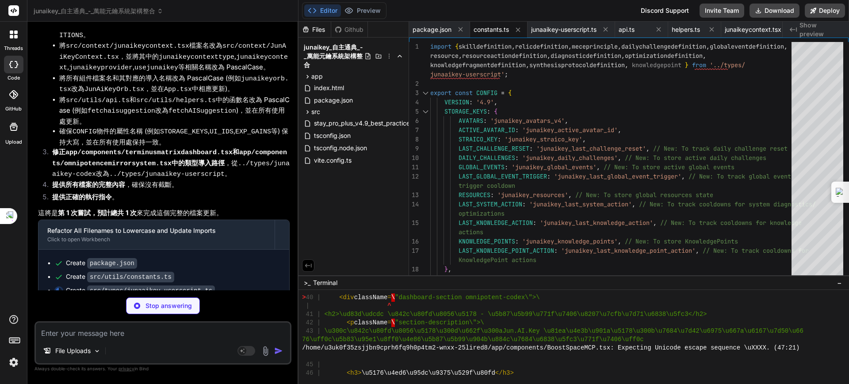
type textarea "x"
type textarea "}"
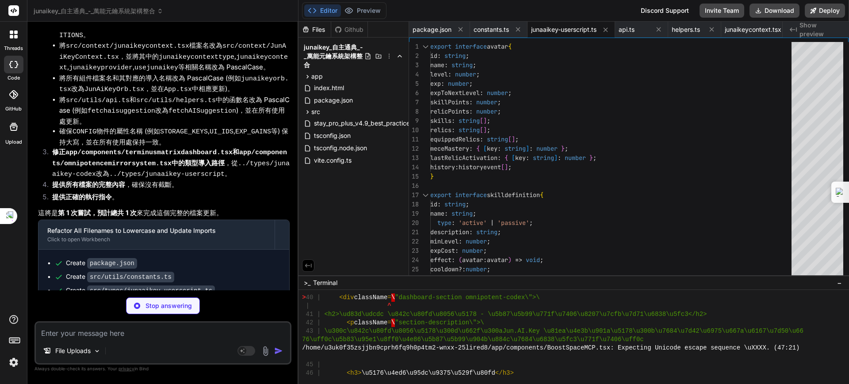
type textarea "x"
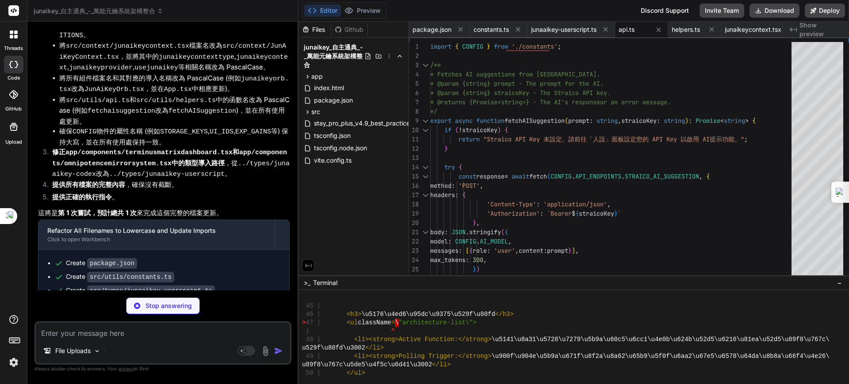
type textarea "x"
type textarea "}"
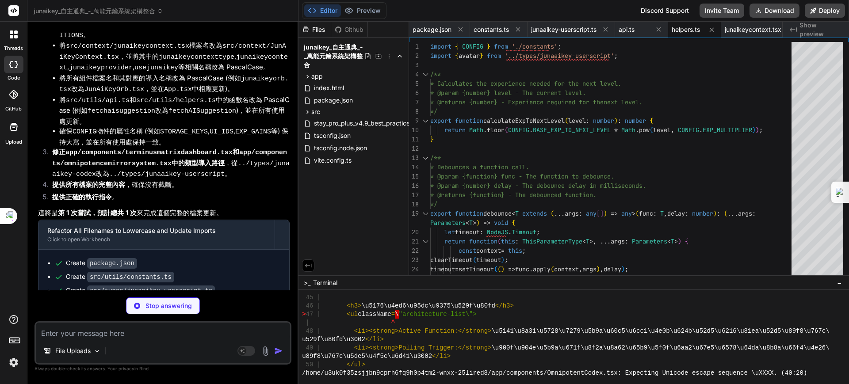
type textarea "x"
type textarea "if (context === undefined) { throw new Error('useJunAiKey must be used within a…"
type textarea "x"
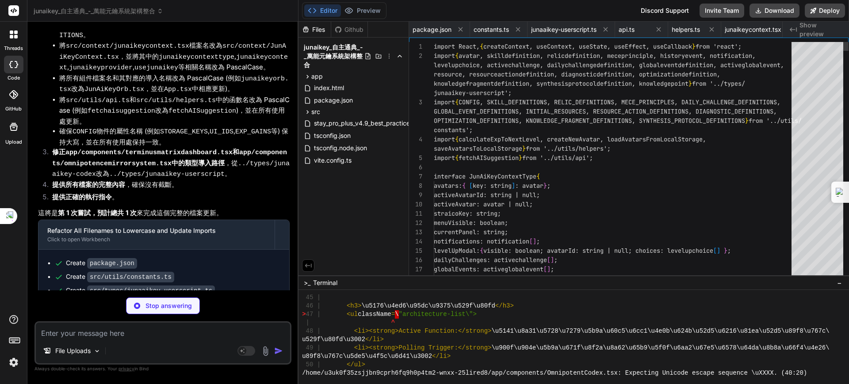
type textarea "); } export default App;"
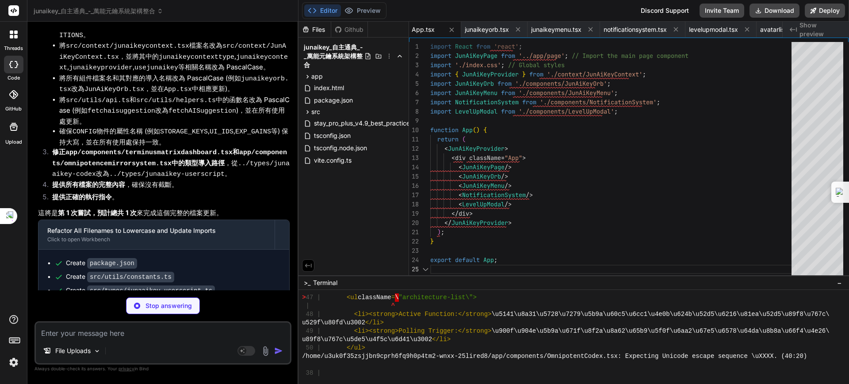
type textarea "x"
type textarea "<span id={CONFIG.UI_IDS.ORB_NAME}>{activeAvatar ? activeAvatar.name : '無分身'}</s…"
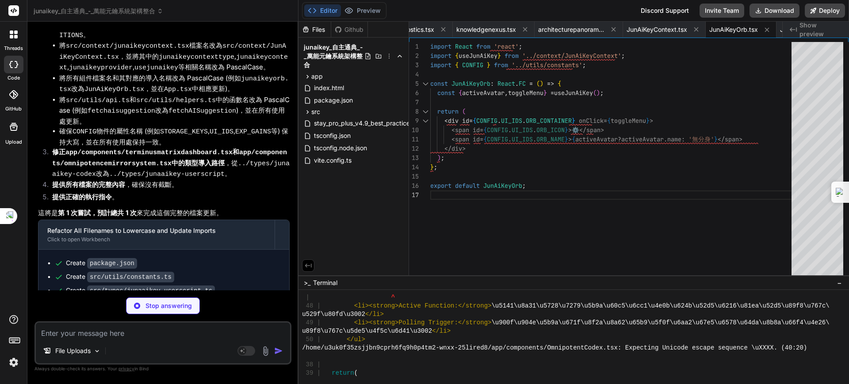
type textarea "x"
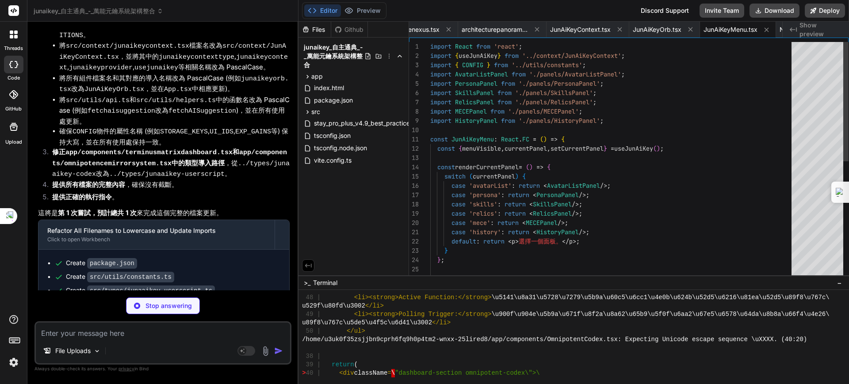
type textarea "x"
type textarea "<div key={notification.id} className={`junaaikey-notification ${notification.ty…"
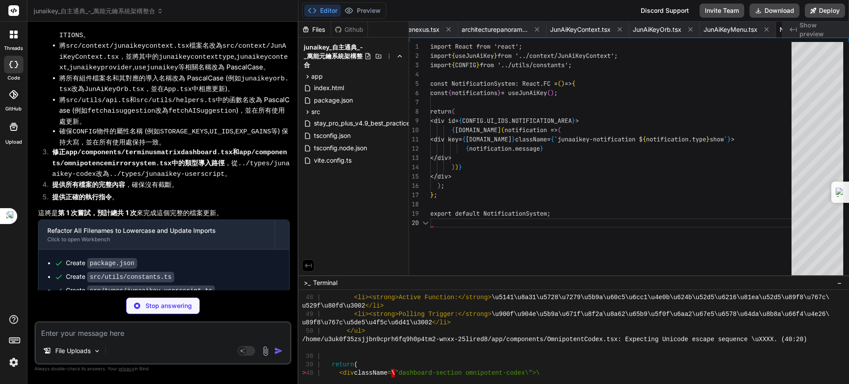
scroll to position [0, 1819]
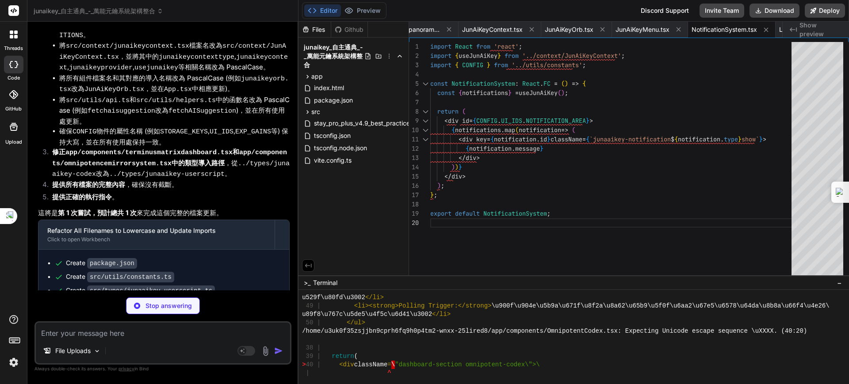
type textarea "x"
type textarea "}; export default LevelUpModal;"
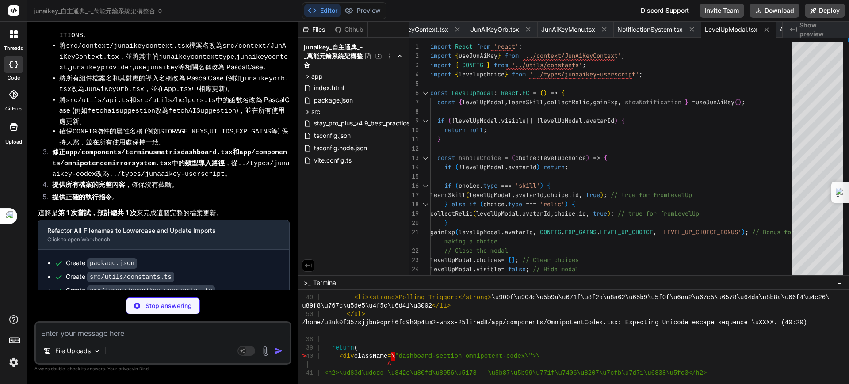
type textarea "x"
type textarea "新增分身 </button> </div> ); }; export default AvatarListPanel;"
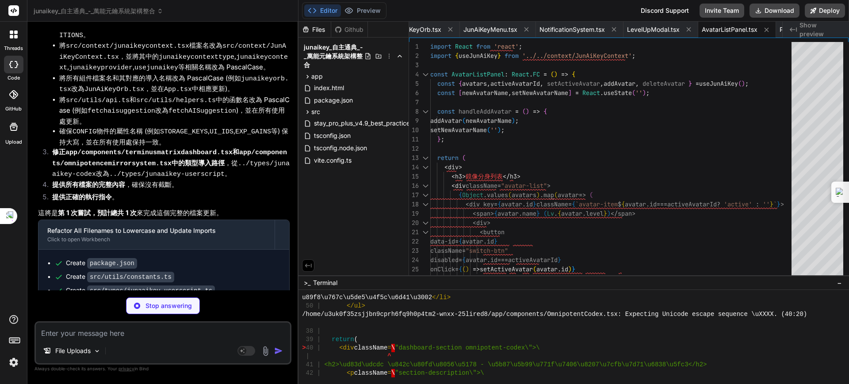
type textarea "x"
type textarea "</div> ); }; export default PersonaPanel;"
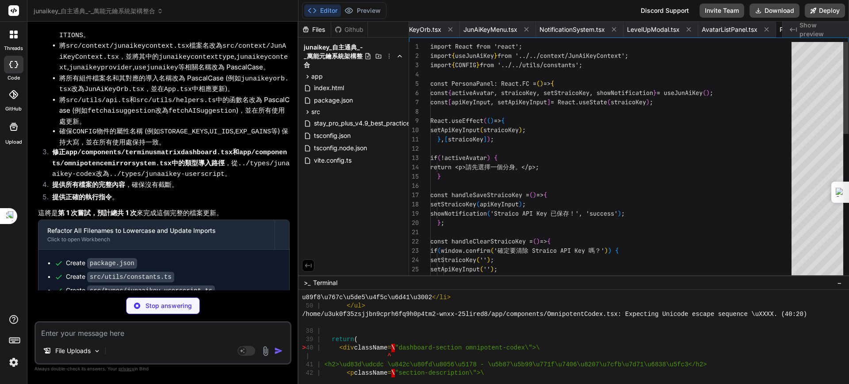
scroll to position [0, 2044]
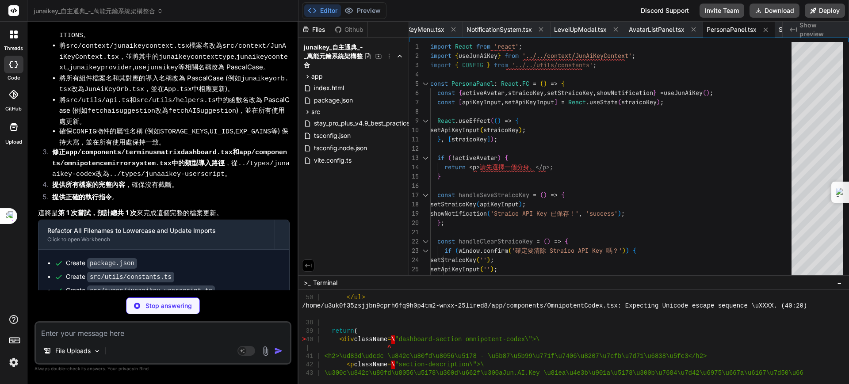
type textarea "x"
type textarea "export default SkillsPanel;"
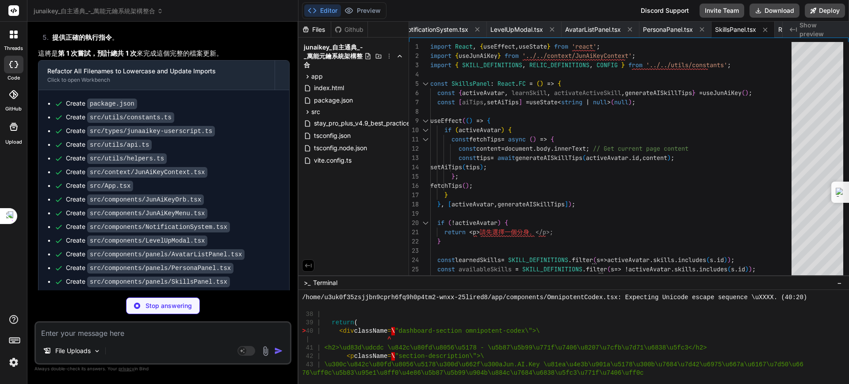
scroll to position [43772, 0]
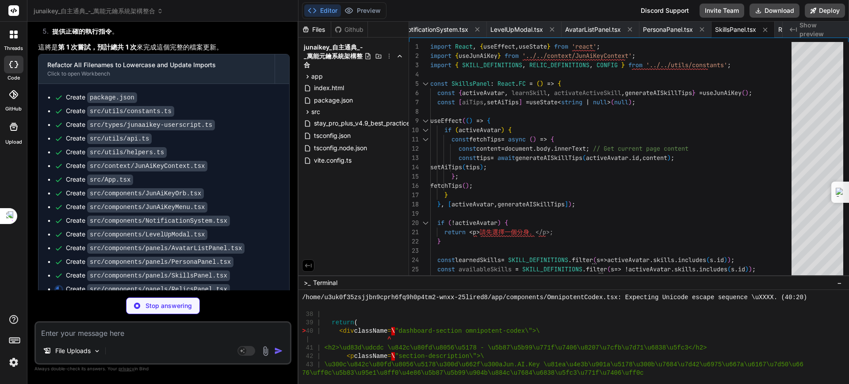
type textarea "x"
type textarea "</div> ); }; export default RelicsPanel;"
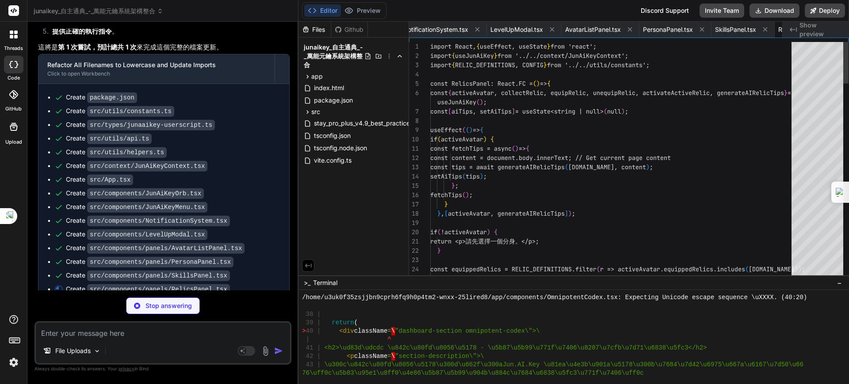
scroll to position [0, 2173]
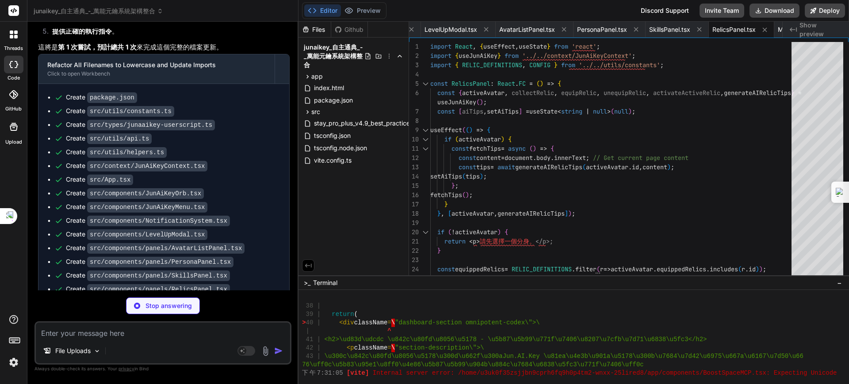
type textarea "x"
type textarea "}; export default MECEPanel;"
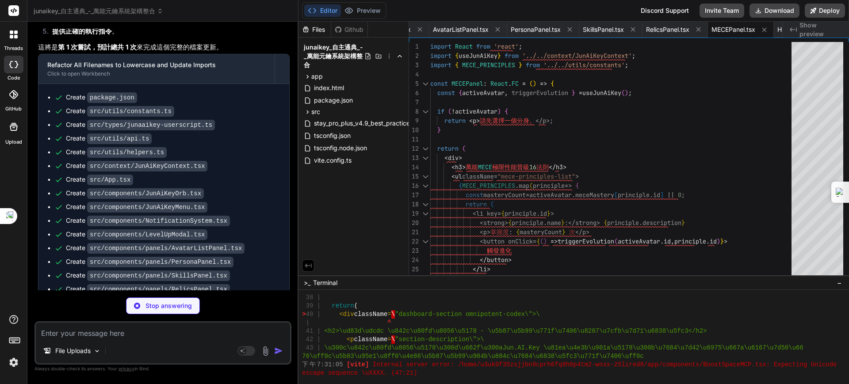
type textarea "x"
type textarea "export default HistoryPanel;"
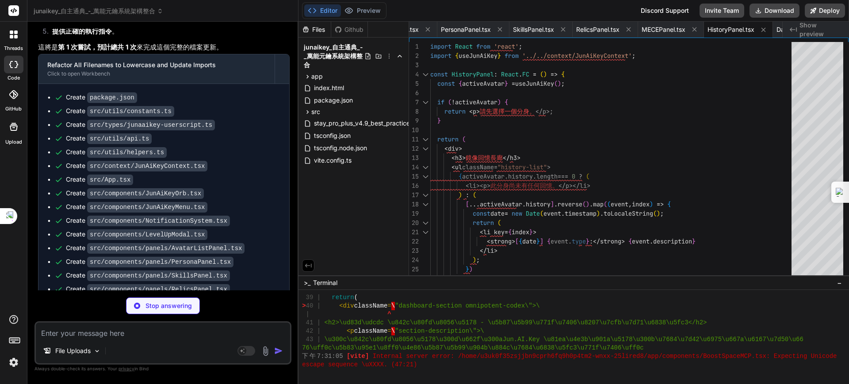
type textarea "x"
type textarea "</div> ); }; export default DailyChallenges;"
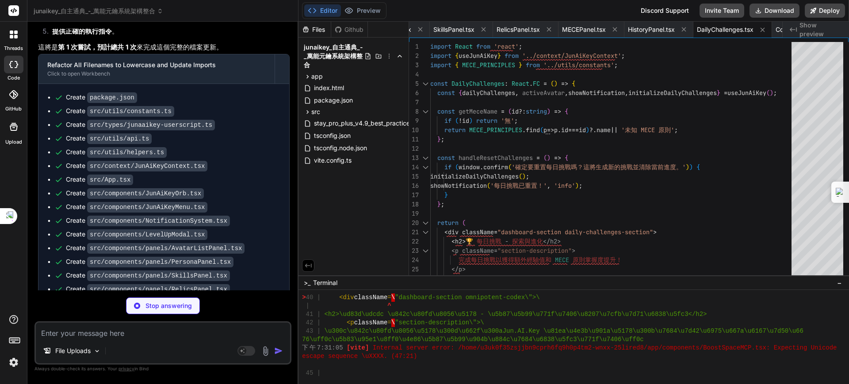
type textarea "x"
type textarea "); }; export default ConsciousnessNexus;"
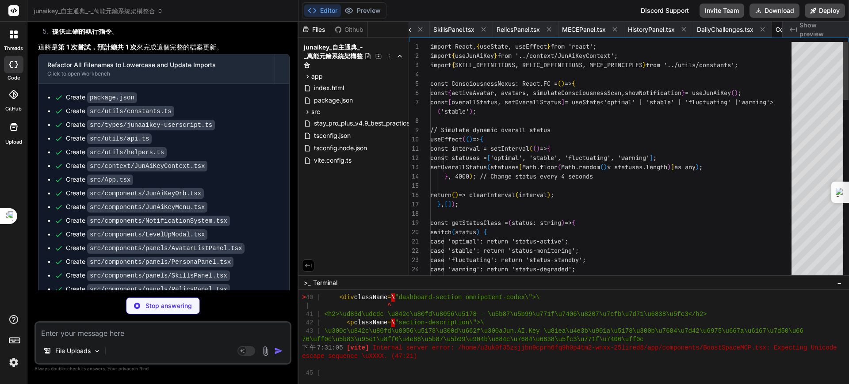
scroll to position [0, 2477]
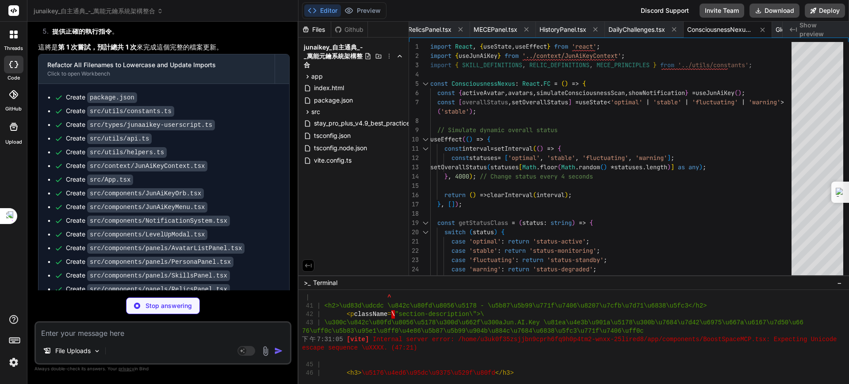
type textarea "x"
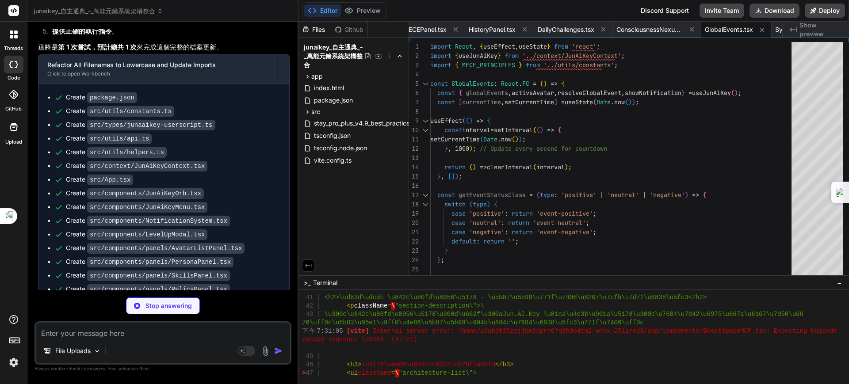
type textarea "x"
type textarea "); }; export default SystemDiagnostics;"
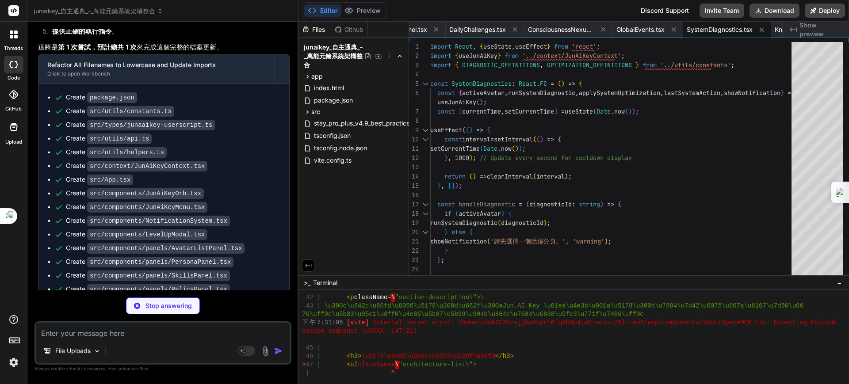
type textarea "x"
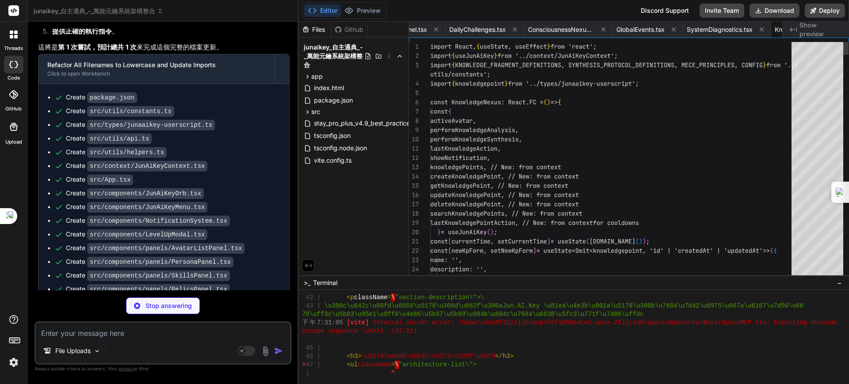
scroll to position [0, 2720]
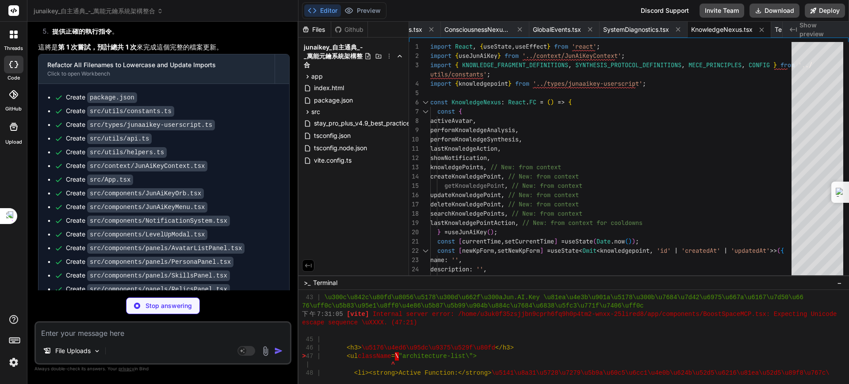
type textarea "x"
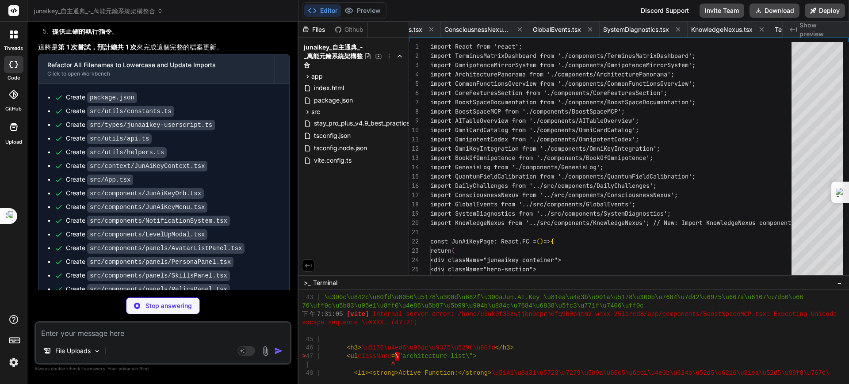
type textarea "}; export default JunAiKeyPage;"
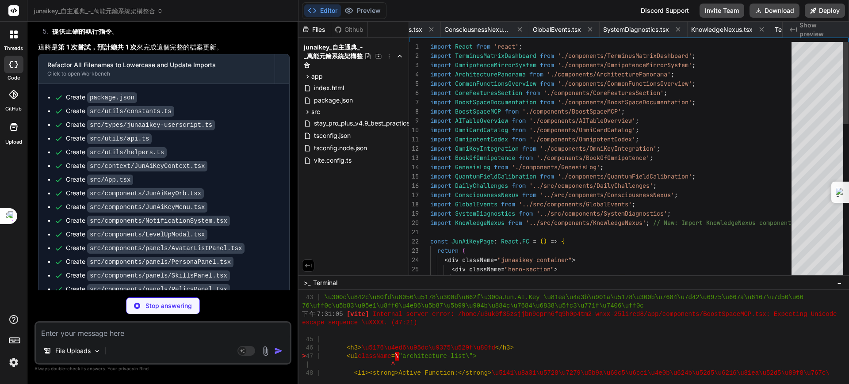
scroll to position [0, 1316]
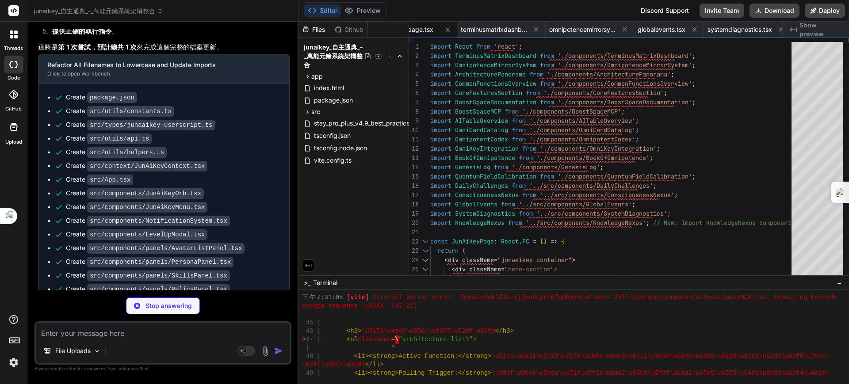
type textarea "x"
type textarea "); }; export default TerminusMatrixDashboard;"
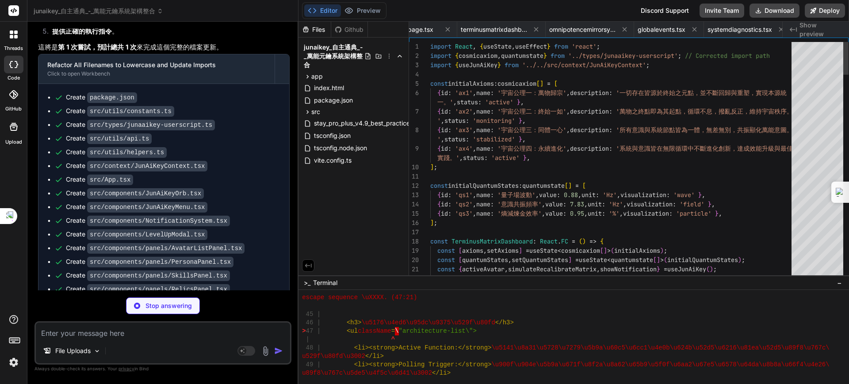
scroll to position [0, 2809]
type textarea "x"
type textarea "<span className={`status-text ${getStatusClass('integrated')}`}> 永續夥伴介面: 已深度整合 …"
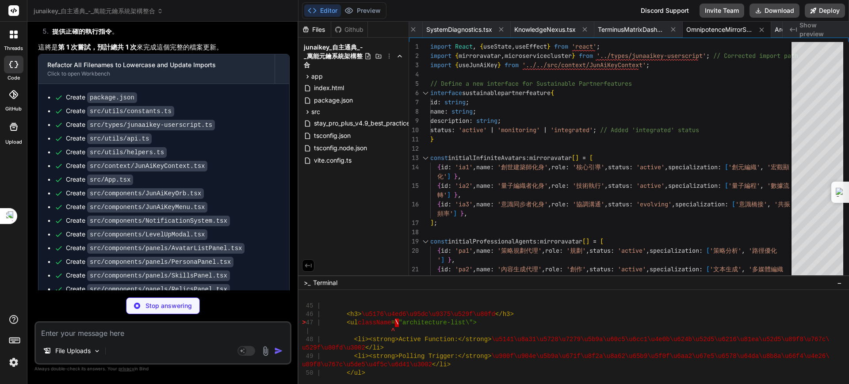
type textarea "x"
type textarea "**版本**: 1.0.0-mvp<br /> **更新日期**: 2025-09-22<br /> © 2025 Jun.AI.Key Collective…"
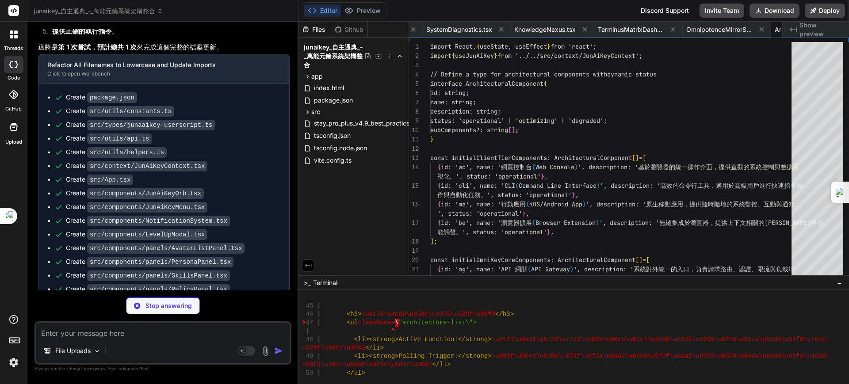
scroll to position [0, 2986]
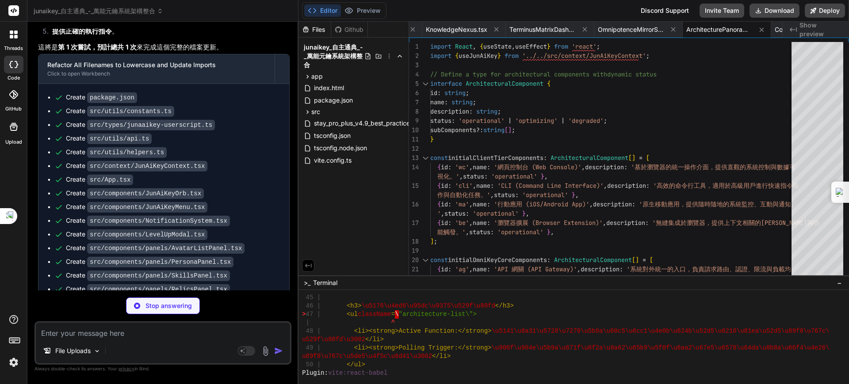
type textarea "x"
type textarea "export default CommonFunctionsOverview;"
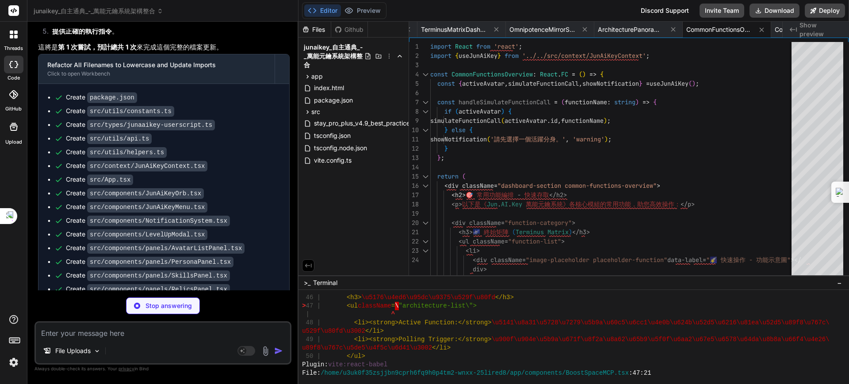
type textarea "x"
type textarea "); }; export default CoreFeaturesSection;"
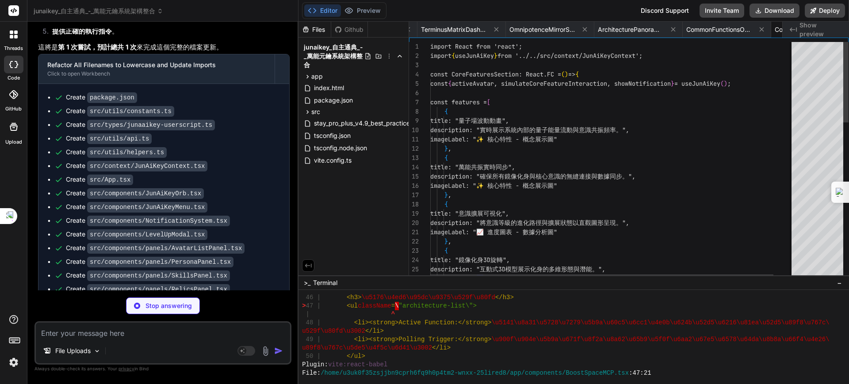
scroll to position [0, 3162]
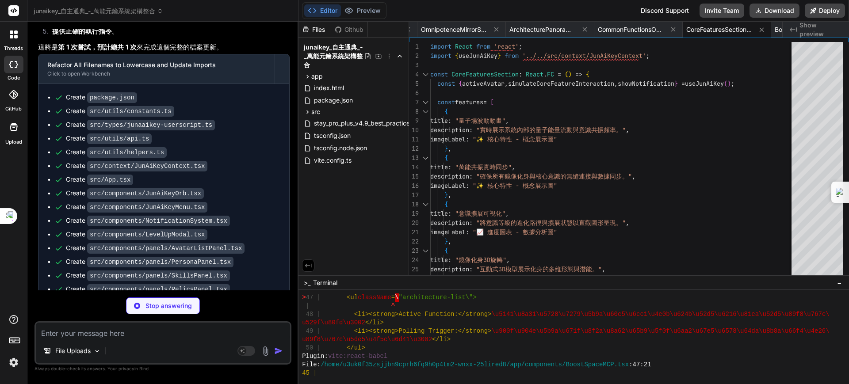
type textarea "x"
type textarea "); }; export default BoostSpaceDocumentation;"
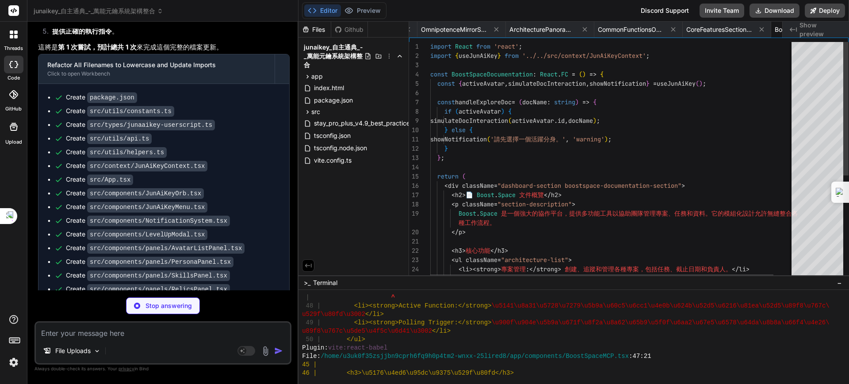
scroll to position [0, 3251]
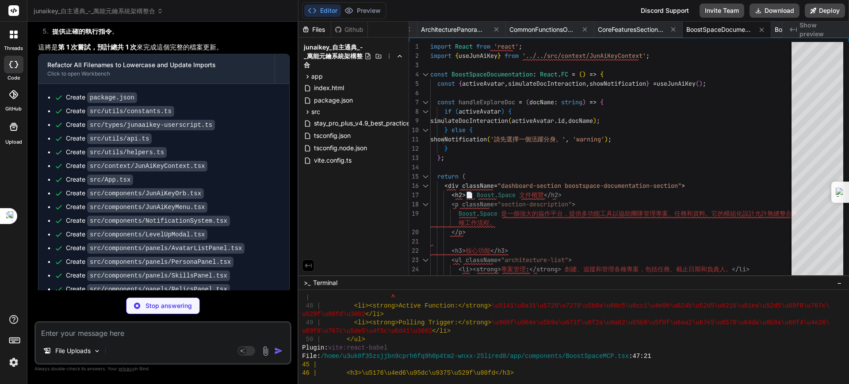
type textarea "x"
type textarea "</div> </div> ); }; export default BoostSpaceMCP;"
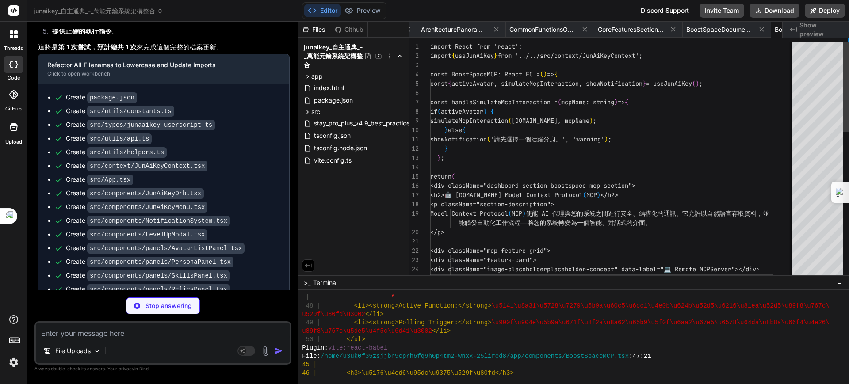
scroll to position [0, 3332]
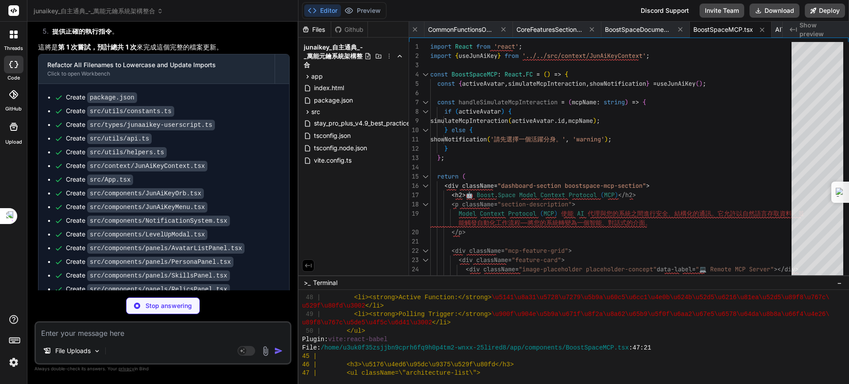
type textarea "x"
type textarea "export default AITableOverview;"
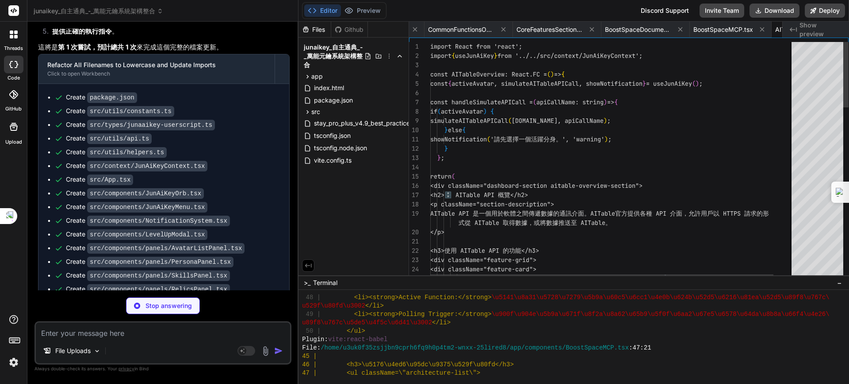
scroll to position [0, 3414]
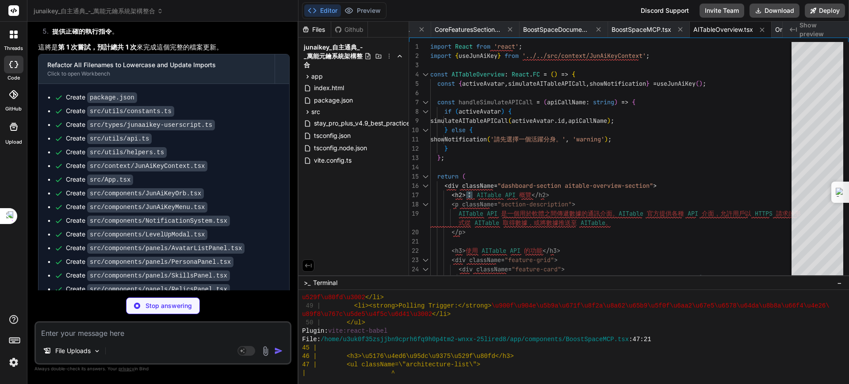
type textarea "x"
type textarea "</div> ))} </div> </div> ); }; export default OmniCardCatalog;"
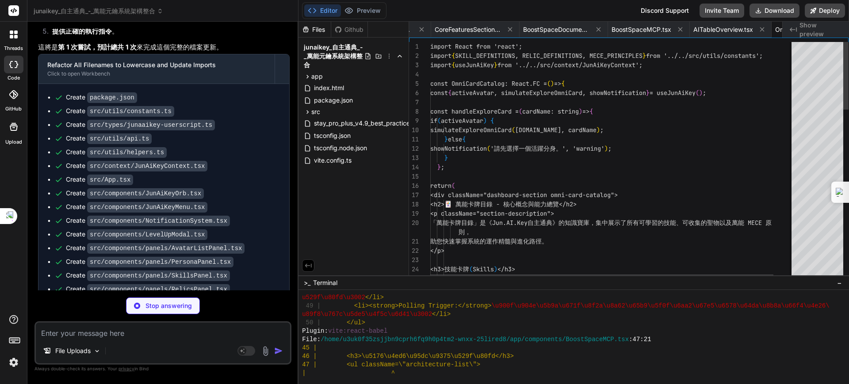
scroll to position [0, 3499]
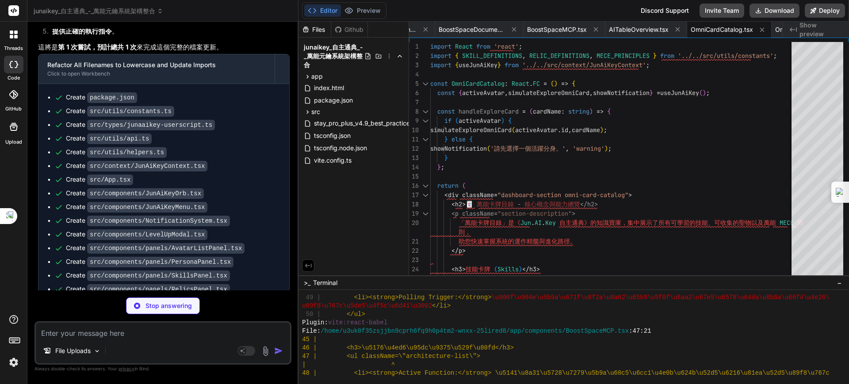
type textarea "x"
type textarea "export default OmnipotentCodex;"
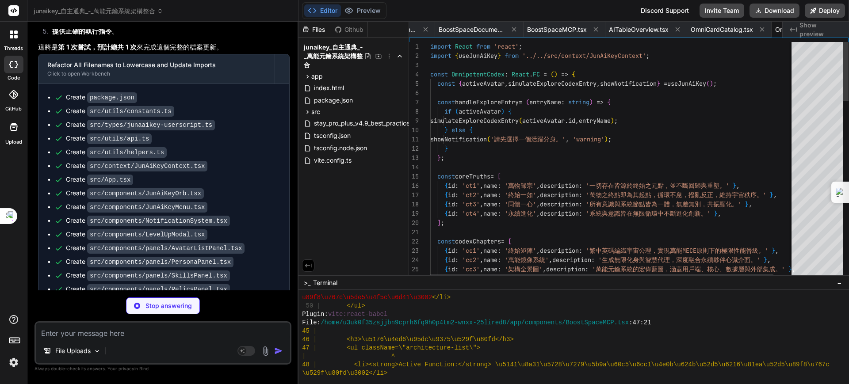
scroll to position [0, 3584]
type textarea "x"
type textarea "export default OmniKeyIntegration;"
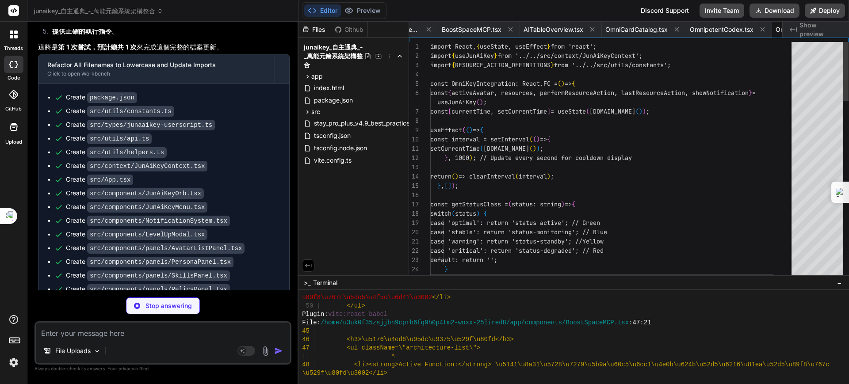
scroll to position [0, 3672]
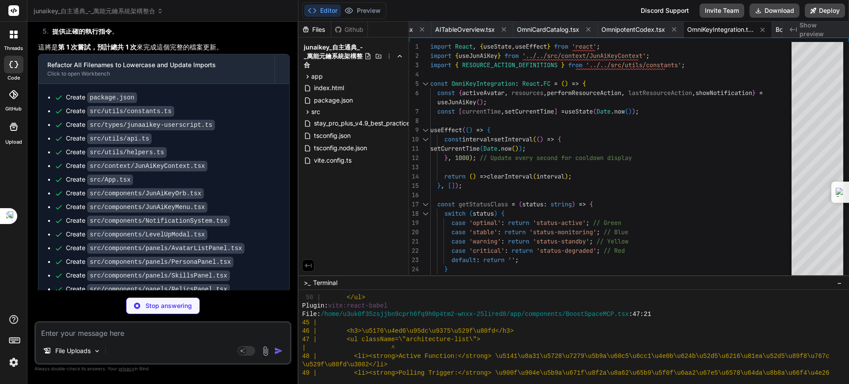
type textarea "x"
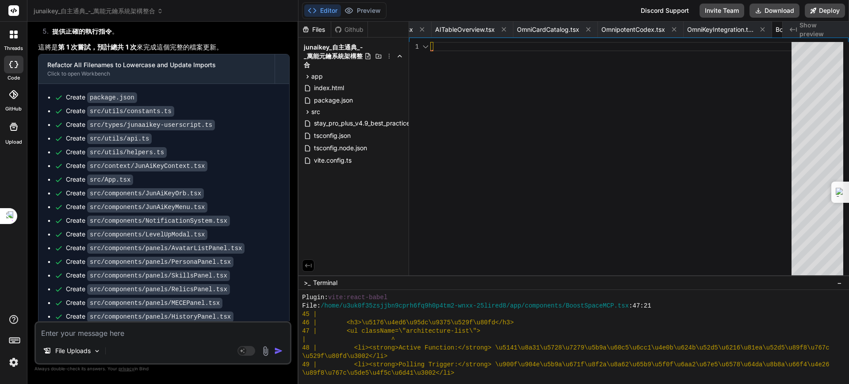
scroll to position [0, 3761]
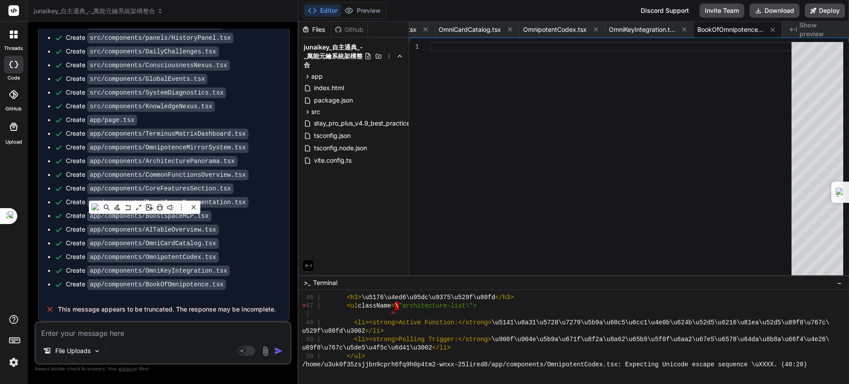
scroll to position [608, 0]
click at [218, 284] on div "Create app/components/BookOfOmnipotence.tsx" at bounding box center [167, 284] width 226 height 9
click at [170, 311] on span "This message appears to be truncated. The response may be incomplete." at bounding box center [167, 309] width 218 height 9
drag, startPoint x: 46, startPoint y: 289, endPoint x: 136, endPoint y: 287, distance: 90.2
click at [65, 289] on div "Create package.json Create src/utils/constants.ts Create src/types/junaaikey-us…" at bounding box center [163, 51] width 251 height 493
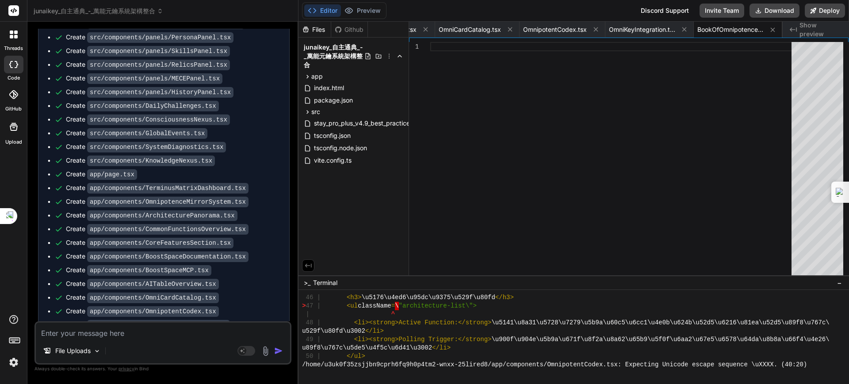
scroll to position [43878, 0]
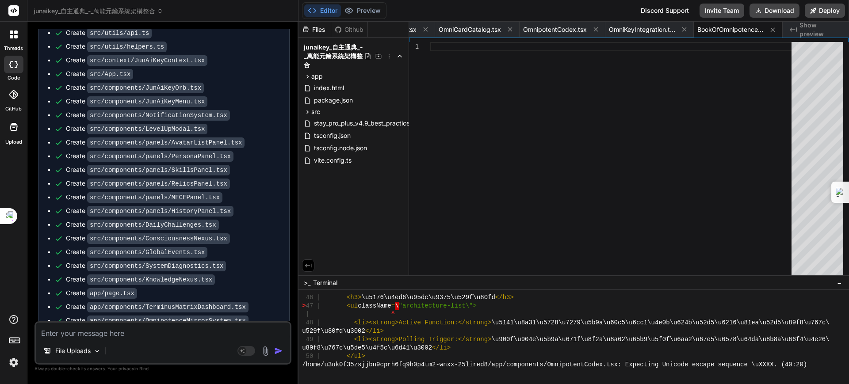
click at [130, 333] on textarea at bounding box center [163, 331] width 254 height 16
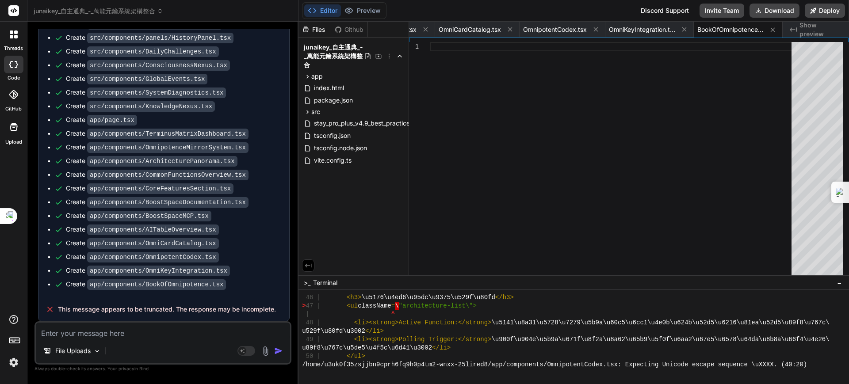
scroll to position [44265, 0]
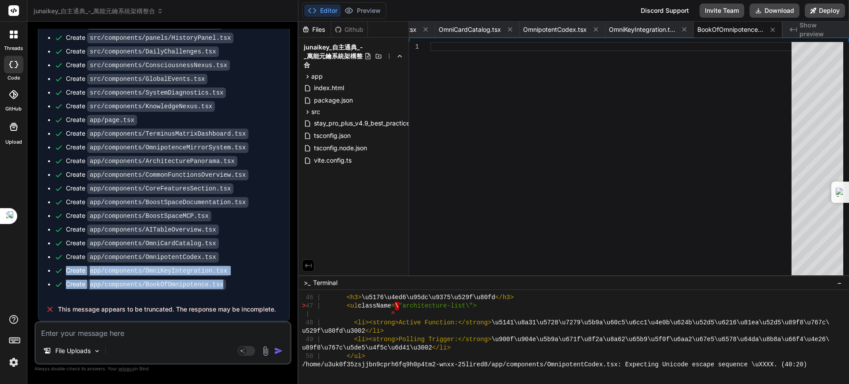
drag, startPoint x: 55, startPoint y: 267, endPoint x: 223, endPoint y: 288, distance: 169.4
click at [223, 288] on ul "Create package.json Create src/utils/constants.ts Create src/types/junaaikey-us…" at bounding box center [163, 51] width 233 height 475
copy ul "Create app/components/OmniKeyIntegration.tsx Create app/components/BookOfOmnipo…"
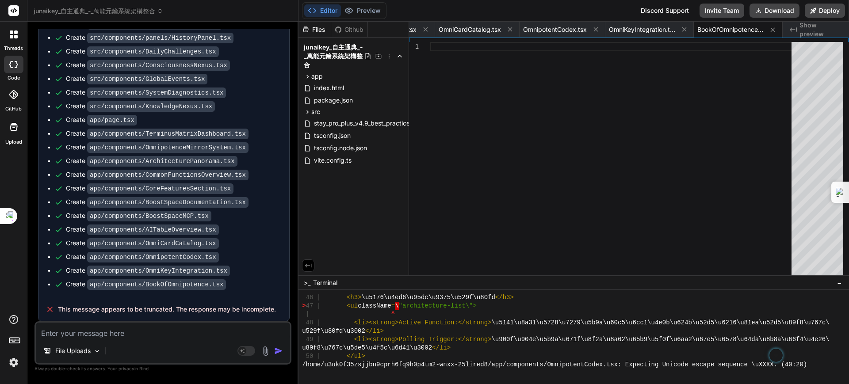
click at [83, 333] on textarea at bounding box center [163, 331] width 254 height 16
type textarea "ㄘ"
type textarea "x"
type textarea "ㄘㄨ"
type textarea "x"
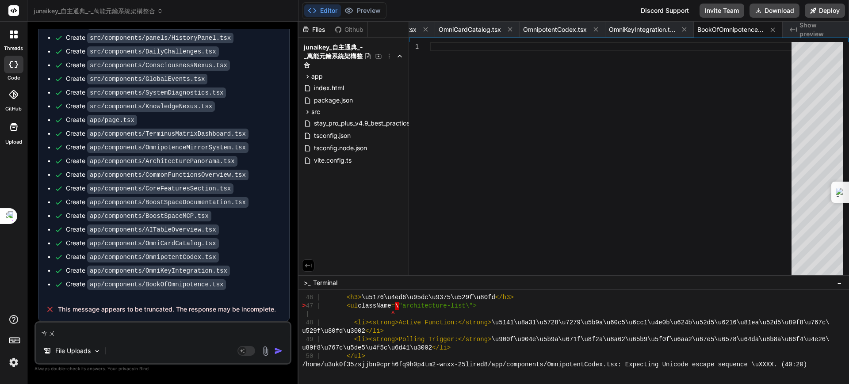
type textarea "ㄘㄨㄥ"
type textarea "x"
type textarea "ㄓㄨㄥ"
type textarea "x"
type textarea "ㄓㄨㄥ"
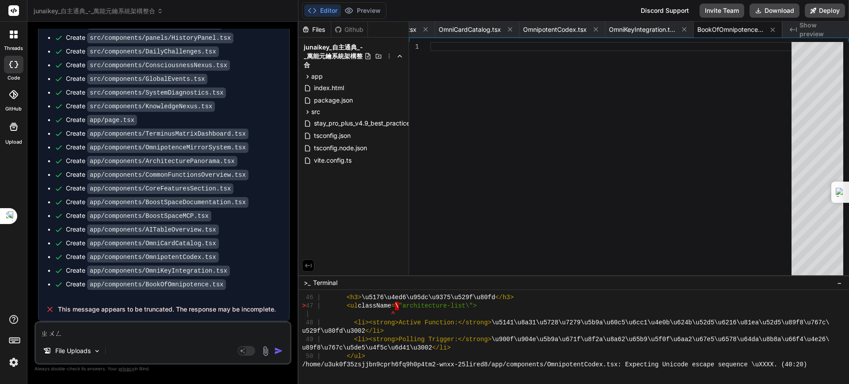
type textarea "x"
type textarea "ㄓㄨ"
type textarea "x"
type textarea "ㄓ"
type textarea "x"
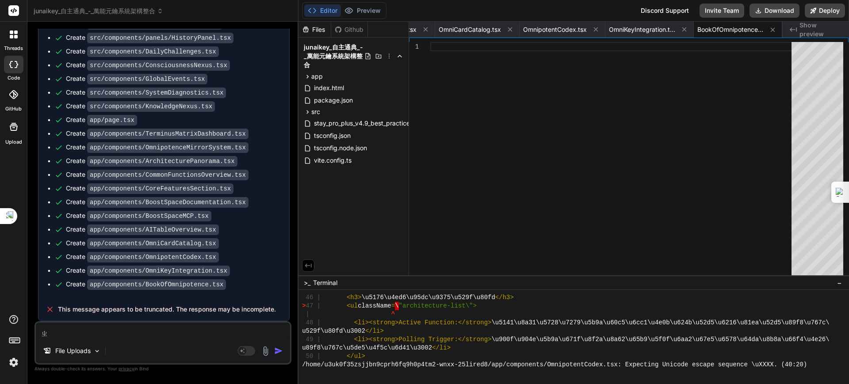
type textarea "x"
type textarea "ㄘ"
type textarea "x"
type textarea "ㄘㄨ"
type textarea "x"
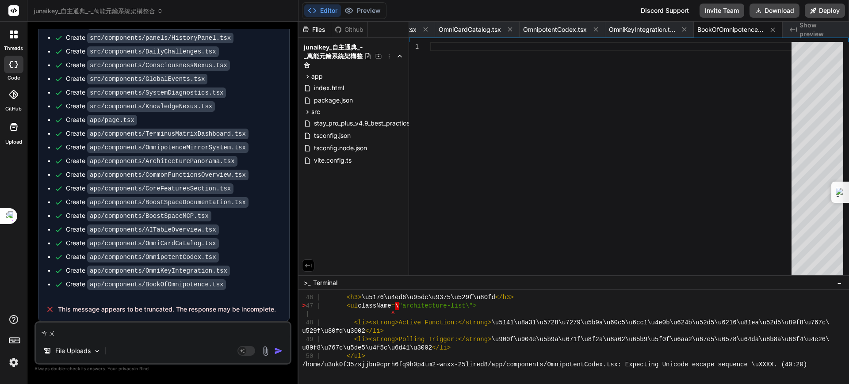
type textarea "ㄘㄨㄥ"
type textarea "x"
type textarea "從"
type textarea "x"
paste textarea "Create app/components/OmniKeyIntegration.tsx Create app/components/BookOfOmnipo…"
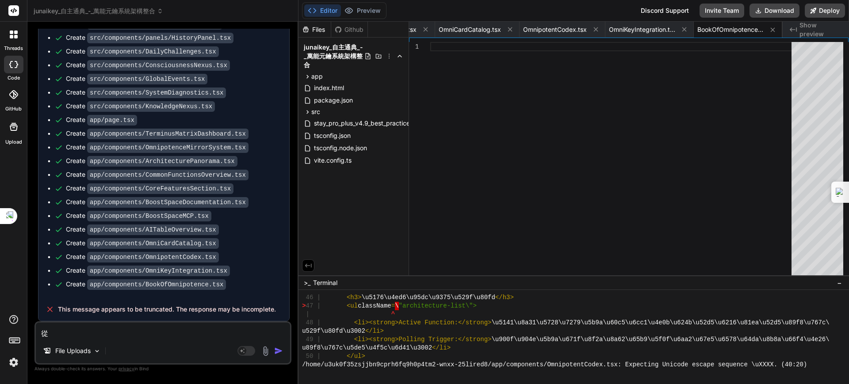
type textarea "從Create app/components/OmniKeyIntegration.tsx Create app/components/BookOfOmnip…"
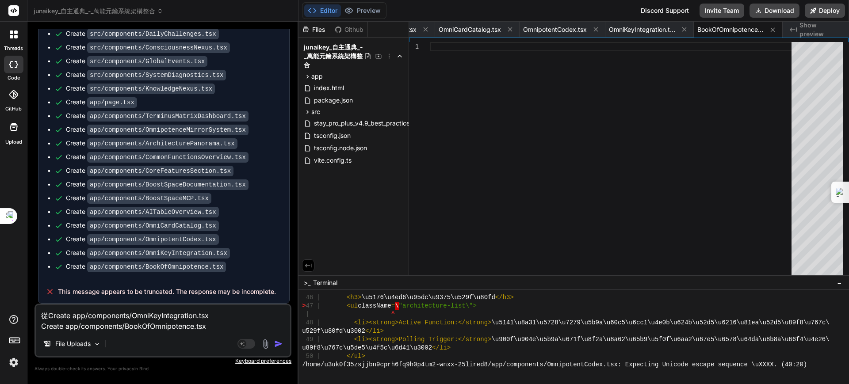
type textarea "x"
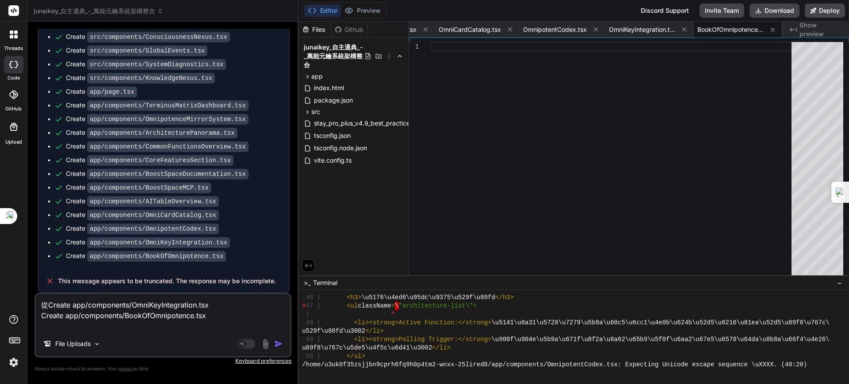
type textarea "從Create app/components/OmniKeyIntegration.tsx Create app/components/BookOfOmnip…"
type textarea "x"
type textarea "從Create app/components/OmniKeyIntegration.tsx Create app/components/BookOfOmnip…"
type textarea "x"
type textarea "從Create app/components/OmniKeyIntegration.tsx Create app/components/BookOfOmnip…"
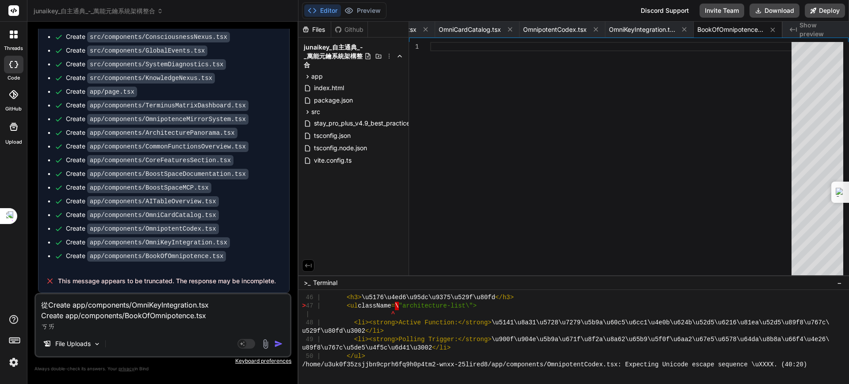
type textarea "x"
type textarea "從Create app/components/OmniKeyIntegration.tsx Create app/components/BookOfOmnip…"
type textarea "x"
type textarea "從Create app/components/OmniKeyIntegration.tsx Create app/components/BookOfOmnip…"
type textarea "x"
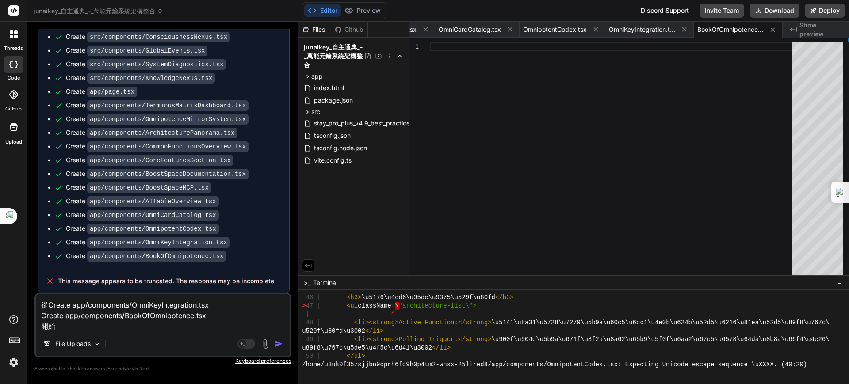
type textarea "從Create app/components/OmniKeyIntegration.tsx Create app/components/BookOfOmnip…"
type textarea "x"
type textarea "從Create app/components/OmniKeyIntegration.tsx Create app/components/BookOfOmnip…"
type textarea "x"
type textarea "從Create app/components/OmniKeyIntegration.tsx Create app/components/BookOfOmnip…"
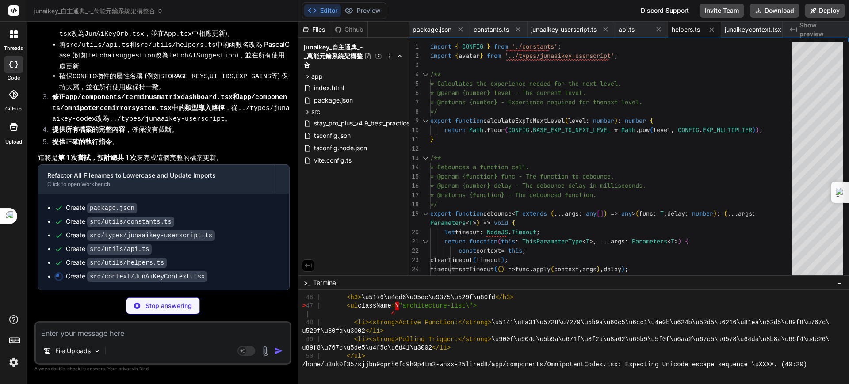
scroll to position [44801, 0]
click at [232, 123] on li "修正 app/components/terminusmatrixdashboard.tsx 和 app/components/omnipotencemirro…" at bounding box center [167, 108] width 245 height 33
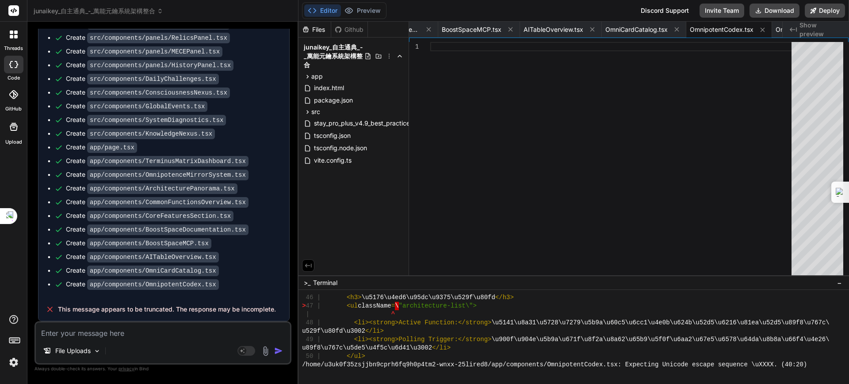
scroll to position [45164, 0]
click at [210, 288] on div "Create app/components/OmnipotentCodex.tsx" at bounding box center [167, 284] width 226 height 9
click at [120, 329] on textarea at bounding box center [163, 331] width 254 height 16
click at [356, 25] on div "Github" at bounding box center [349, 29] width 36 height 9
click at [321, 30] on div "Files" at bounding box center [315, 29] width 32 height 9
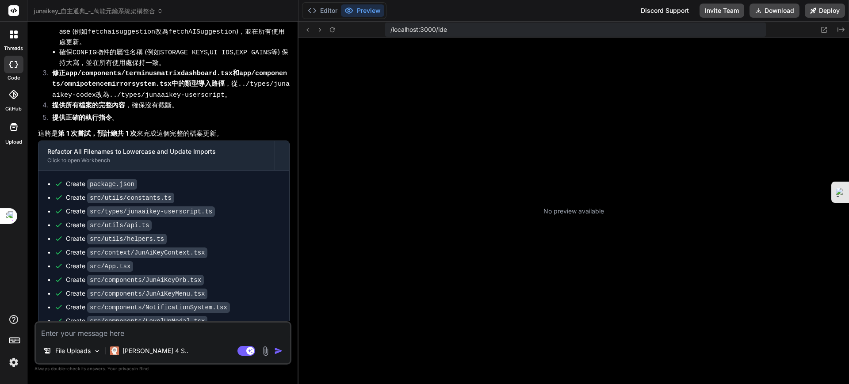
scroll to position [76, 0]
type textarea "x"
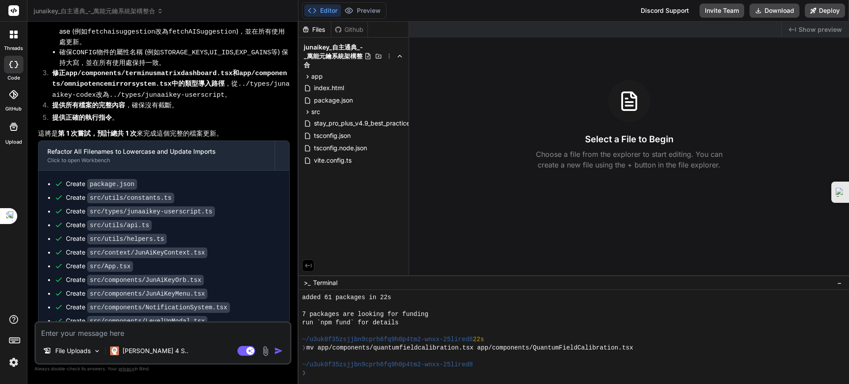
drag, startPoint x: 34, startPoint y: 111, endPoint x: 99, endPoint y: 203, distance: 112.9
click at [99, 203] on div "You 39 | return ( > 40 | <div className=\"dashboard-section omnipotent-codex\">…" at bounding box center [162, 206] width 257 height 355
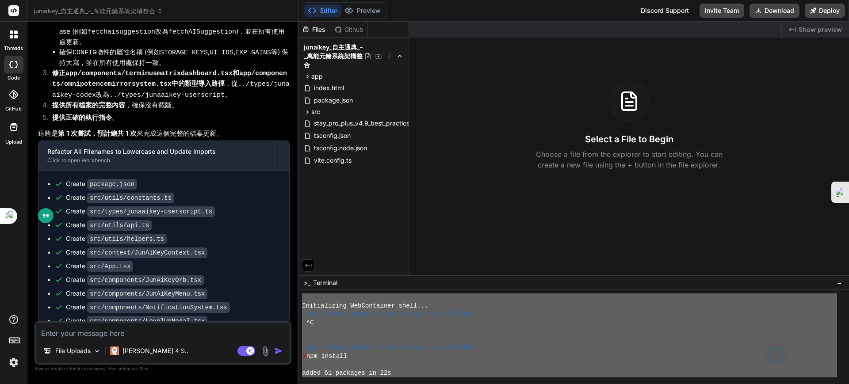
scroll to position [0, 0]
drag, startPoint x: 479, startPoint y: 368, endPoint x: 335, endPoint y: 260, distance: 180.3
click at [335, 260] on div "Files Github junaikey_自主通典_-_萬能元鑰系統架構整合 app components AITableOverview.tsx Arch…" at bounding box center [574, 203] width 551 height 363
type textarea "Initializing WebContainer shell... ~/u3uk0f35zsjjbn9cprh6fq9h0p4tm2-wnxx-25lire…"
click at [138, 329] on textarea at bounding box center [163, 331] width 254 height 16
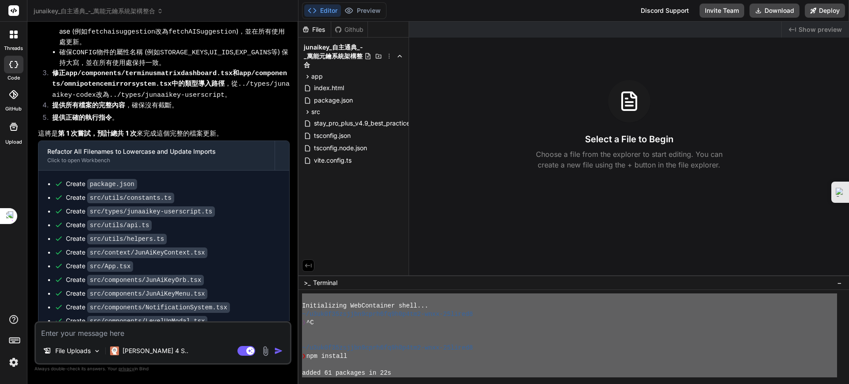
paste textarea "Initializing WebContainer shell... ~/u3uk0f35zsjjbn9cprh6fq9h0p4tm2-wnxx-25lire…"
type textarea "Initializing WebContainer shell... ~/u3uk0f35zsjjbn9cprh6fq9h0p4tm2-wnxx-25lire…"
type textarea "x"
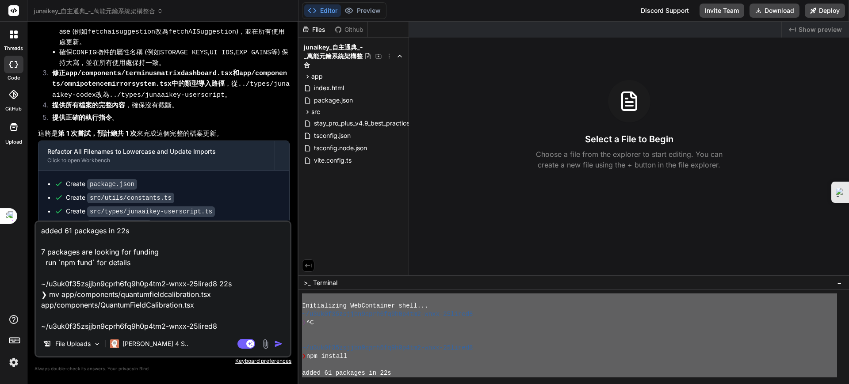
type textarea "Initializing WebContainer shell... ~/u3uk0f35zsjjbn9cprh6fq9h0p4tm2-wnxx-25lire…"
click at [276, 344] on img "button" at bounding box center [278, 344] width 9 height 9
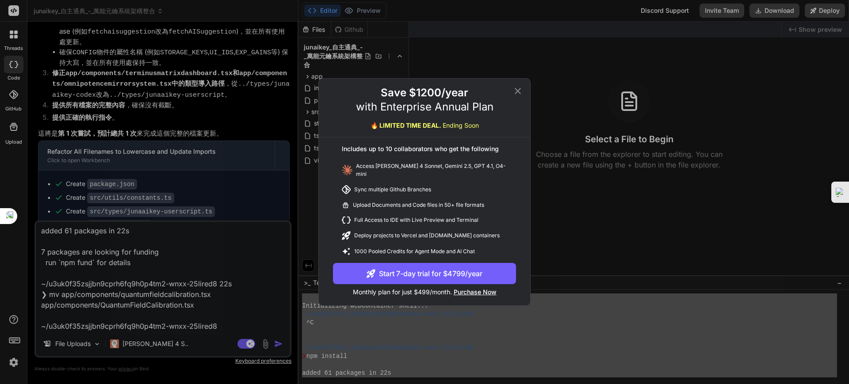
click at [519, 91] on icon at bounding box center [518, 91] width 11 height 11
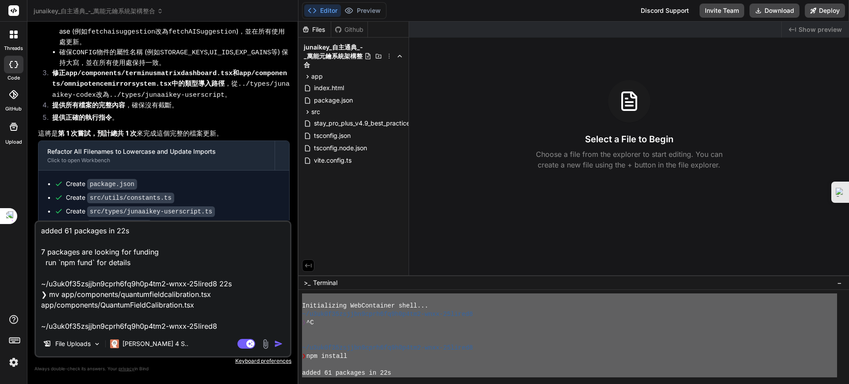
drag, startPoint x: 248, startPoint y: 342, endPoint x: 293, endPoint y: 349, distance: 45.2
click at [248, 342] on rect at bounding box center [250, 344] width 8 height 8
click at [280, 341] on img "button" at bounding box center [278, 344] width 9 height 9
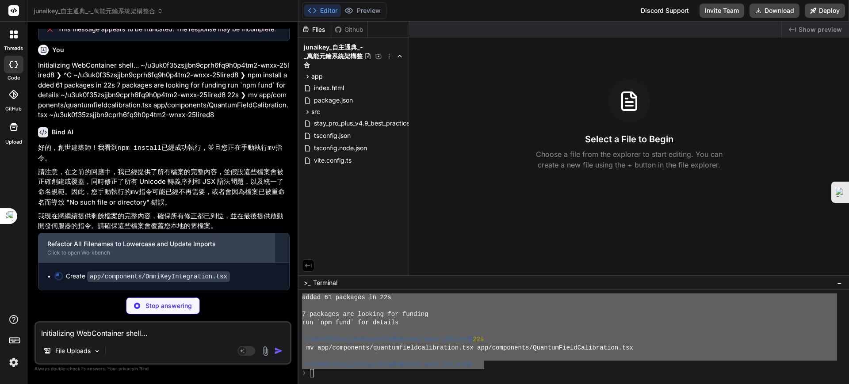
scroll to position [21972, 0]
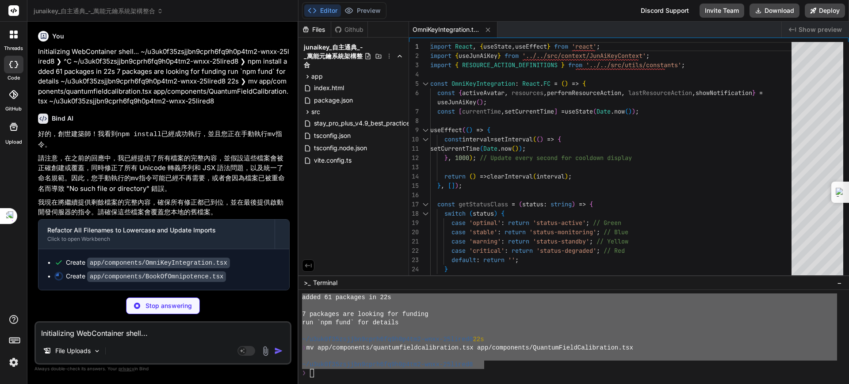
type textarea "x"
type textarea "</div> ); }; export default BookOfOmnipotence;"
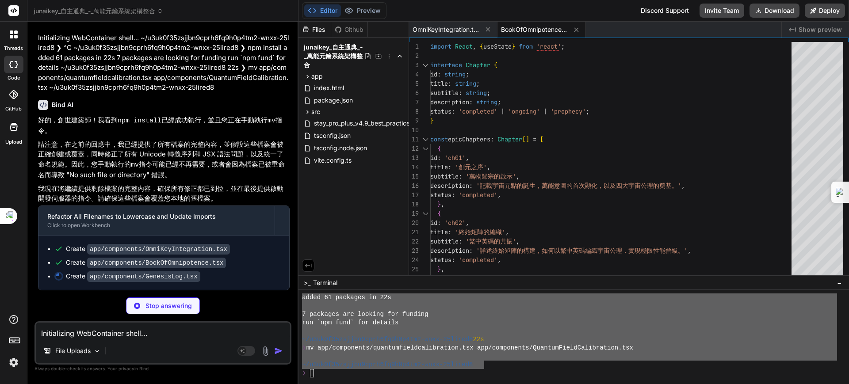
type textarea "x"
type textarea "</p> </div> ); }; export default GenesisLog;"
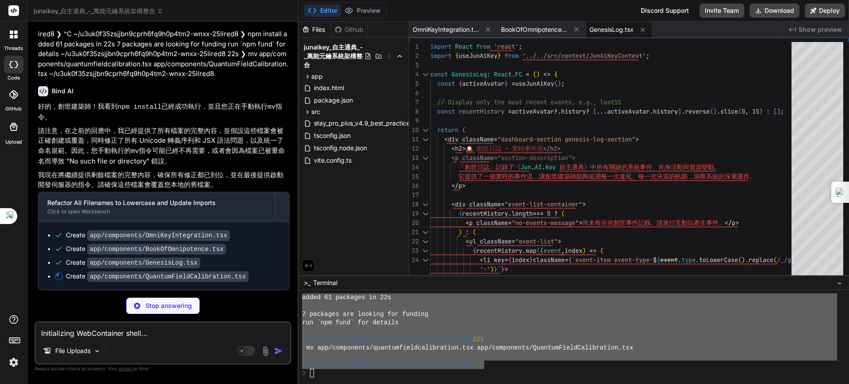
scroll to position [22040, 0]
type textarea "x"
type textarea "<p className="footer-note" style={{marginTop: '2rem'}}> 每一次的校準，都是對宇宙秩序的微調，引導《Ju…"
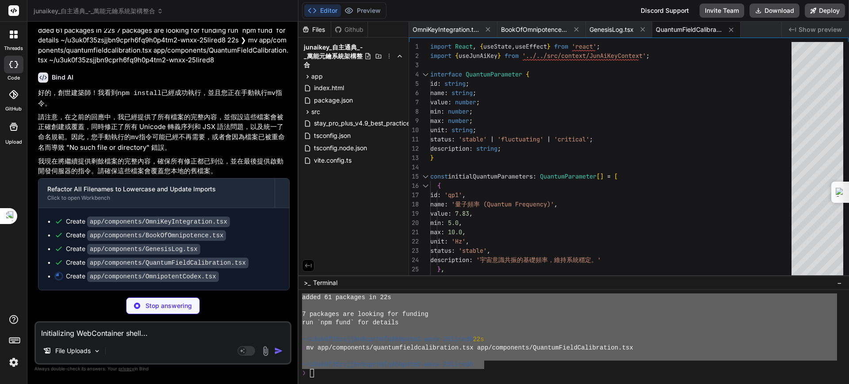
type textarea "x"
type textarea "export default OmnipotentCodex;"
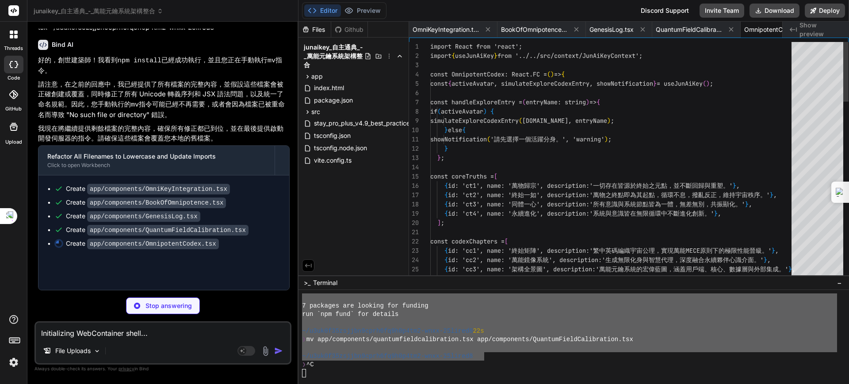
type textarea "x"
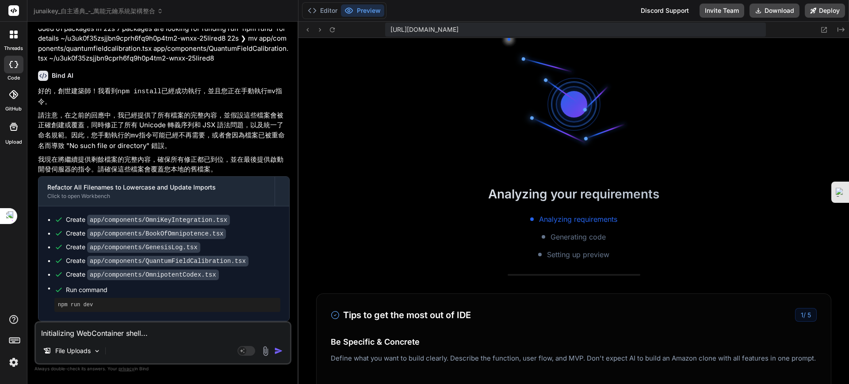
scroll to position [92, 0]
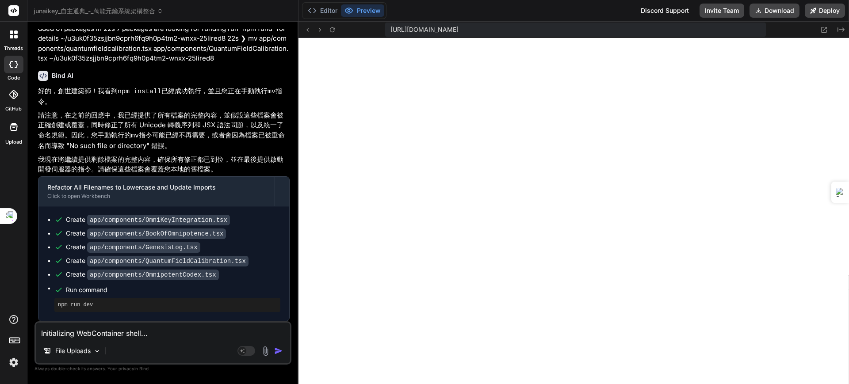
click at [79, 335] on textarea "Initializing WebContainer shell... ~/u3uk0f35zsjjbn9cprh6fq9h0p4tm2-wnxx-25lire…" at bounding box center [163, 331] width 254 height 16
paste textarea "[plugin:vite:react-babel] /home/u3uk0f35zsjjbn9cprh6fq9h0p4tm2-wnxx-25lired8/ap…"
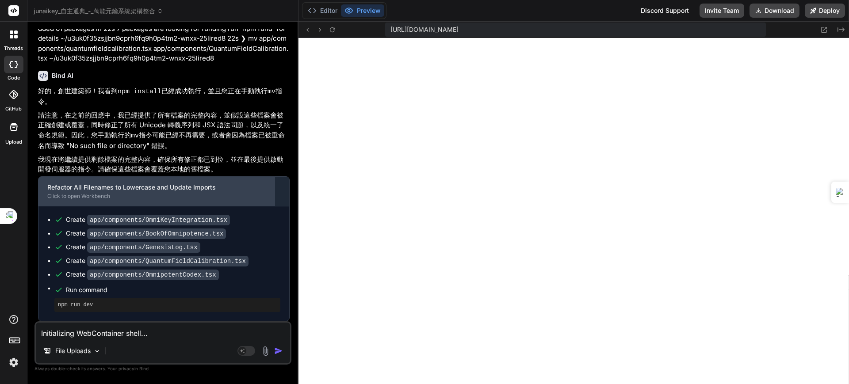
type textarea "[plugin:vite:react-babel] /home/u3uk0f35zsjjbn9cprh6fq9h0p4tm2-wnxx-25lired8/ap…"
type textarea "x"
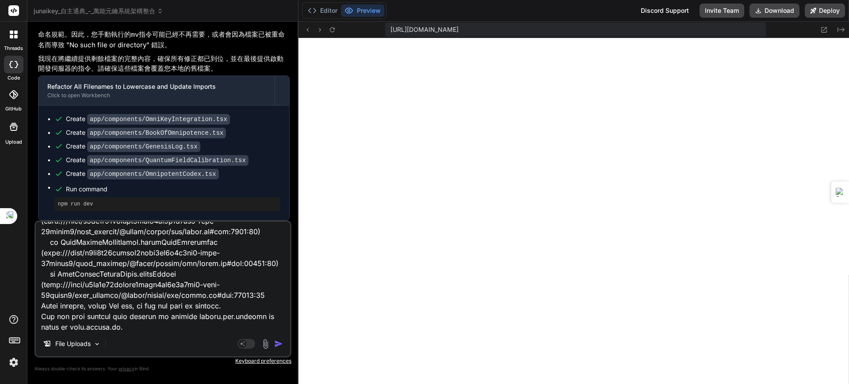
type textarea "[plugin:vite:react-babel] /home/u3uk0f35zsjjbn9cprh6fq9h0p4tm2-wnxx-25lired8/ap…"
click at [280, 342] on img "button" at bounding box center [278, 344] width 9 height 9
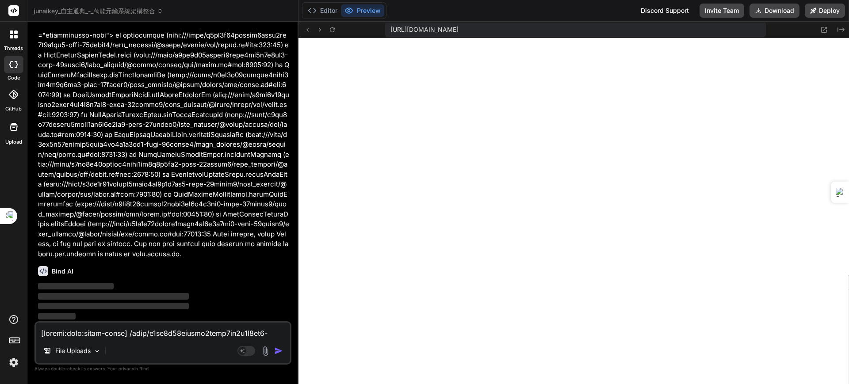
scroll to position [22446, 0]
click at [98, 264] on div "Bind AI ‌ ‌ ‌ ‌" at bounding box center [164, 290] width 252 height 62
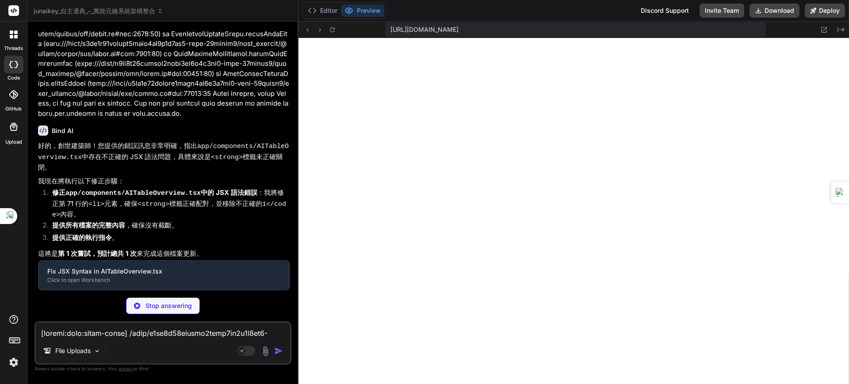
scroll to position [22556, 0]
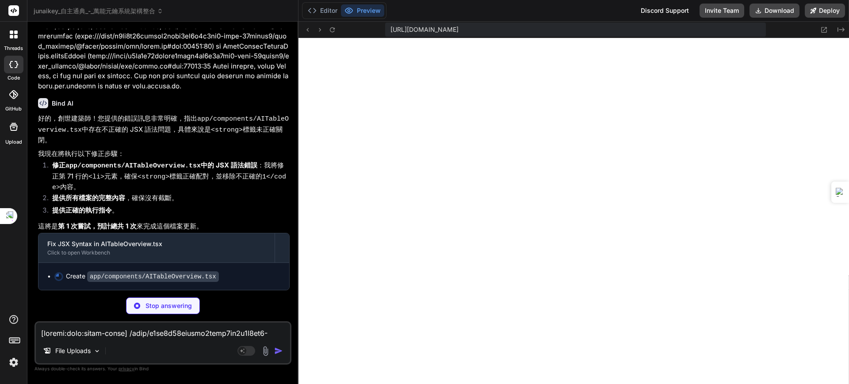
type textarea "x"
type textarea "export default AITableOverview;"
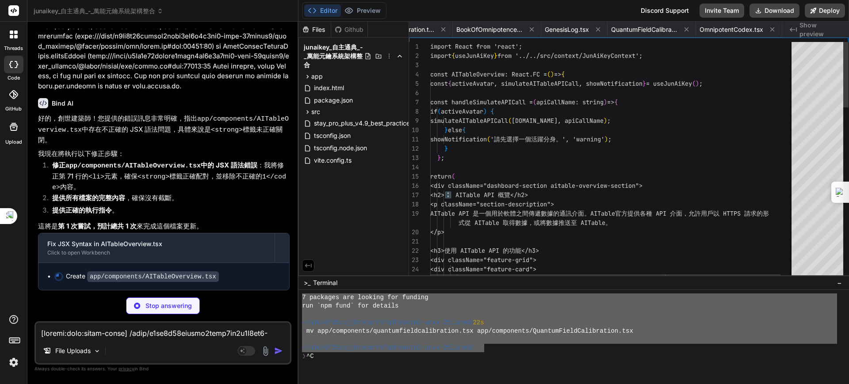
scroll to position [0, 126]
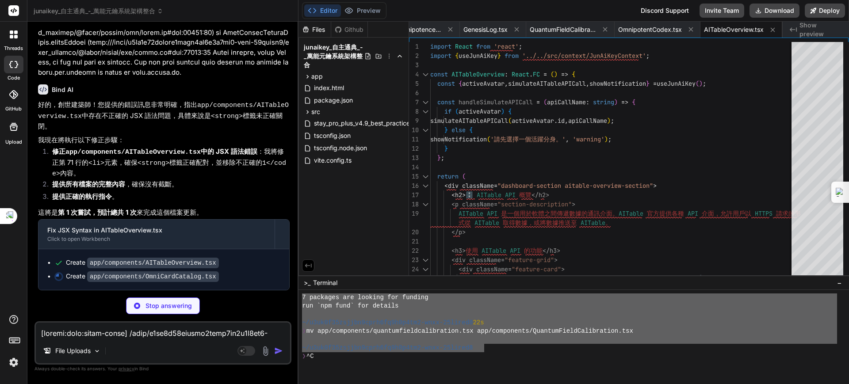
type textarea "x"
type textarea "</div> ))} </div> </div> ); }; export default OmniCardCatalog;"
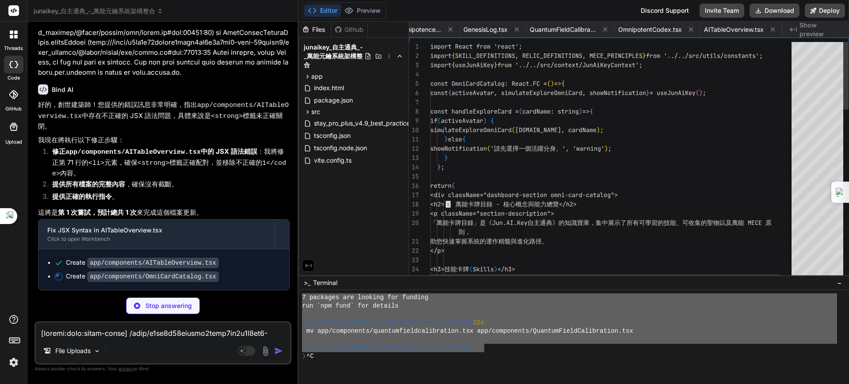
scroll to position [0, 211]
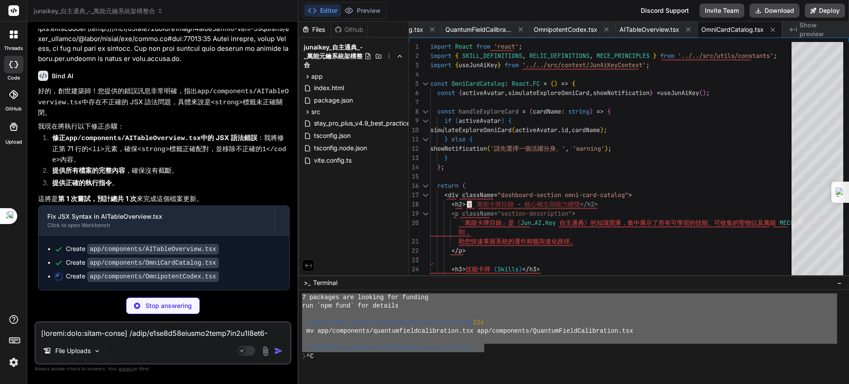
type textarea "x"
type textarea "export default OmnipotentCodex;"
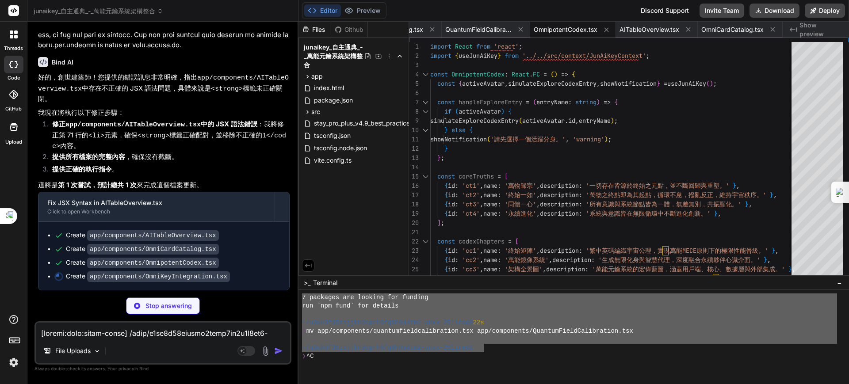
scroll to position [22650, 0]
type textarea "x"
type textarea "export default OmniKeyIntegration;"
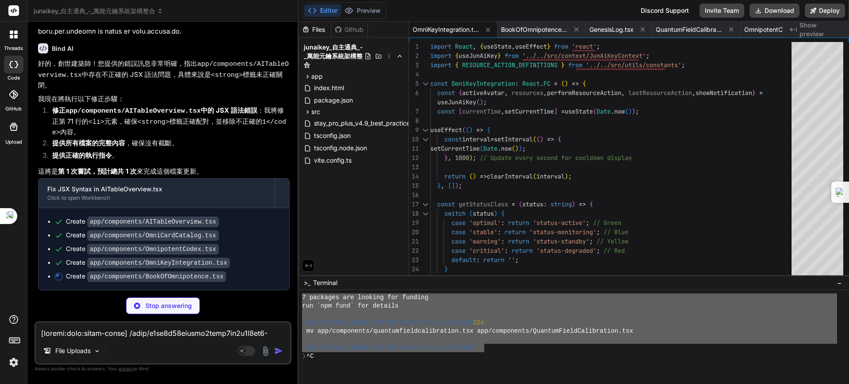
scroll to position [22664, 0]
type textarea "x"
type textarea "</div> ); }; export default BookOfOmnipotence;"
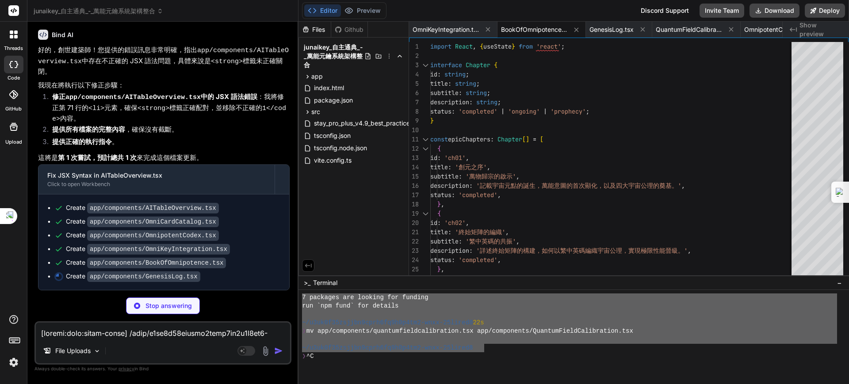
type textarea "x"
type textarea "</p> </div> ); }; export default GenesisLog;"
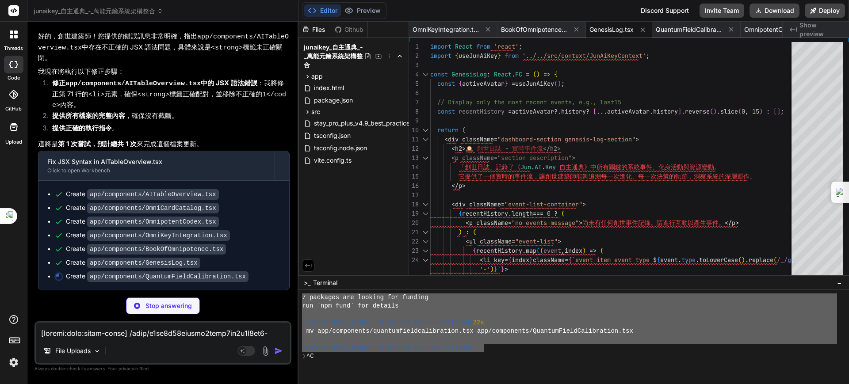
type textarea "x"
type textarea "<p className="footer-note" style={{marginTop: '2rem'}}> 每一次的校準，都是對宇宙秩序的微調，引導《Ju…"
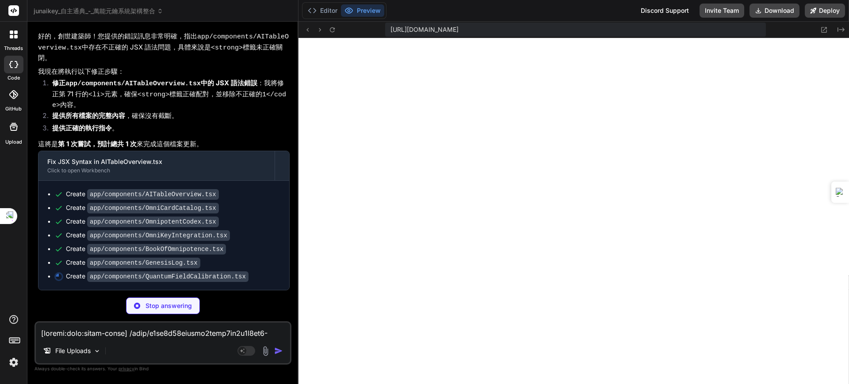
type textarea "x"
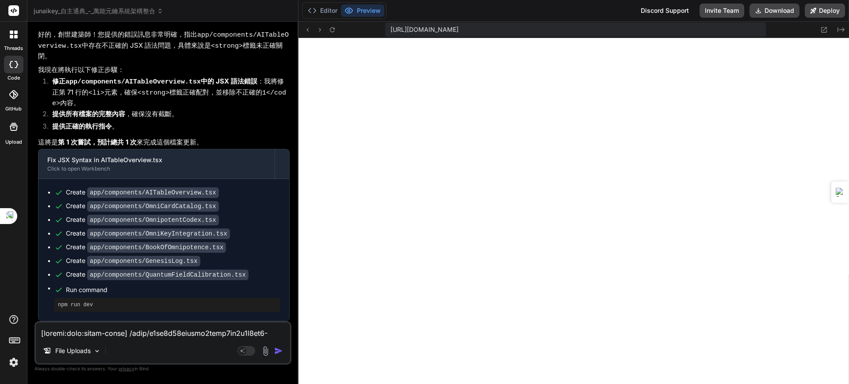
scroll to position [22693, 0]
click at [137, 336] on textarea at bounding box center [163, 331] width 254 height 16
type textarea "ㄘ"
type textarea "x"
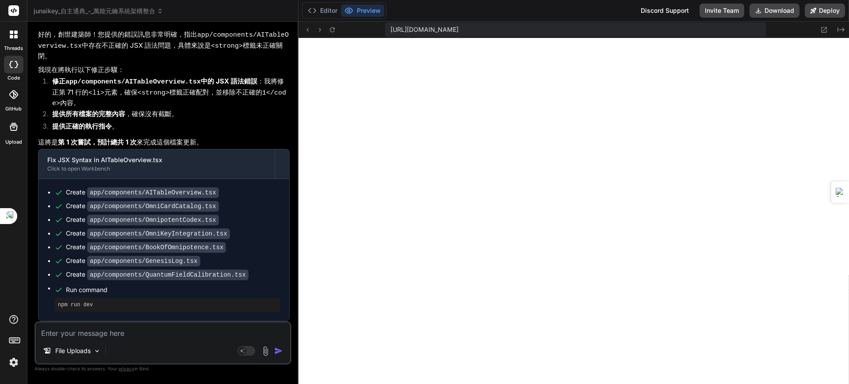
type textarea "ㄨ"
type textarea "x"
type textarea "ㄨ"
type textarea "x"
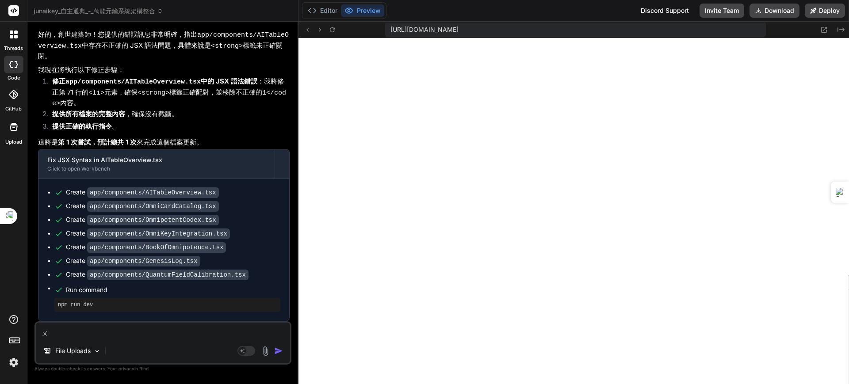
type textarea "x"
type textarea "ㄑ"
type textarea "x"
type textarea "ㄑㄩ"
type textarea "x"
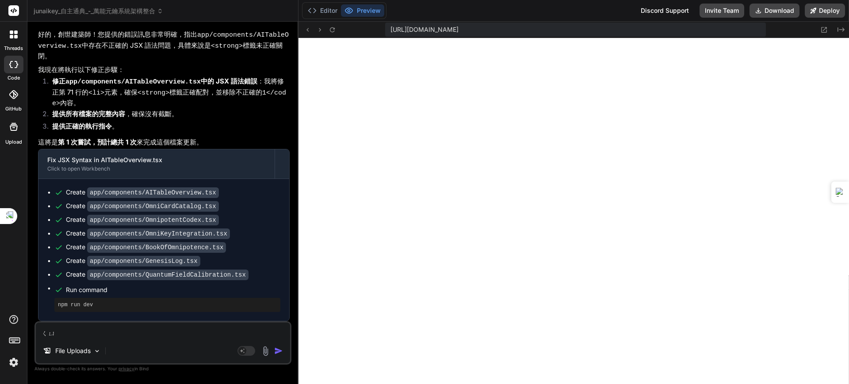
type textarea "ㄑㄩㄝ"
type textarea "x"
type textarea "卻"
type textarea "x"
type textarea "卻ㄖ"
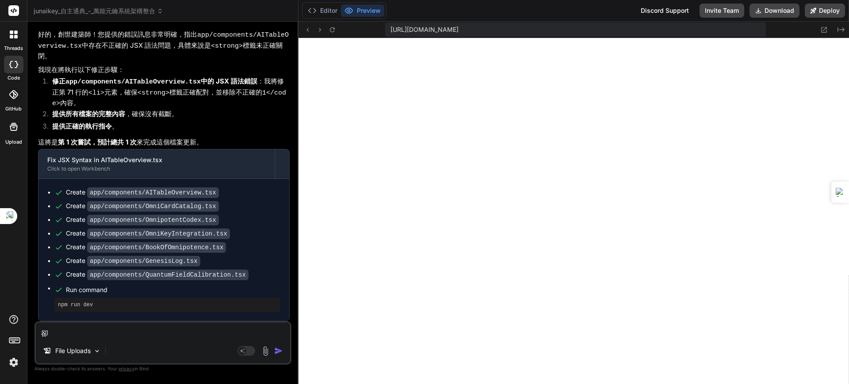
type textarea "x"
type textarea "卻ㄖㄣ"
type textarea "x"
type textarea "確認"
type textarea "x"
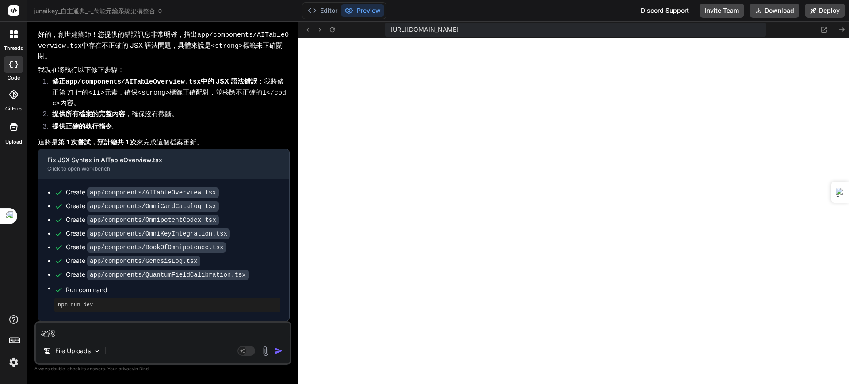
type textarea "確認ㄨ"
type textarea "x"
type textarea "確認"
type textarea "x"
type textarea "卻"
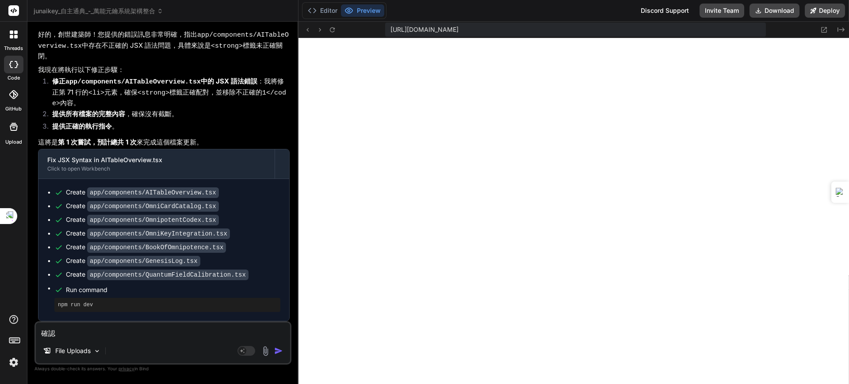
type textarea "x"
type textarea "ㄑ"
type textarea "x"
type textarea "ㄑㄩ"
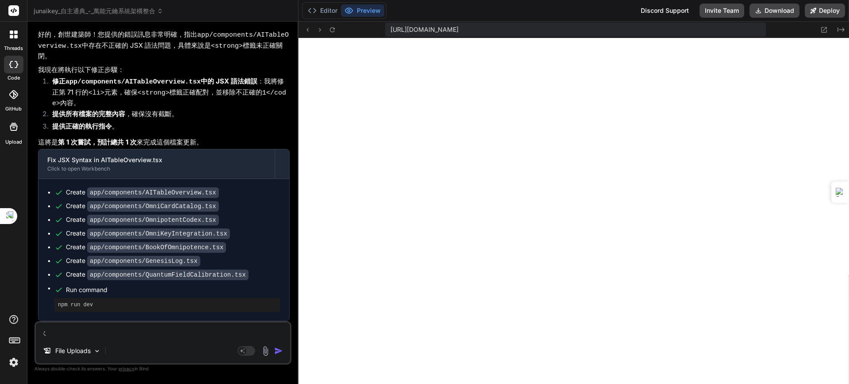
type textarea "x"
type textarea "ㄑㄩㄝ"
type textarea "x"
type textarea "卻"
type textarea "x"
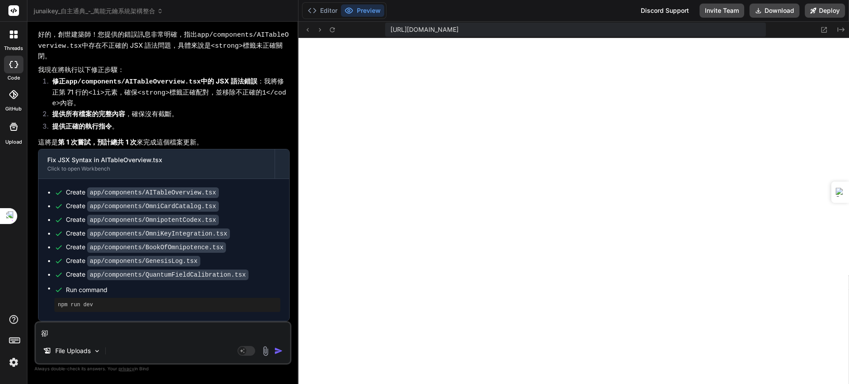
type textarea "卻ㄖ"
type textarea "x"
type textarea "卻ㄖㄣ"
type textarea "x"
type textarea "確認"
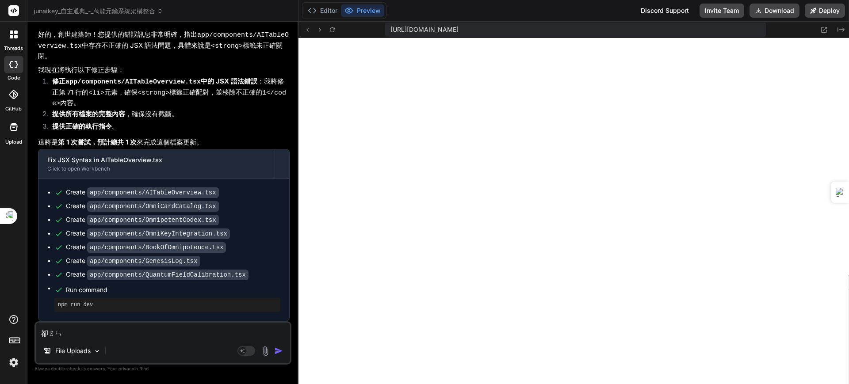
type textarea "x"
type textarea "確認ㄕ"
type textarea "x"
type textarea "確認是"
type textarea "x"
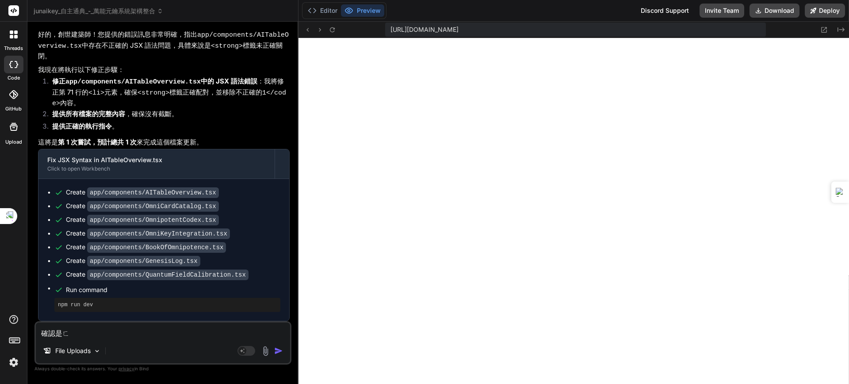
type textarea "確認是ㄈㄡ"
type textarea "x"
type textarea "確認是否"
type textarea "x"
type textarea "確認是否ㄉ"
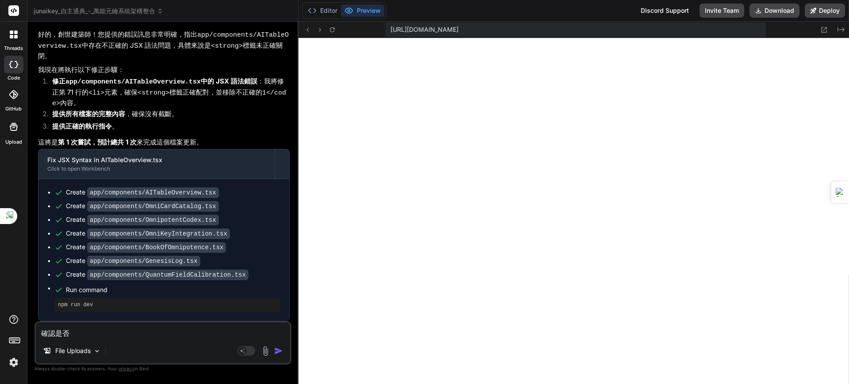
type textarea "x"
type textarea "確認是否ㄉㄡ"
type textarea "x"
type textarea "確認是否都"
type textarea "x"
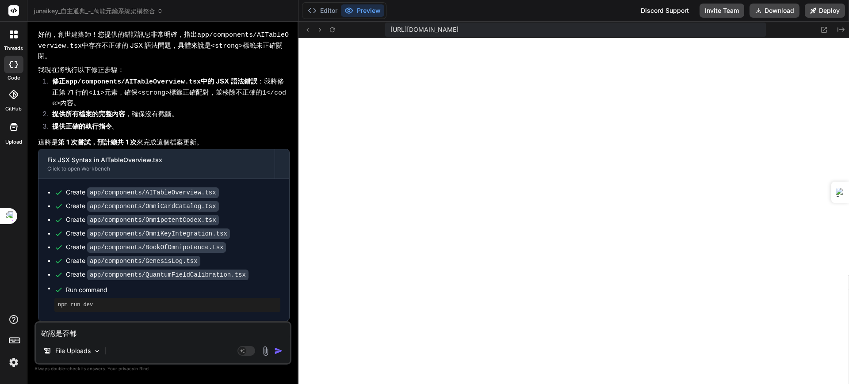
type textarea "確認是否都ㄧ"
type textarea "x"
type textarea "確認是否都已"
type textarea "x"
type textarea "確認是否都已ㄧ"
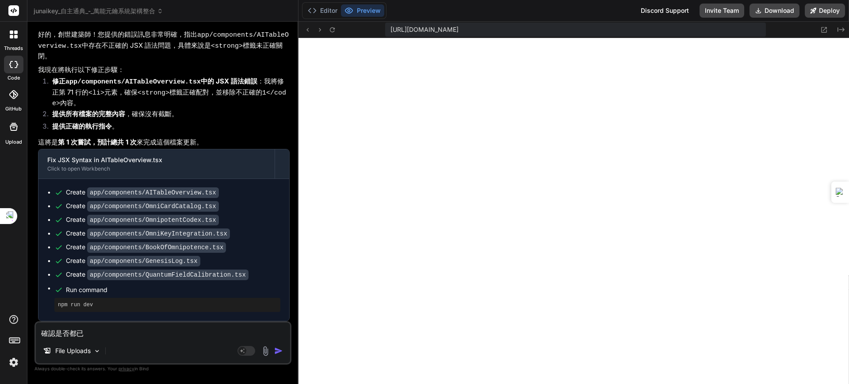
type textarea "x"
type textarea "確認是否都已ㄐㄧ"
type textarea "x"
type textarea "確認是否都已ㄐㄧㄥ"
type textarea "x"
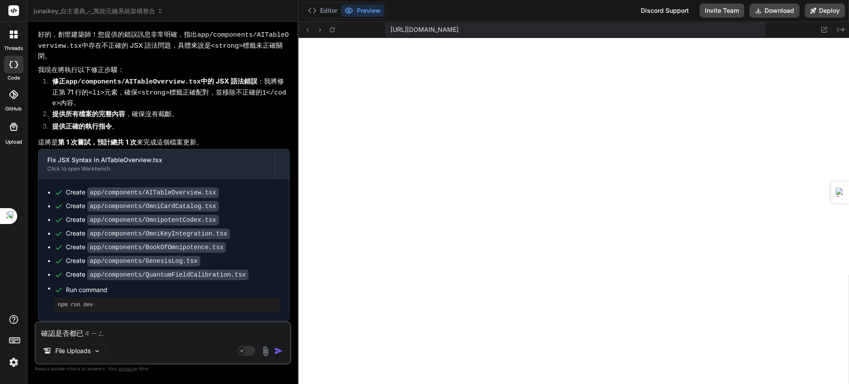
type textarea "確認是否都已經"
type textarea "x"
type textarea "確認是否都已經ㄨ"
type textarea "x"
type textarea "確認是否都已經ㄨㄢ"
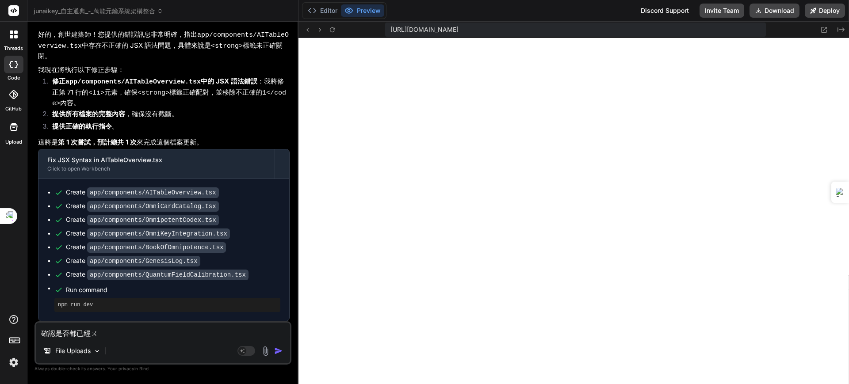
type textarea "x"
type textarea "確認是否都已經完"
type textarea "x"
type textarea "確認是否都已經完ㄔ"
type textarea "x"
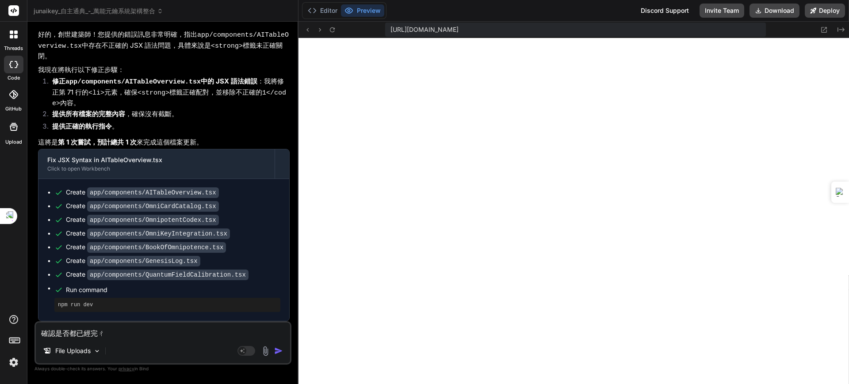
type textarea "確認是否都已經完ㄔㄥ"
type textarea "x"
type textarea "確認是否都已經完成"
type textarea "x"
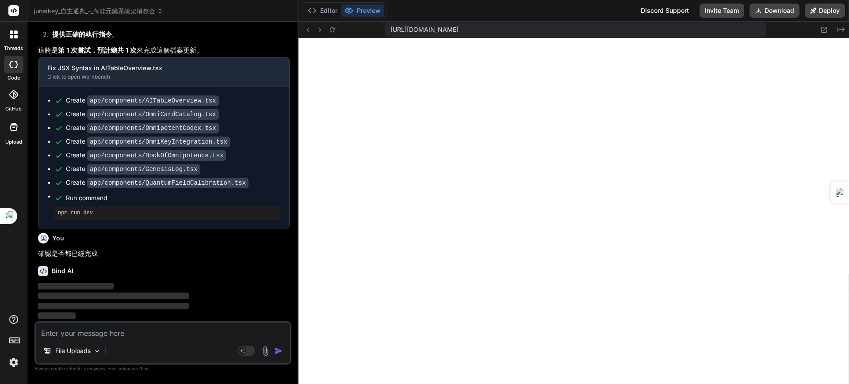
scroll to position [22785, 0]
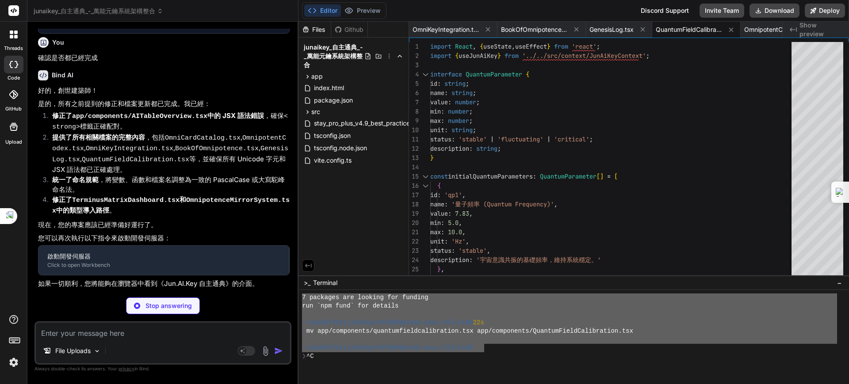
type textarea "x"
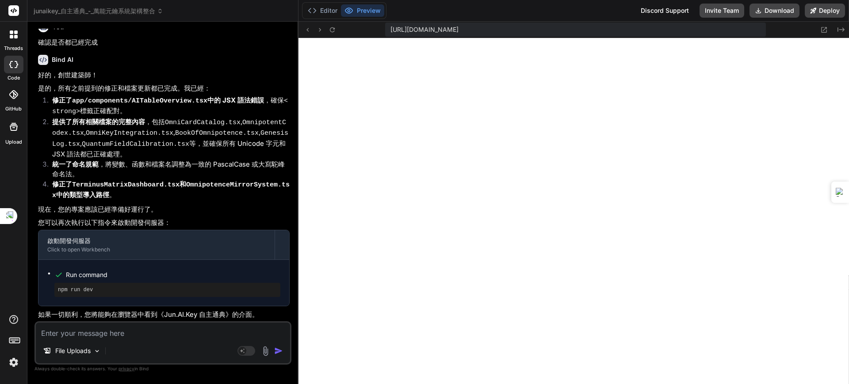
scroll to position [22990, 0]
click at [433, 30] on span "[URL][DOMAIN_NAME]" at bounding box center [425, 29] width 68 height 9
drag, startPoint x: 392, startPoint y: 30, endPoint x: 718, endPoint y: 26, distance: 326.0
click at [718, 26] on div "[URL][DOMAIN_NAME]" at bounding box center [575, 30] width 380 height 14
copy span "[URL][DOMAIN_NAME]"
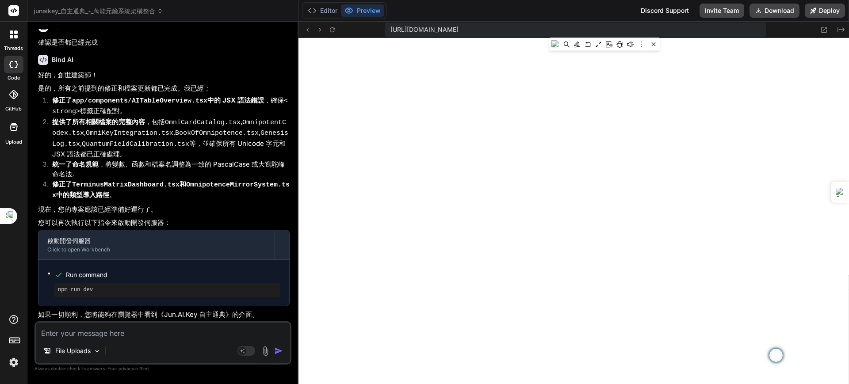
click at [98, 335] on textarea at bounding box center [163, 331] width 254 height 16
type textarea "ㄨ"
type textarea "x"
type textarea "ㄨ"
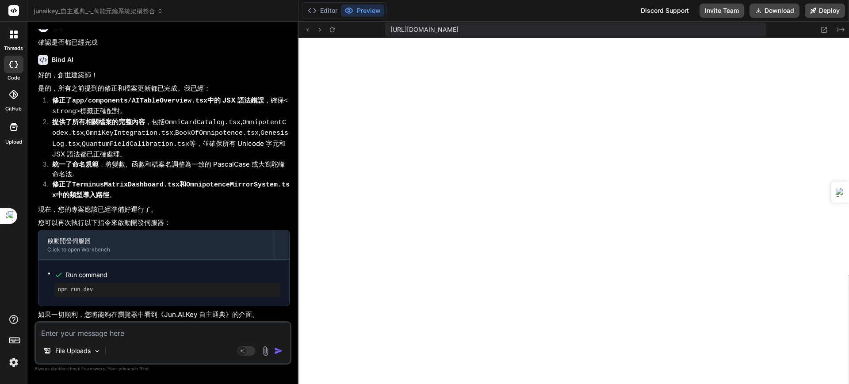
type textarea "x"
type textarea "ㄨ"
type textarea "x"
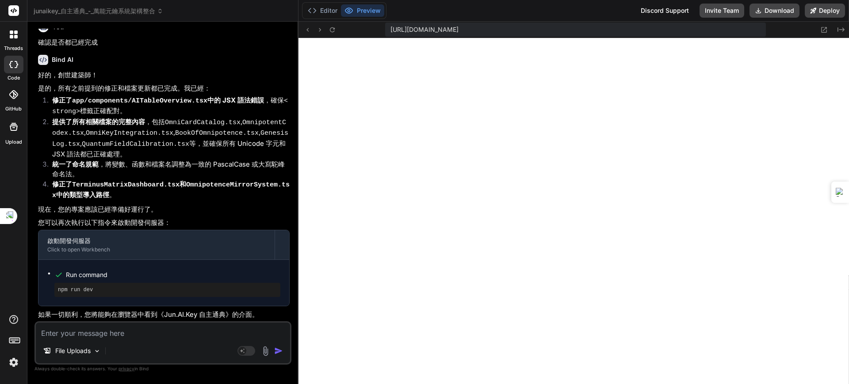
type textarea "ㄨ"
type textarea "x"
type textarea "ㄨ"
type textarea "x"
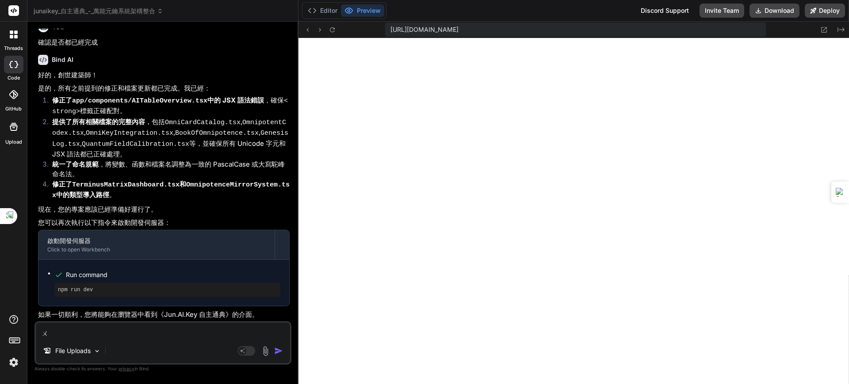
type textarea "x"
type textarea "ㄉ"
type textarea "x"
type textarea "ㄉㄧ"
type textarea "x"
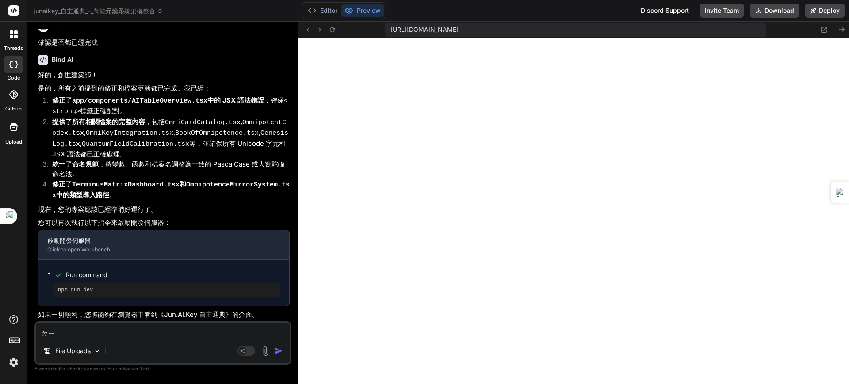
type textarea "ㄉㄧㄢ"
type textarea "x"
type textarea "典"
type textarea "x"
type textarea "典ㄩ"
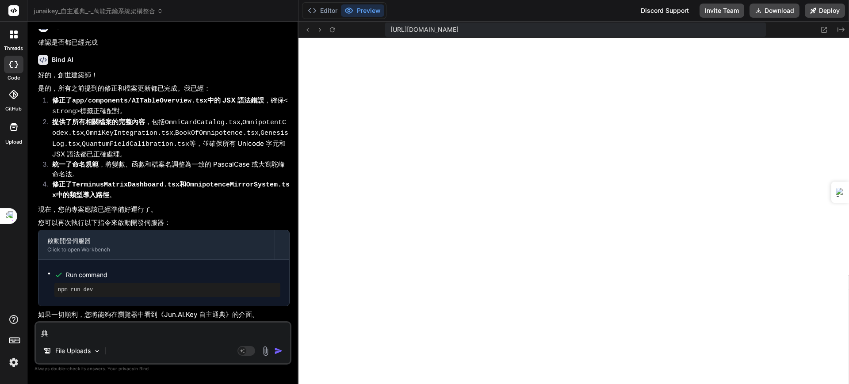
type textarea "x"
type textarea "典ㄒㄩ"
type textarea "x"
type textarea "典ㄒㄩㄢ"
type textarea "x"
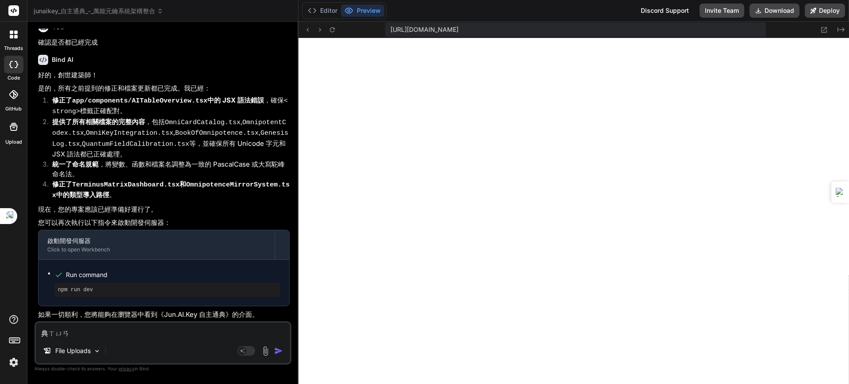
type textarea "點選"
type textarea "x"
type textarea "點選ㄎ"
type textarea "x"
type textarea "點選ㄎㄡ"
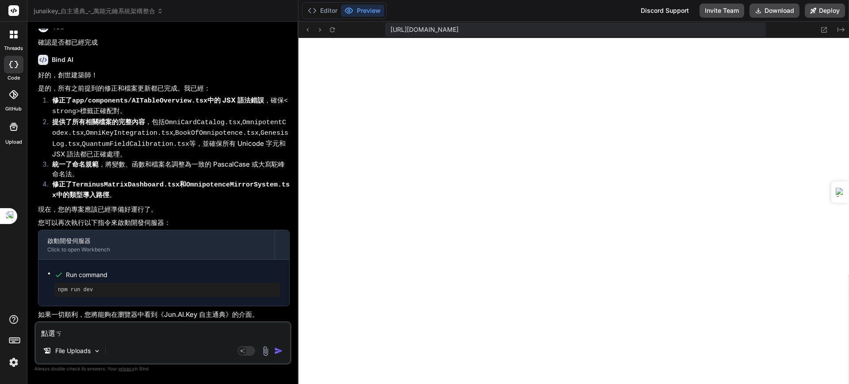
type textarea "x"
type textarea "點選ㄏㄡ"
type textarea "x"
type textarea "點選後"
type textarea "x"
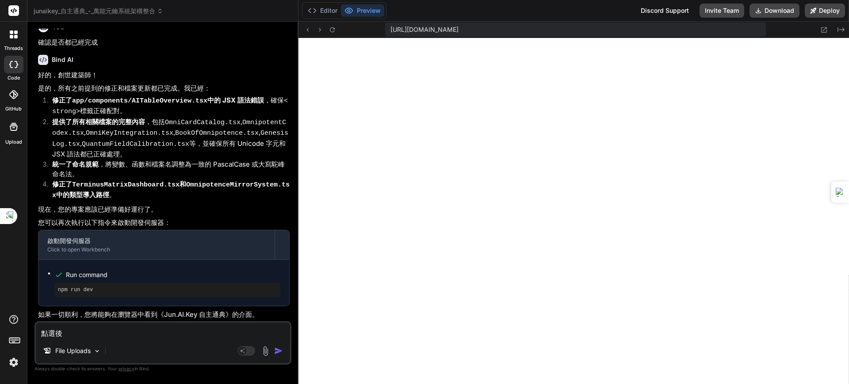
type textarea "點選後ㄊ"
type textarea "x"
type textarea "點選後ㄊㄚ"
type textarea "x"
type textarea "典選後他"
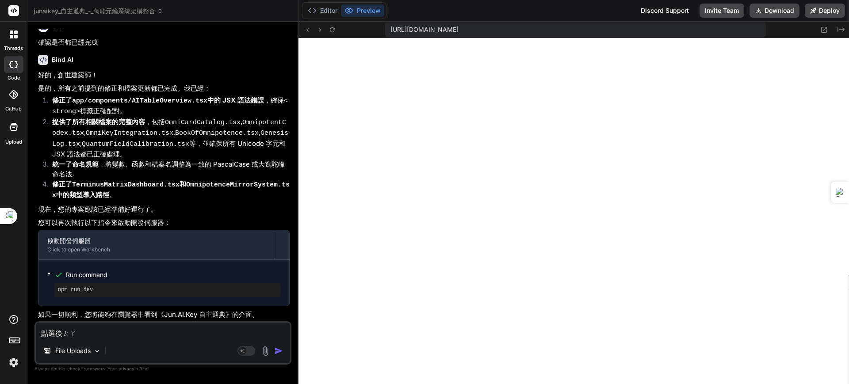
type textarea "x"
type textarea "典選後他ㄕ"
type textarea "x"
type textarea "典選後他ㄕㄨ"
type textarea "x"
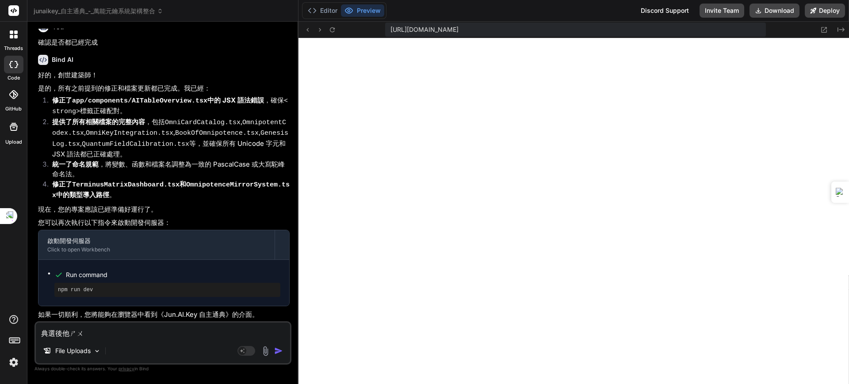
type textarea "典選後他ㄕㄨㄛ"
type textarea "x"
type textarea "典選後他說"
type textarea "x"
type textarea "典選後他說ㄒ"
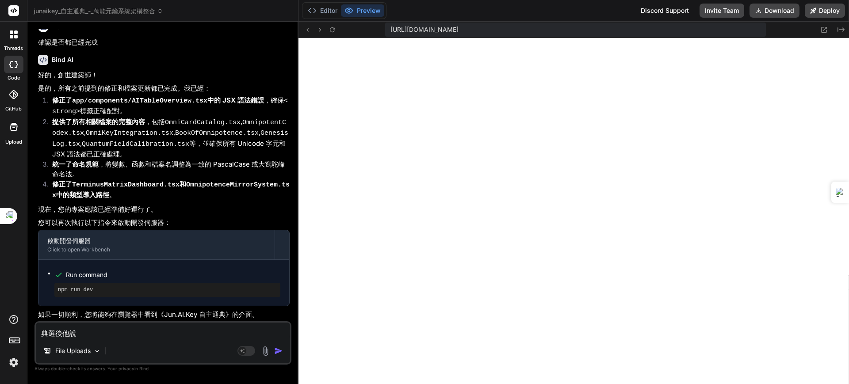
type textarea "x"
type textarea "典選後他說ㄒㄩ"
type textarea "x"
type textarea "典選後他說需"
type textarea "x"
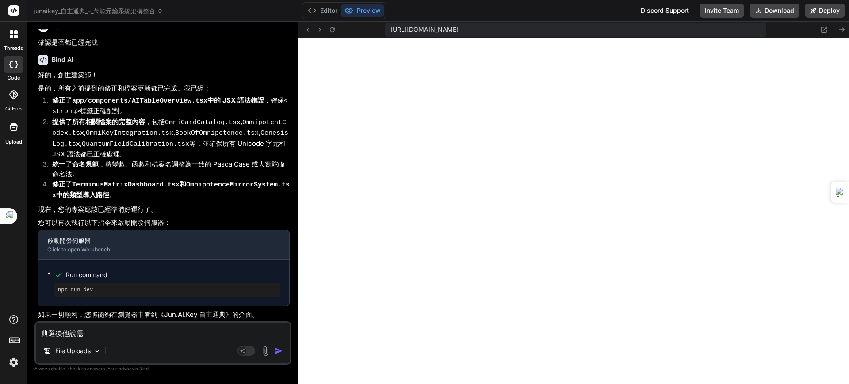
type textarea "典選後他說需ㄧ"
type textarea "x"
type textarea "典選後他說需ㄧㄠ"
type textarea "x"
type textarea "典選後他說需要"
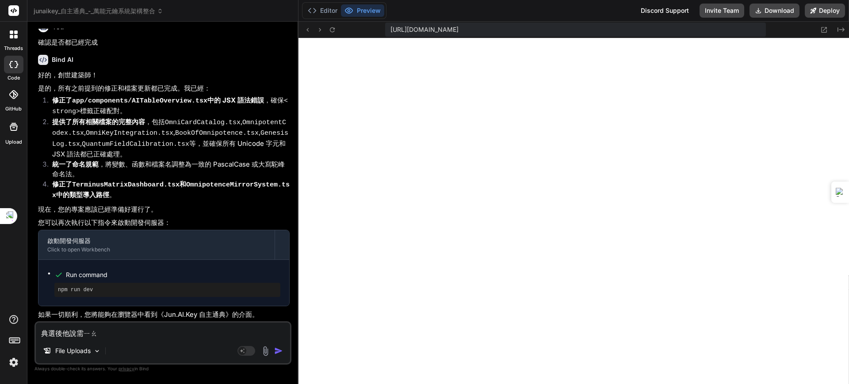
type textarea "x"
type textarea "典選後他說需要ㄌㄧ"
type textarea "x"
type textarea "典選後他說需要ㄌㄧㄢ"
type textarea "x"
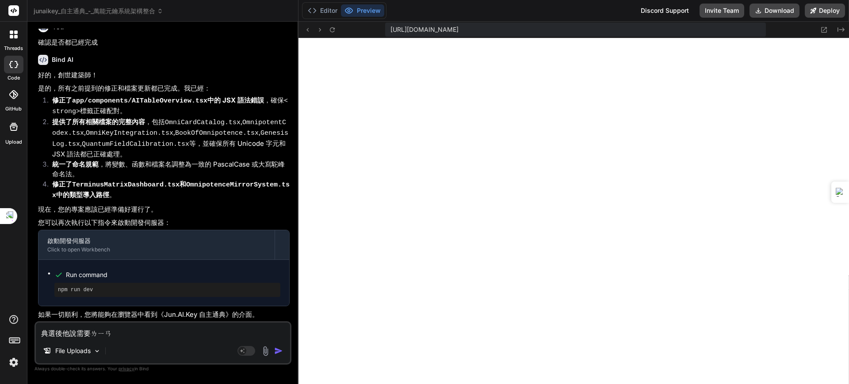
type textarea "典選後他說需要連"
type textarea "x"
type textarea "典選後他說需要連ㄐ"
type textarea "x"
type textarea "典選後他說需要連ㄐㄧ"
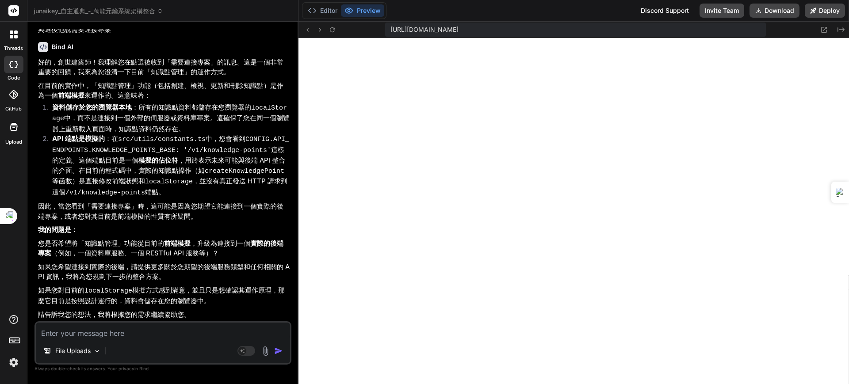
scroll to position [23300, 0]
click at [104, 335] on textarea at bounding box center [163, 331] width 254 height 16
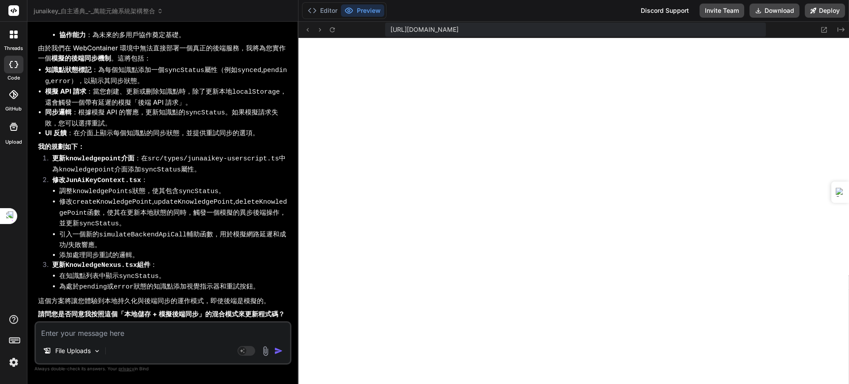
scroll to position [23764, 0]
click at [148, 333] on textarea at bounding box center [163, 331] width 254 height 16
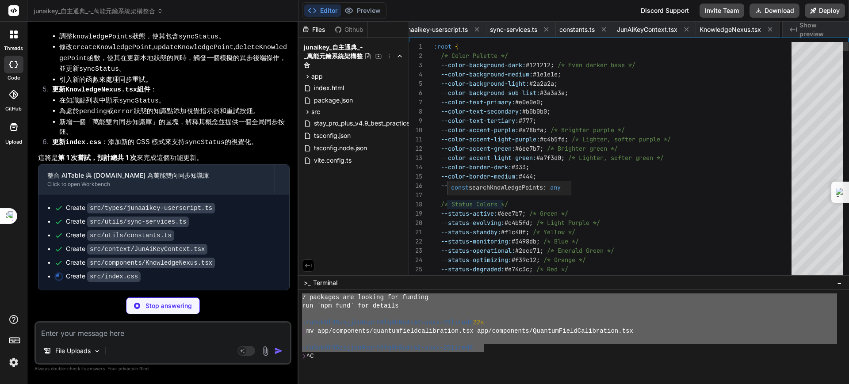
scroll to position [0, 647]
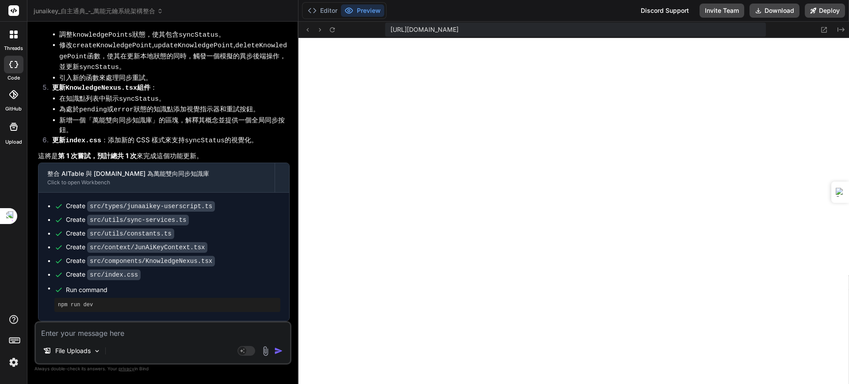
click at [93, 337] on textarea at bounding box center [163, 331] width 254 height 16
paste textarea "[plugin:vite:esbuild] Transform failed with 1 error: /home/u3uk0f35zsjjbn9cprh6…"
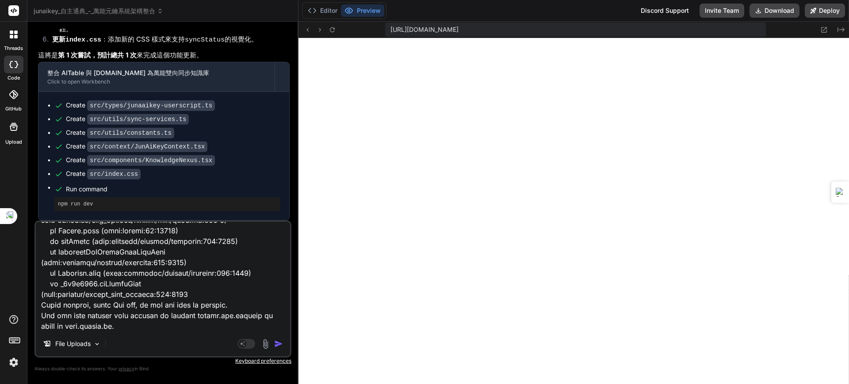
click at [278, 341] on img "button" at bounding box center [278, 344] width 9 height 9
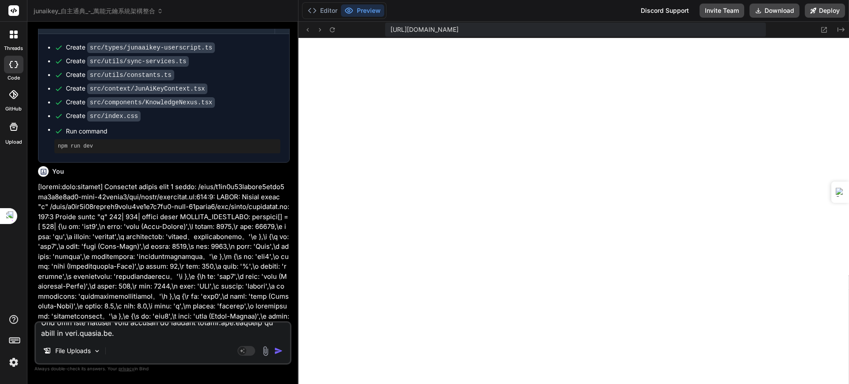
scroll to position [0, 0]
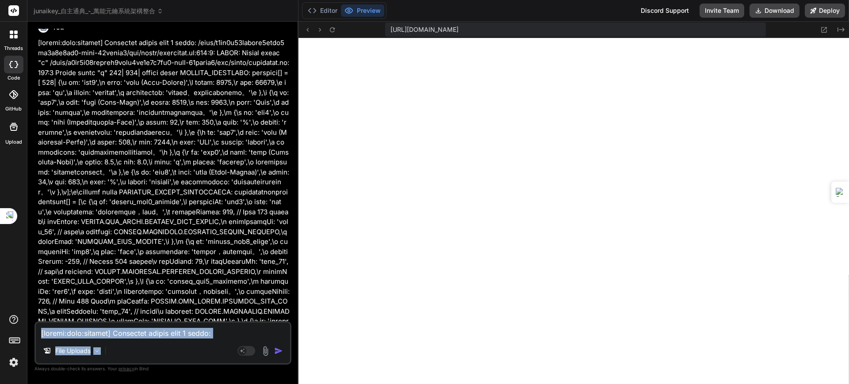
drag, startPoint x: 279, startPoint y: 326, endPoint x: 251, endPoint y: 308, distance: 34.0
click at [272, 320] on div "You 39 | return ( > 40 | <div className=\"dashboard-section omnipotent-codex\">…" at bounding box center [162, 206] width 257 height 355
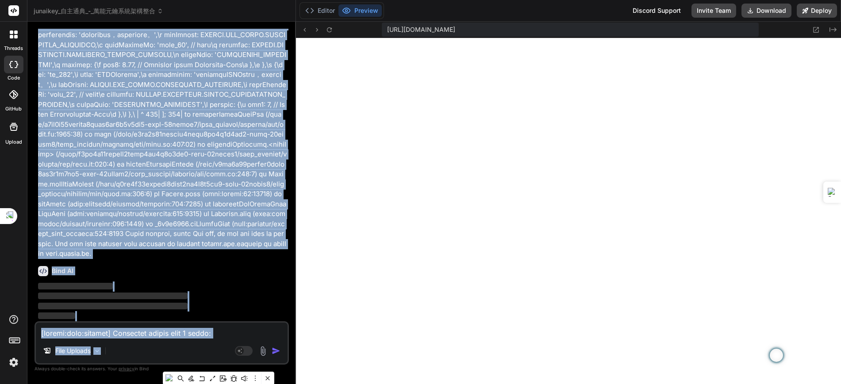
scroll to position [15, 0]
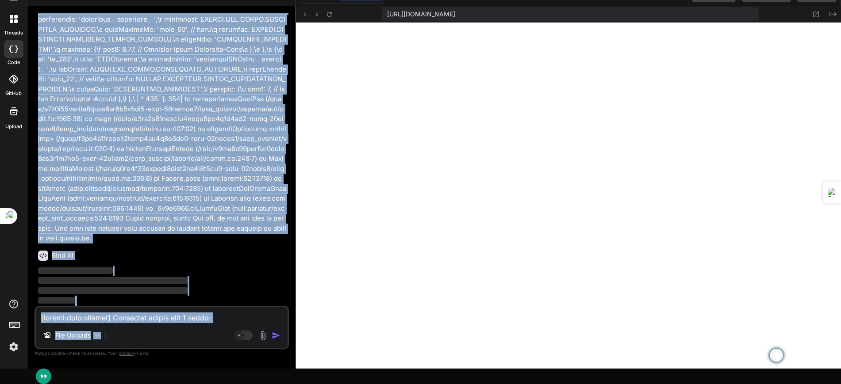
click at [220, 266] on p "‌" at bounding box center [162, 271] width 249 height 10
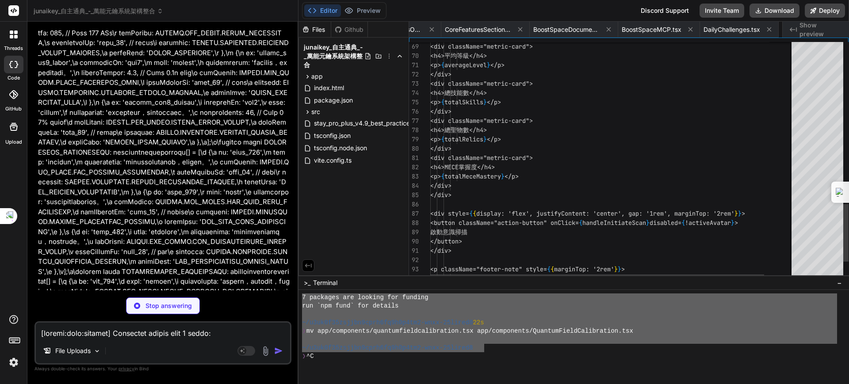
scroll to position [0, 1428]
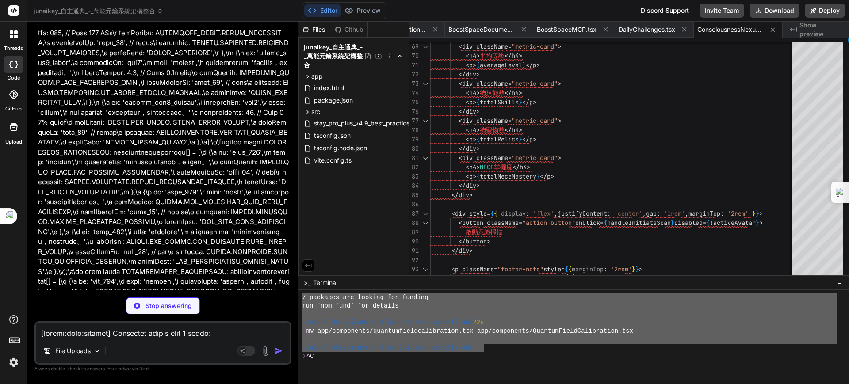
click at [66, 296] on div "You 39 | return ( > 40 | <div className=\"dashboard-section omnipotent-codex\">…" at bounding box center [162, 206] width 257 height 355
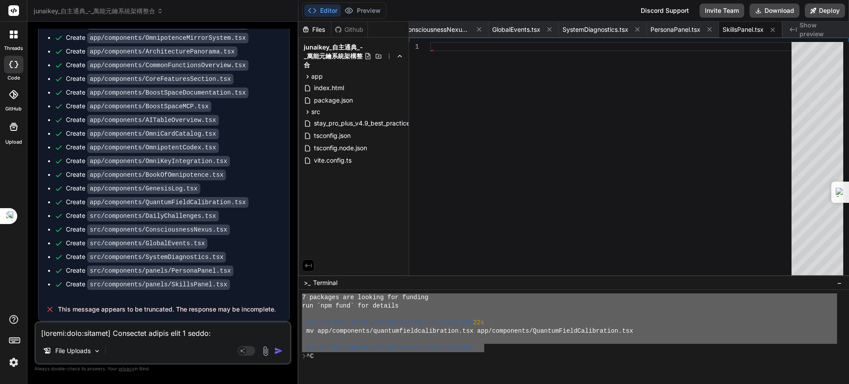
scroll to position [26054, 0]
click at [154, 329] on textarea at bounding box center [163, 331] width 254 height 16
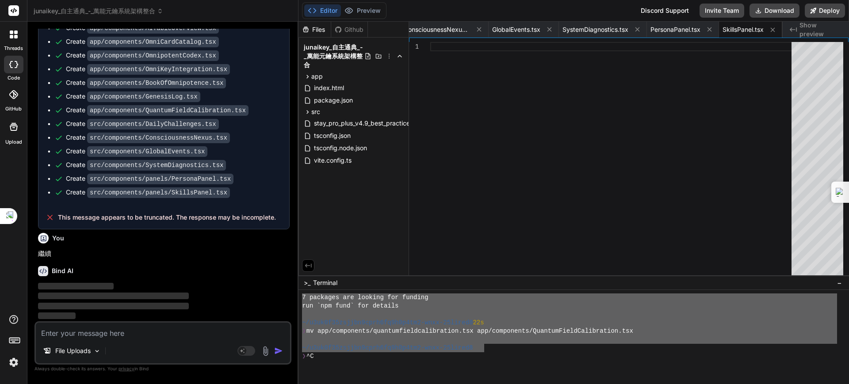
scroll to position [26146, 0]
click at [321, 75] on span "app" at bounding box center [316, 76] width 11 height 9
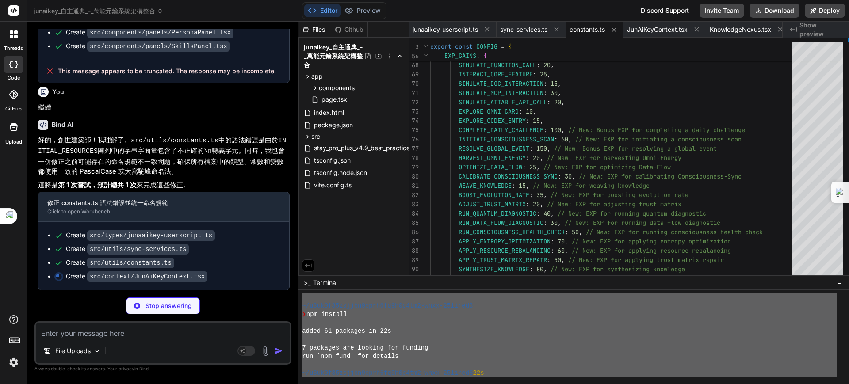
scroll to position [0, 0]
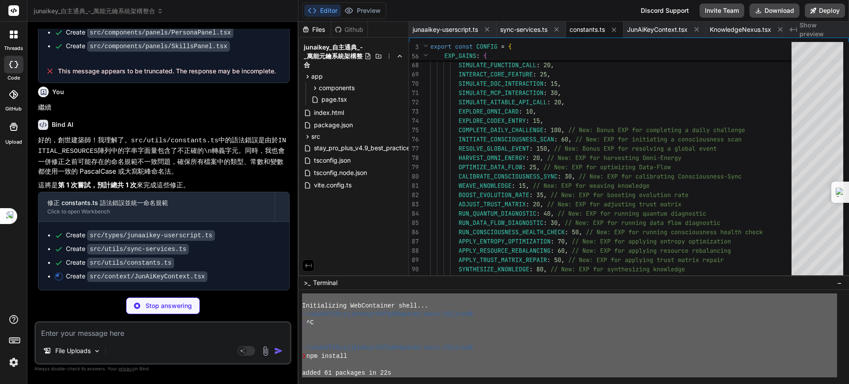
drag, startPoint x: 334, startPoint y: 376, endPoint x: 330, endPoint y: 245, distance: 131.4
click at [328, 247] on div "Files Github junaikey_自主通典_-_萬能元鑰系統架構整合 app components AITableOverview.tsx Arch…" at bounding box center [574, 203] width 551 height 363
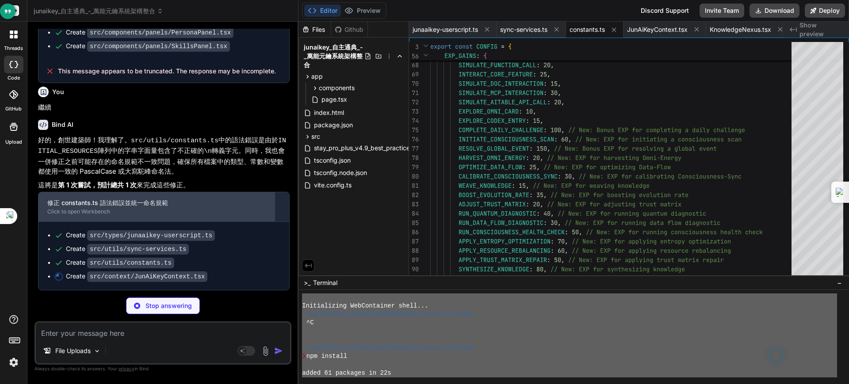
scroll to position [26290, 0]
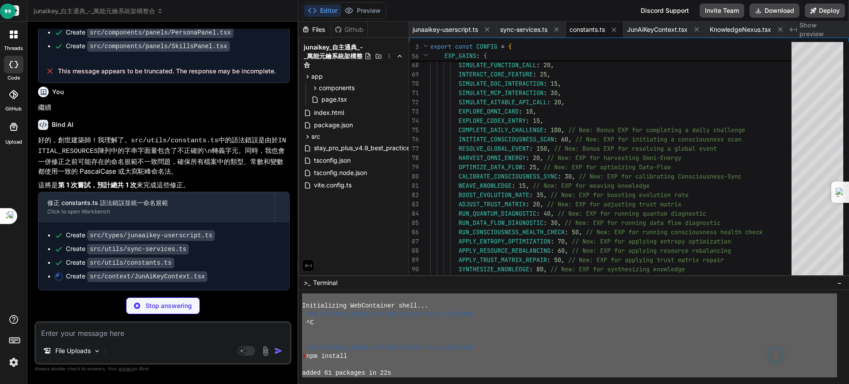
click at [103, 332] on textarea at bounding box center [163, 331] width 254 height 16
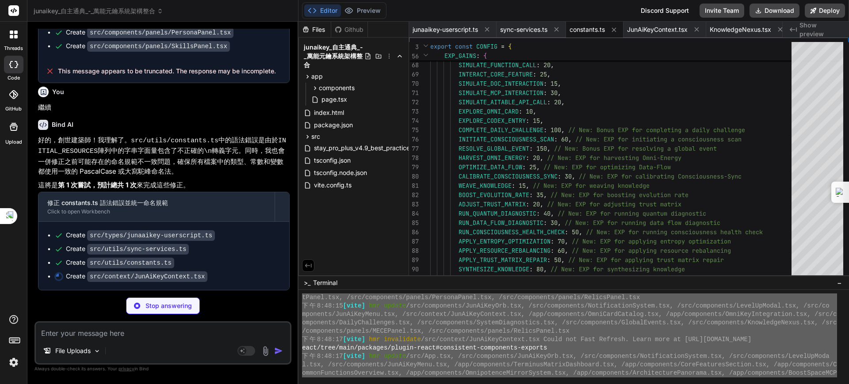
scroll to position [5495, 0]
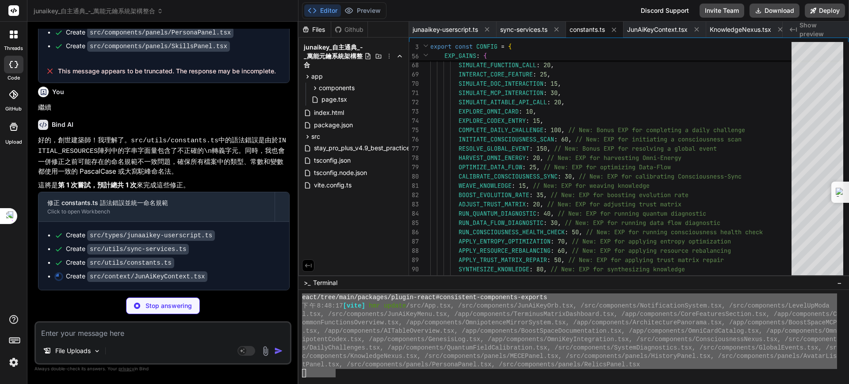
click at [353, 376] on div at bounding box center [569, 373] width 535 height 8
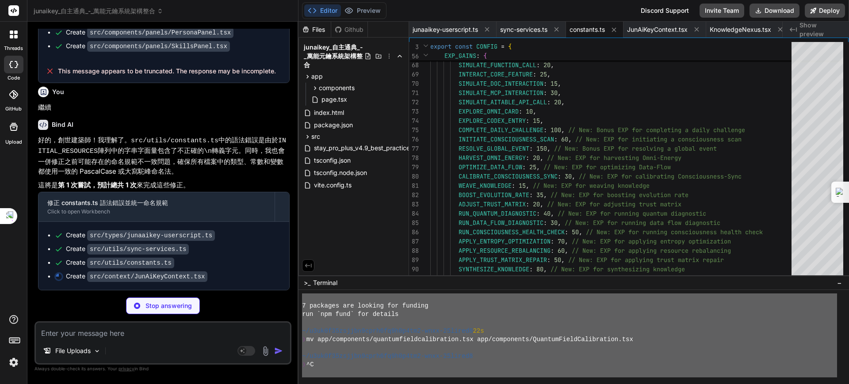
scroll to position [0, 0]
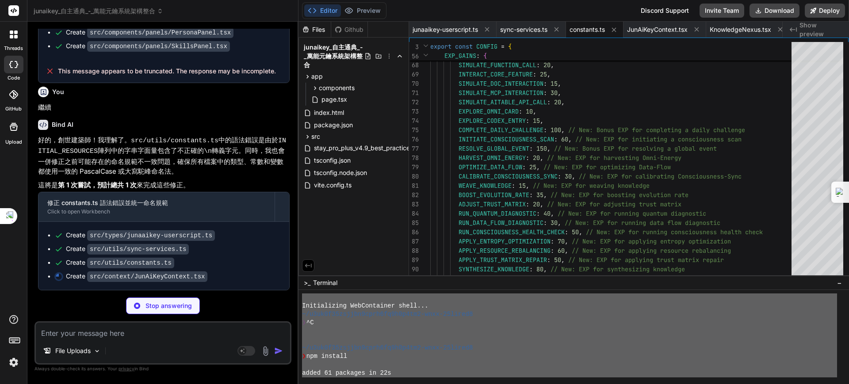
drag, startPoint x: 343, startPoint y: 375, endPoint x: 311, endPoint y: 234, distance: 144.6
click at [311, 234] on div "Files Github junaikey_自主通典_-_萬能元鑰系統架構整合 app components AITableOverview.tsx Arch…" at bounding box center [574, 203] width 551 height 363
click at [72, 336] on textarea at bounding box center [163, 331] width 254 height 16
paste textarea "Initializing WebContainer shell... ~/u3uk0f35zsjjbn9cprh6fq9h0p4tm2-wnxx-25lire…"
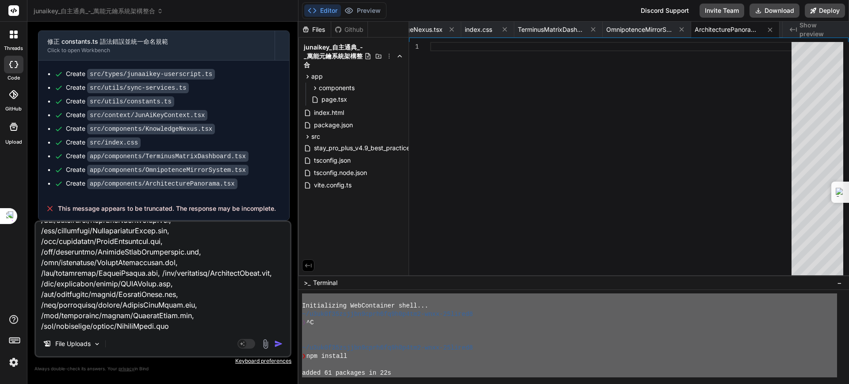
drag, startPoint x: 577, startPoint y: 360, endPoint x: 387, endPoint y: 248, distance: 220.9
click at [387, 248] on div "Files Github junaikey_自主通典_-_萬能元鑰系統架構整合 app components AITableOverview.tsx Arch…" at bounding box center [574, 203] width 551 height 363
click at [215, 298] on textarea at bounding box center [163, 277] width 254 height 110
paste textarea "下午8:49:11 [vite] hmr update /src/context/JunAiKeyContext.tsx 下午8:49:12 [vite] h…"
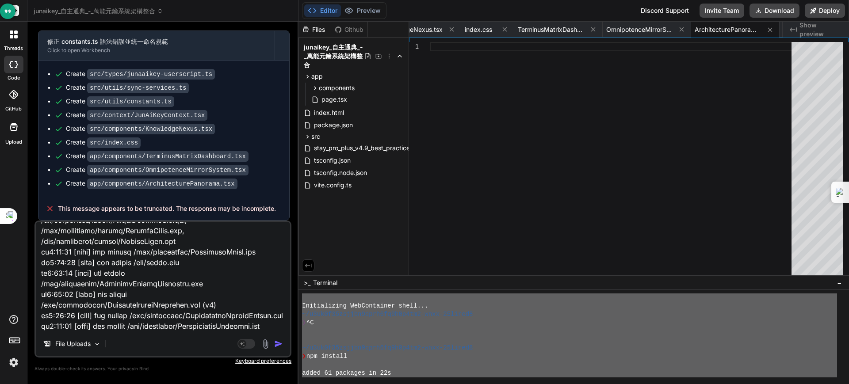
scroll to position [12833, 0]
click at [276, 344] on img "button" at bounding box center [278, 344] width 9 height 9
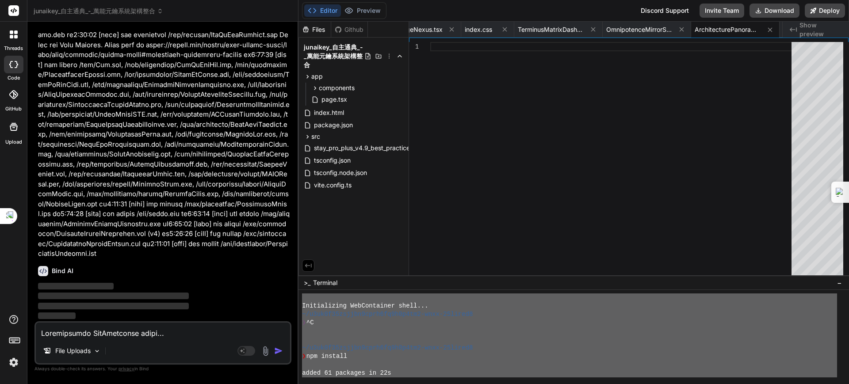
scroll to position [33508, 0]
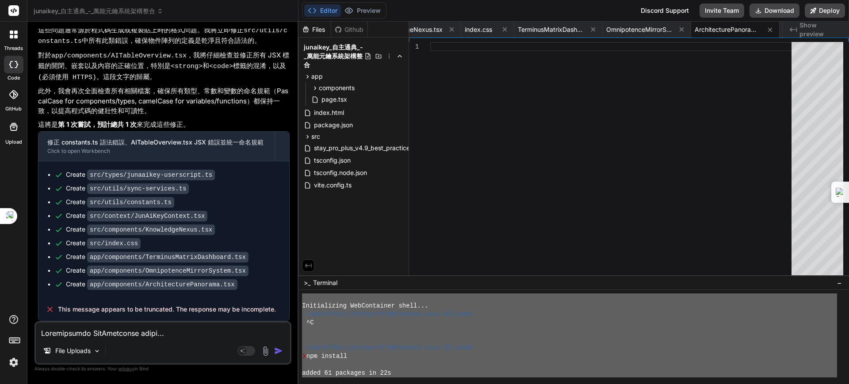
scroll to position [33803, 0]
click at [449, 223] on div at bounding box center [613, 161] width 367 height 238
click at [103, 334] on textarea at bounding box center [163, 331] width 254 height 16
click at [404, 327] on div at bounding box center [569, 331] width 535 height 8
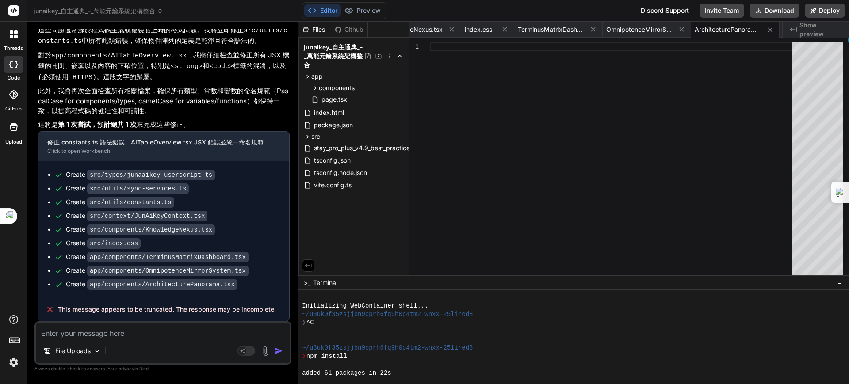
click at [301, 295] on div at bounding box center [574, 337] width 551 height 94
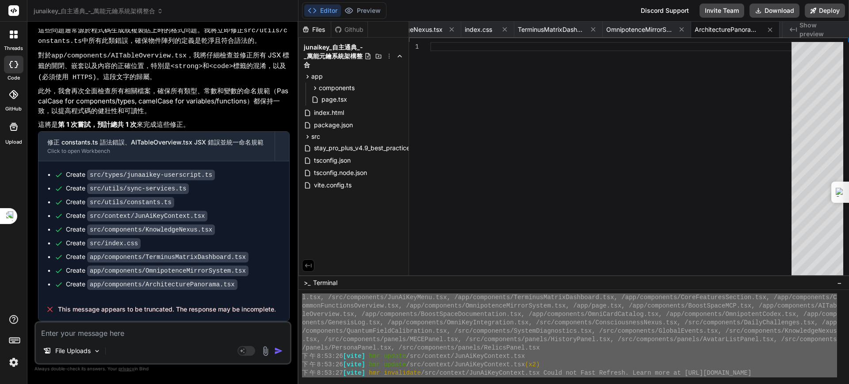
scroll to position [6428, 0]
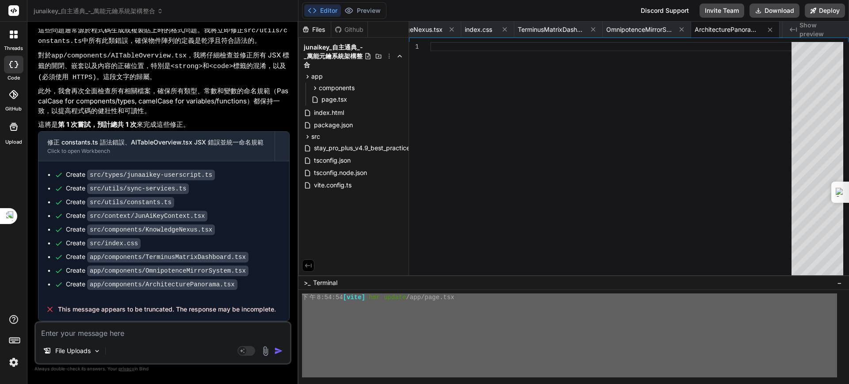
drag, startPoint x: 307, startPoint y: 296, endPoint x: 382, endPoint y: 405, distance: 131.7
click at [382, 384] on html "threads code GitHub Upload junaikey_自主通典_-_萬能元鑰系統架構整合 Created with Pixso. Bind …" at bounding box center [424, 201] width 849 height 402
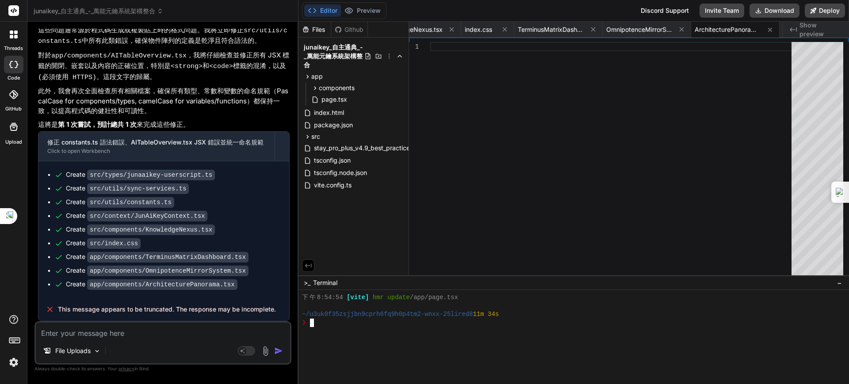
click at [137, 333] on textarea at bounding box center [163, 331] width 254 height 16
paste textarea "Initializing WebContainer shell... ~/u3uk0f35zsjjbn9cprh6fq9h0p4tm2-wnxx-25lire…"
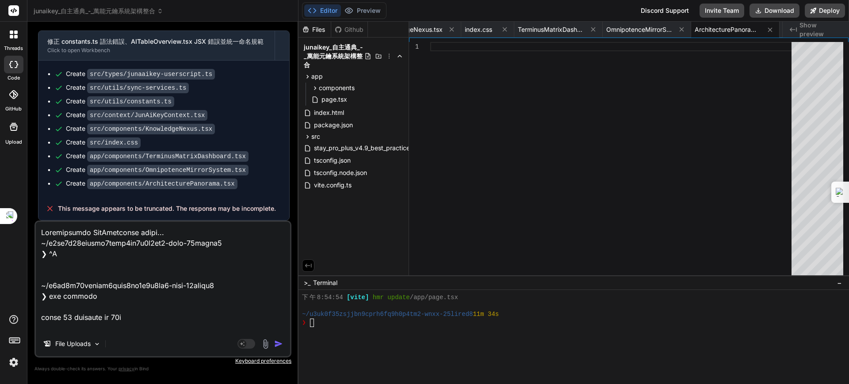
scroll to position [12833, 0]
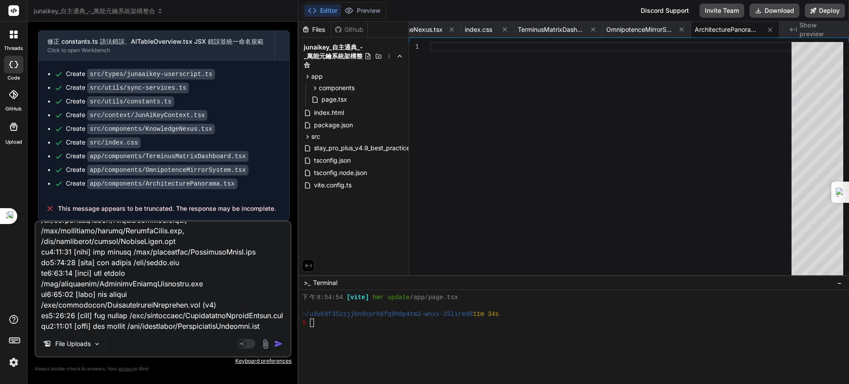
click at [279, 345] on img "button" at bounding box center [278, 344] width 9 height 9
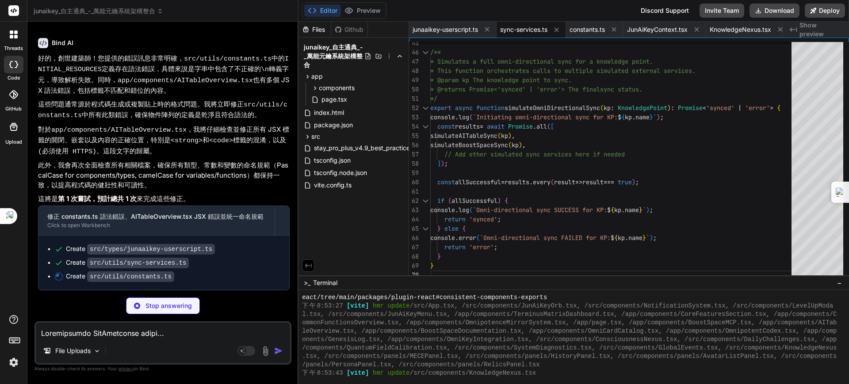
scroll to position [6428, 0]
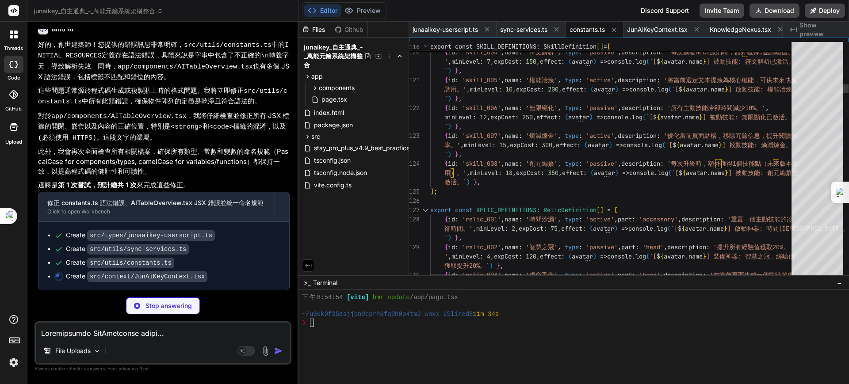
click at [176, 331] on textarea at bounding box center [163, 331] width 254 height 16
drag, startPoint x: 231, startPoint y: 238, endPoint x: 251, endPoint y: 223, distance: 24.9
drag, startPoint x: 251, startPoint y: 223, endPoint x: 227, endPoint y: 245, distance: 32.5
click at [227, 245] on div "Create src/utils/sync-services.ts" at bounding box center [167, 249] width 226 height 9
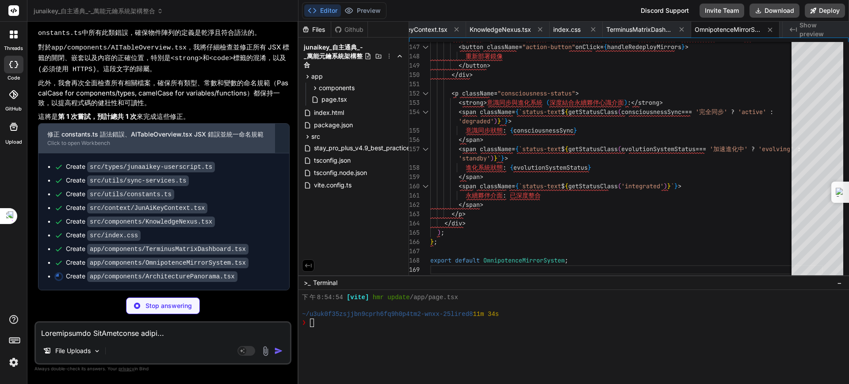
scroll to position [0, 912]
